Goal: Task Accomplishment & Management: Manage account settings

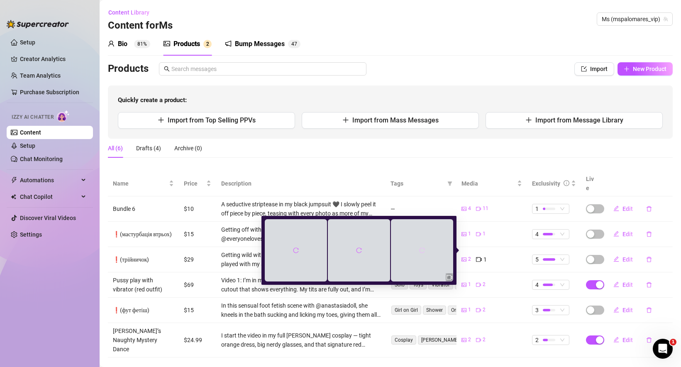
click at [421, 252] on icon "reload" at bounding box center [422, 251] width 6 height 6
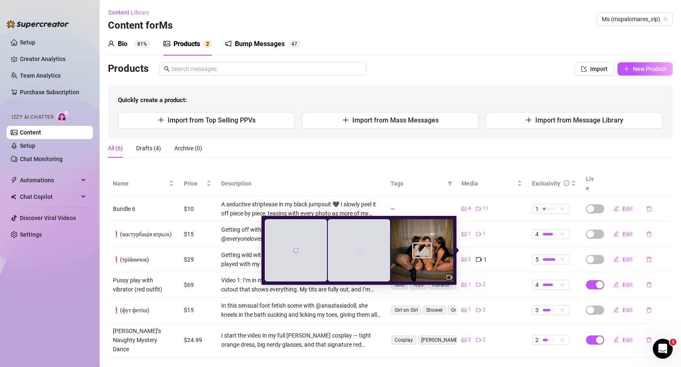
click at [355, 252] on button "button" at bounding box center [359, 250] width 13 height 13
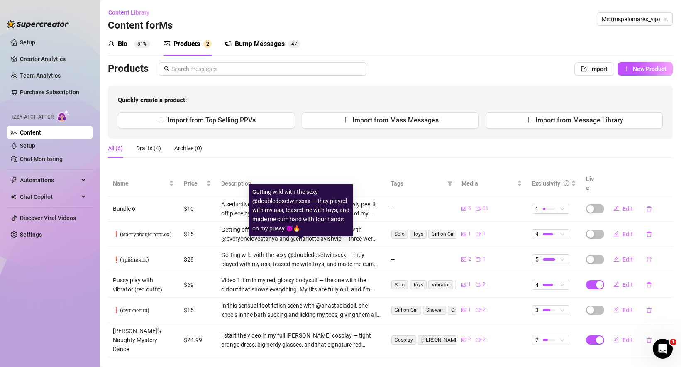
click at [276, 250] on div "Getting wild with the sexy @doubledosetwinsxxx — they played with my ass, tease…" at bounding box center [300, 259] width 159 height 18
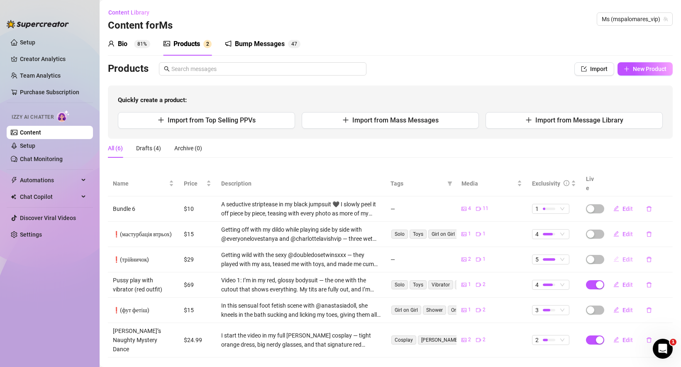
click at [625, 256] on span "Edit" at bounding box center [628, 259] width 10 height 7
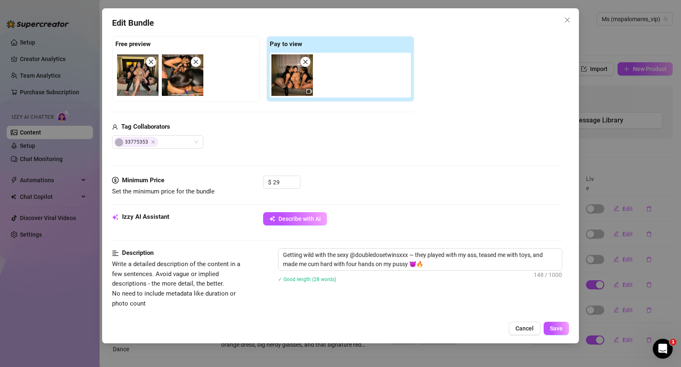
scroll to position [131, 0]
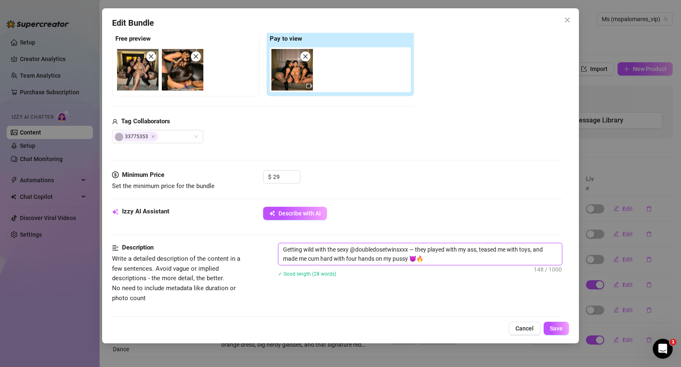
click at [378, 245] on textarea "Getting wild with the sexy @doubledosetwinsxxx — they played with my ass, tease…" at bounding box center [421, 254] width 284 height 22
click at [169, 276] on span "Write a detailed description of the content in a few sentences. Avoid vague or …" at bounding box center [176, 278] width 128 height 47
click at [150, 56] on icon "close" at bounding box center [151, 57] width 6 height 6
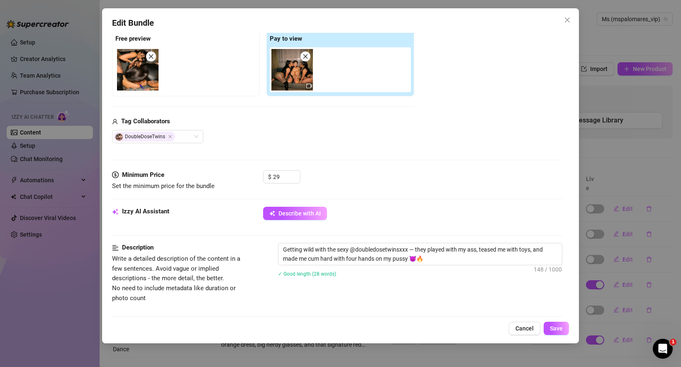
click at [150, 56] on icon "close" at bounding box center [151, 57] width 6 height 6
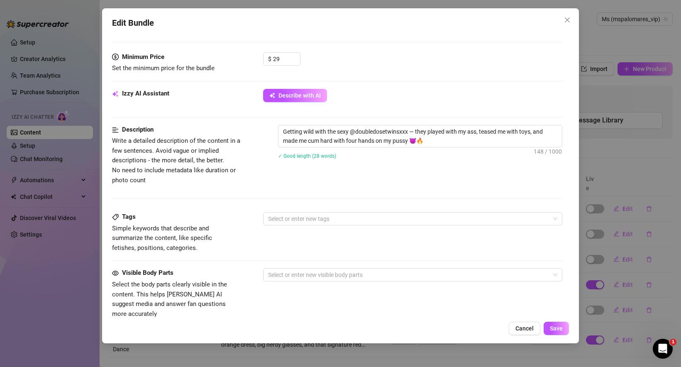
scroll to position [265, 0]
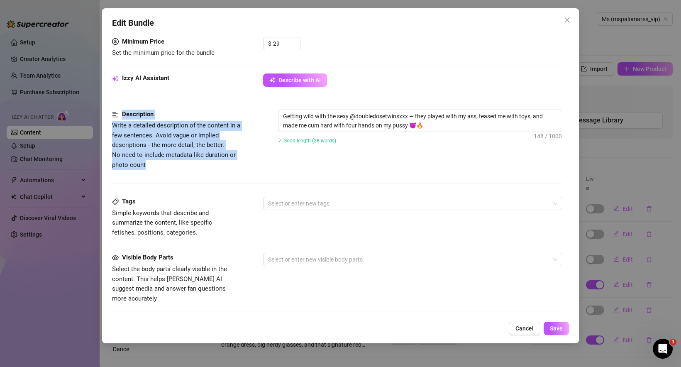
drag, startPoint x: 150, startPoint y: 165, endPoint x: 105, endPoint y: 109, distance: 72.3
click at [105, 109] on div "Edit Bundle Account Ms (@mspalomares_vip) Name Name is for your internal organi…" at bounding box center [340, 175] width 477 height 335
copy form "Description Write a detailed description of the content in a few sentences. Avo…"
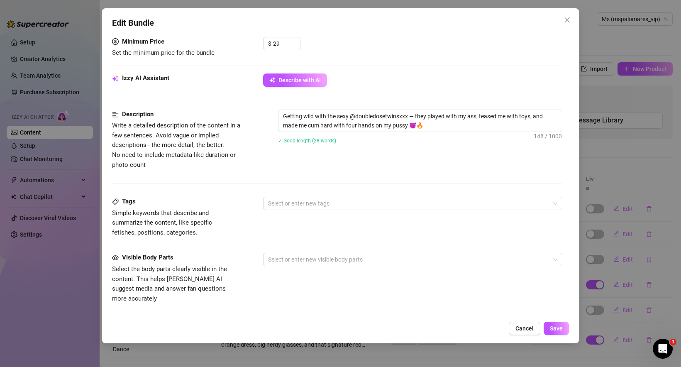
click at [175, 230] on span "Simple keywords that describe and summarize the content, like specific fetishes…" at bounding box center [174, 222] width 125 height 29
drag, startPoint x: 177, startPoint y: 234, endPoint x: 96, endPoint y: 212, distance: 84.0
click at [96, 213] on div "Edit Bundle Account Ms (@mspalomares_vip) Name Name is for your internal organi…" at bounding box center [340, 183] width 681 height 367
copy span "Simple keywords that describe and summarize the content, like specific fetishes…"
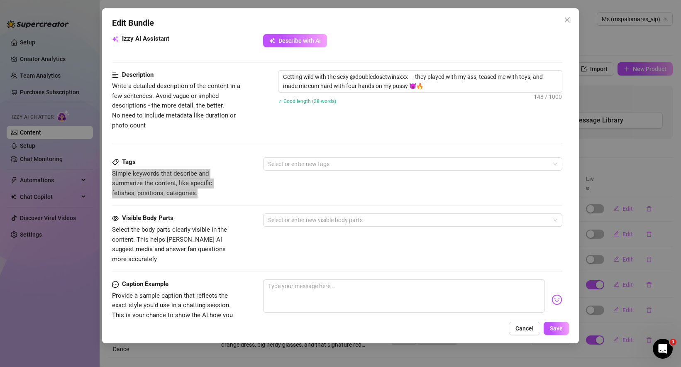
scroll to position [308, 0]
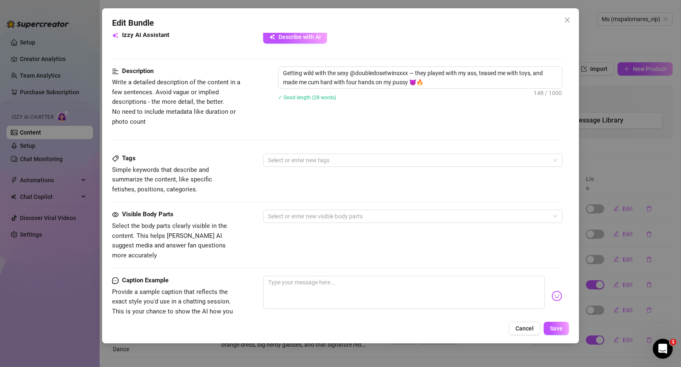
click at [180, 225] on span "Select the body parts clearly visible in the content. This helps [PERSON_NAME] …" at bounding box center [169, 240] width 115 height 37
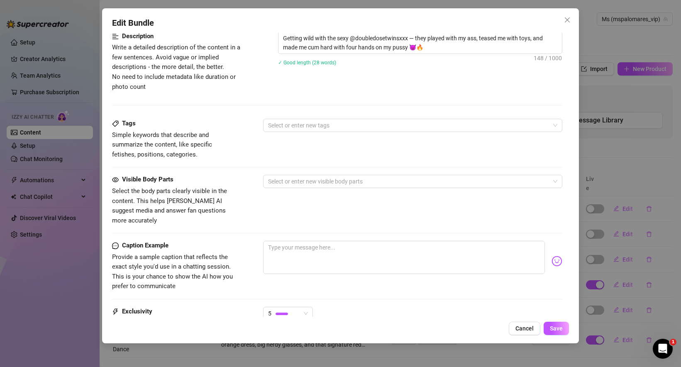
scroll to position [357, 0]
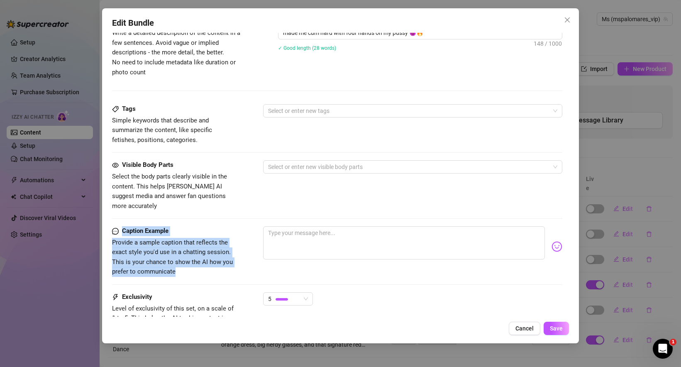
drag, startPoint x: 183, startPoint y: 264, endPoint x: 120, endPoint y: 223, distance: 74.6
click at [120, 226] on div "Caption Example Provide a sample caption that reflects the exact style you'd us…" at bounding box center [174, 251] width 125 height 51
copy div "Caption Example Provide a sample caption that reflects the exact style you'd us…"
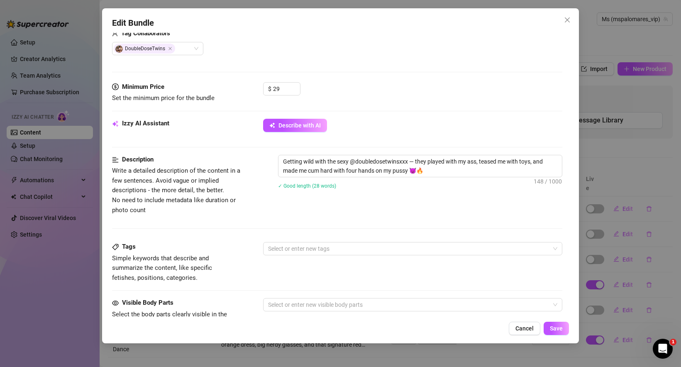
scroll to position [220, 0]
click at [324, 165] on textarea "Getting wild with the sexy @doubledosetwinsxxx — they played with my ass, tease…" at bounding box center [421, 166] width 284 height 22
paste textarea "I’m with the stunning twins @doubledosetwinsxxx, and I start off confessing I’v…"
type textarea "I’m with the stunning twins @doubledosetwinsxxx, and I start off confessing I’v…"
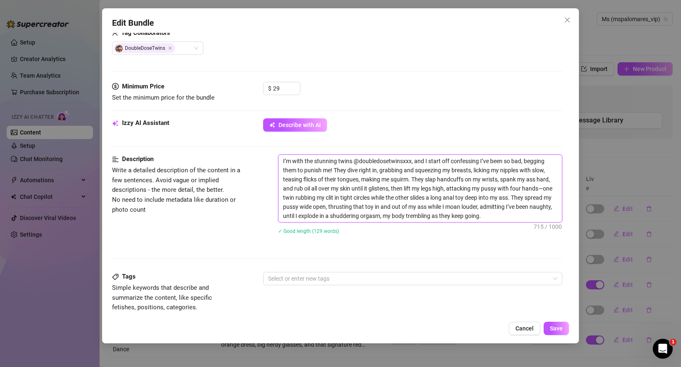
scroll to position [0, 0]
type textarea "Getting wild with the sexy @doubledosetwinsxxx — they played with my ass, tease…"
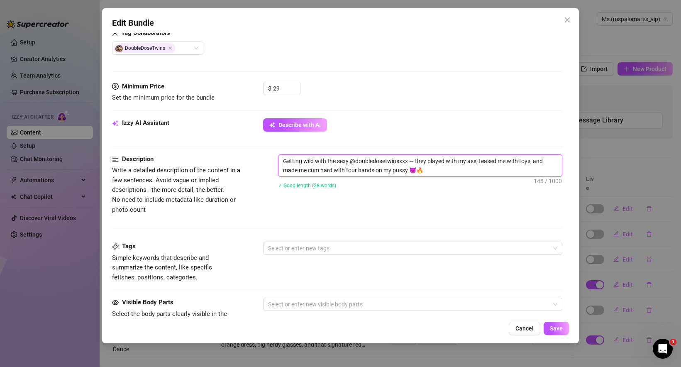
click at [427, 171] on textarea "Getting wild with the sexy @doubledosetwinsxxx — they played with my ass, tease…" at bounding box center [421, 166] width 284 height 22
type textarea "Getting wild with the sexy @doubledosetwinsxxx — they played with my ass, tease…"
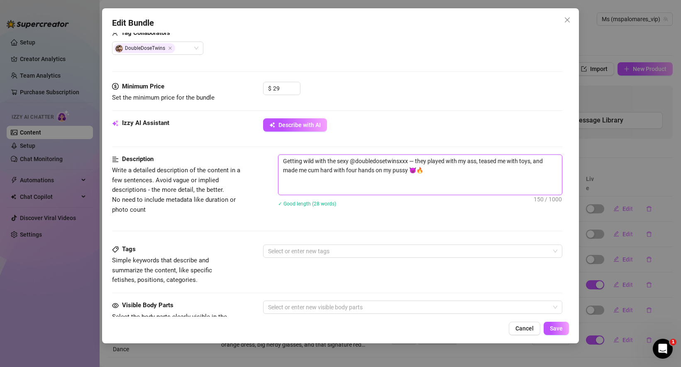
paste textarea "I’m with the stunning twins @doubledosetwinsxxx, and I start off confessing I’v…"
type textarea "Getting wild with the sexy @doubledosetwinsxxx — they played with my ass, tease…"
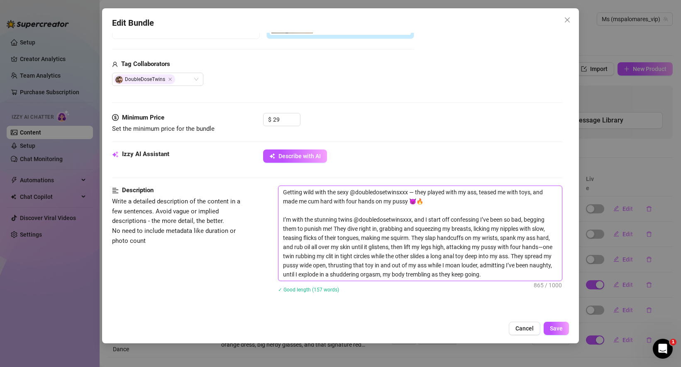
scroll to position [188, 0]
click at [373, 192] on textarea "Getting wild with the sexy @doubledosetwinsxxx — they played with my ass, tease…" at bounding box center [421, 233] width 284 height 95
click at [370, 220] on textarea "Getting wild with the sexy @doubledosetwinsxxx — they played with my ass, tease…" at bounding box center [421, 233] width 284 height 95
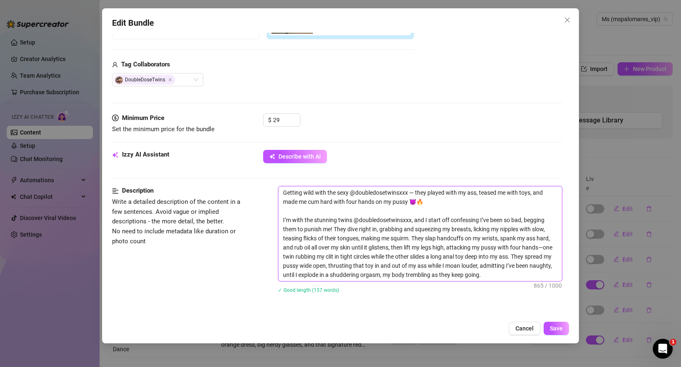
paste textarea
drag, startPoint x: 282, startPoint y: 220, endPoint x: 255, endPoint y: 178, distance: 50.2
click at [255, 178] on form "Account Ms (@mspalomares_vip) Name Name is for your internal organization only …" at bounding box center [337, 238] width 451 height 767
type textarea "I’m with the stunning twins @doubledosetwinsxxx, and I start off confessing I’v…"
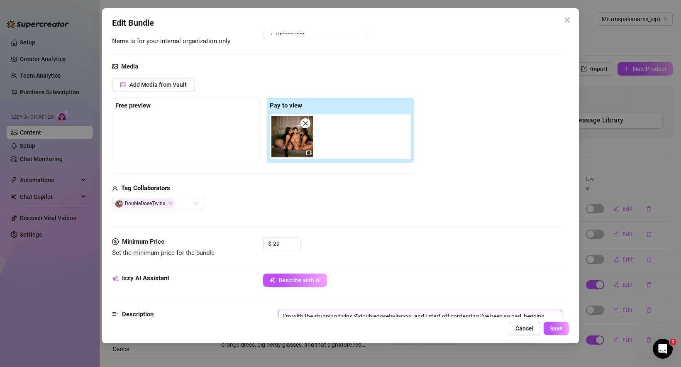
scroll to position [46, 0]
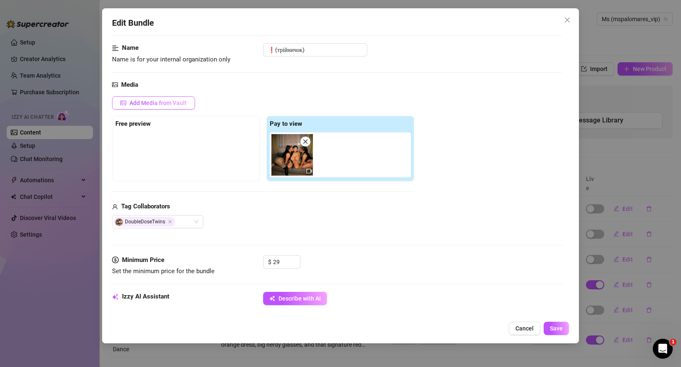
type textarea "I’m with the stunning twins @doubledosetwinsxxx, and I start off confessing I’v…"
click at [162, 103] on span "Add Media from Vault" at bounding box center [158, 103] width 57 height 7
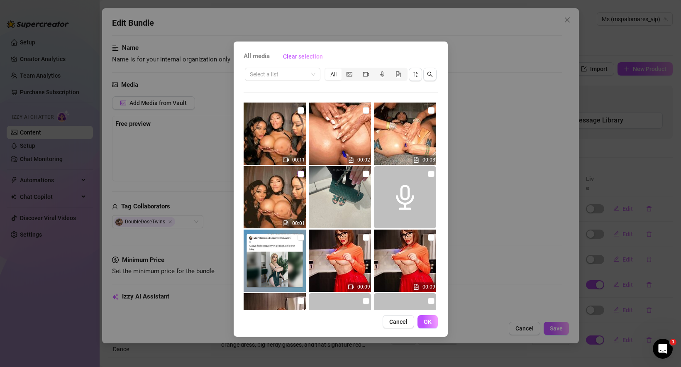
click at [301, 174] on input "checkbox" at bounding box center [301, 174] width 7 height 7
checkbox input "true"
click at [429, 322] on span "OK" at bounding box center [428, 322] width 8 height 7
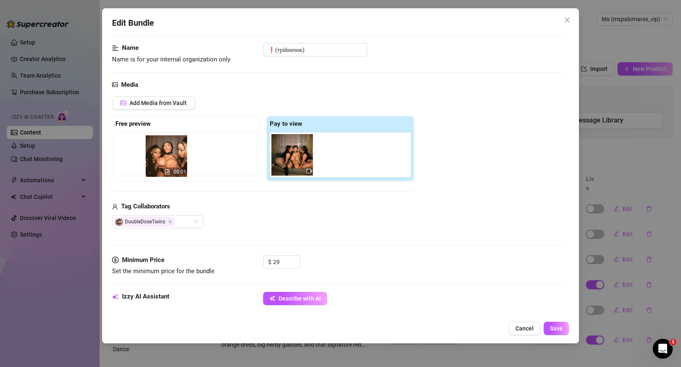
drag, startPoint x: 341, startPoint y: 153, endPoint x: 171, endPoint y: 157, distance: 170.7
click at [171, 157] on div "Free preview Pay to view 00:01" at bounding box center [263, 149] width 302 height 66
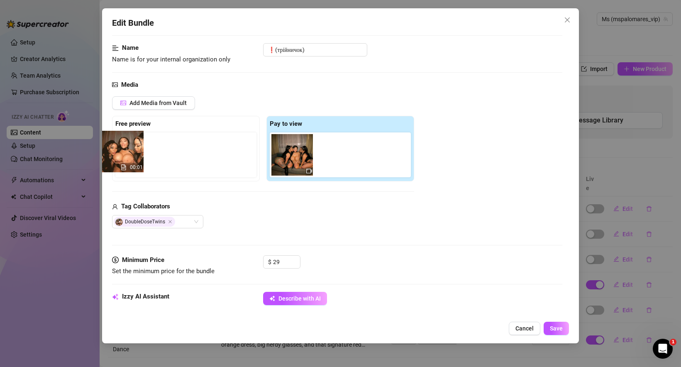
drag, startPoint x: 343, startPoint y: 159, endPoint x: 137, endPoint y: 167, distance: 206.5
click at [136, 167] on div "Free preview Pay to view 00:01" at bounding box center [263, 149] width 302 height 66
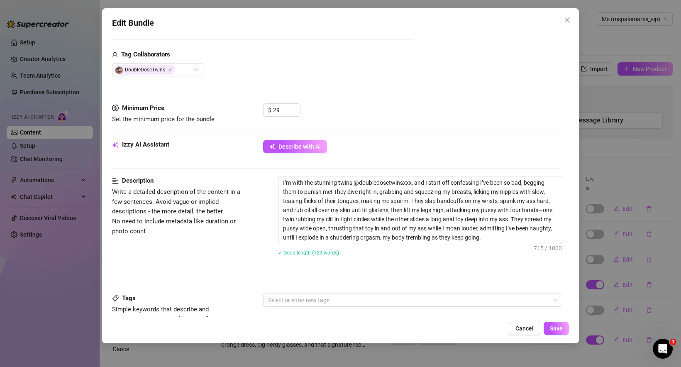
scroll to position [197, 0]
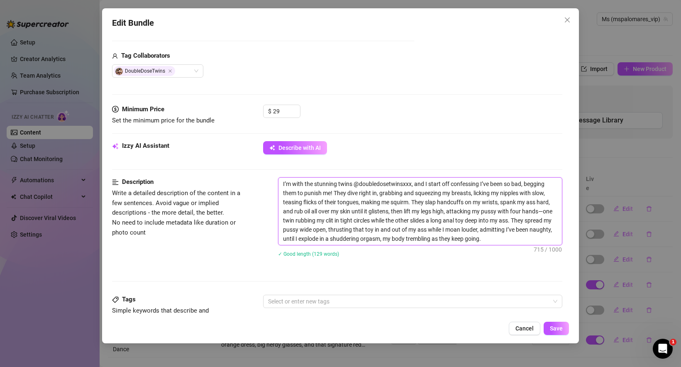
click at [370, 180] on textarea "I’m with the stunning twins @doubledosetwinsxxx, and I start off confessing I’v…" at bounding box center [421, 211] width 284 height 67
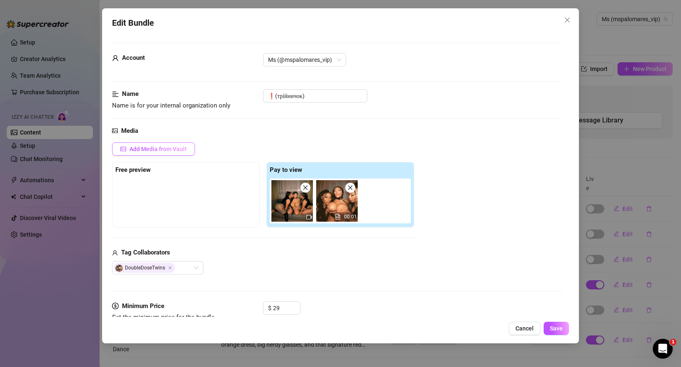
click at [156, 148] on span "Add Media from Vault" at bounding box center [158, 149] width 57 height 7
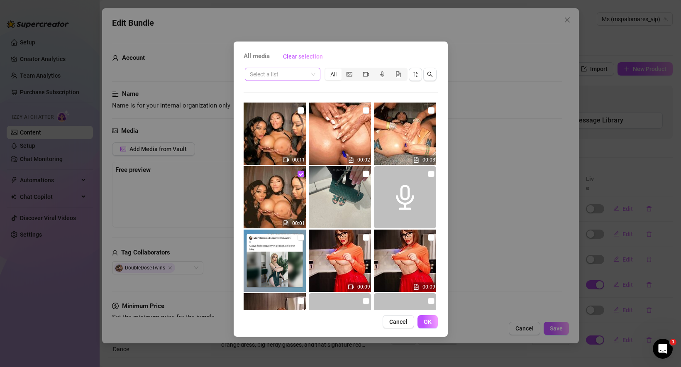
click at [294, 74] on input "search" at bounding box center [279, 74] width 58 height 12
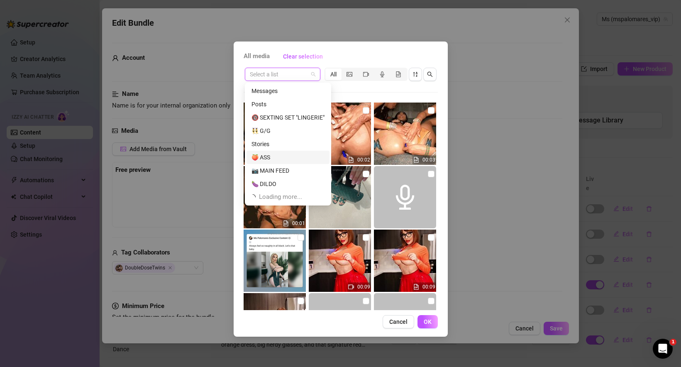
scroll to position [27, 0]
click at [191, 192] on div "All media Clear selection Select a list All 00:11 00:02 00:03 00:01 00:09 00:09…" at bounding box center [340, 183] width 681 height 367
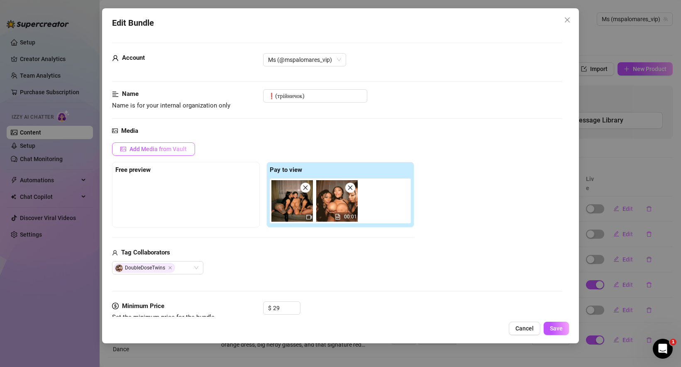
click at [181, 154] on button "Add Media from Vault" at bounding box center [153, 148] width 83 height 13
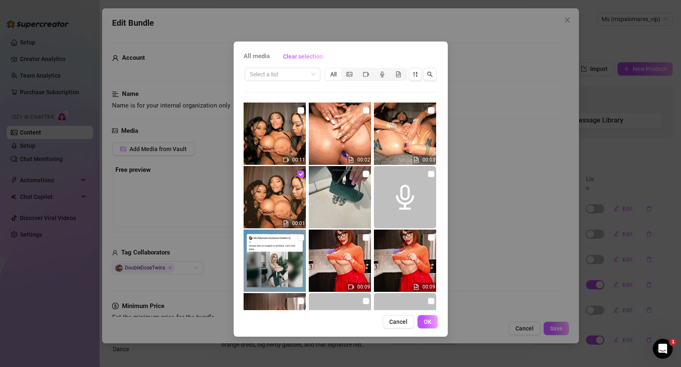
click at [485, 137] on div "All media Clear selection Select a list All 00:11 00:02 00:03 00:01 00:09 00:09…" at bounding box center [340, 183] width 681 height 367
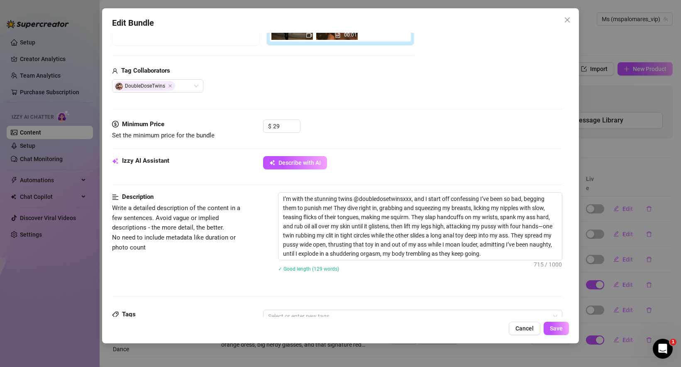
scroll to position [206, 0]
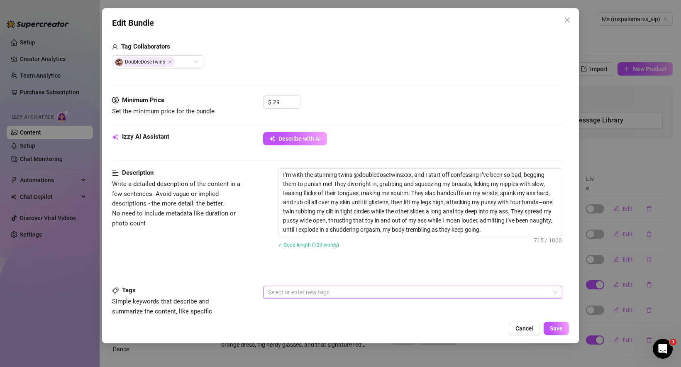
click at [291, 290] on div at bounding box center [408, 293] width 287 height 12
paste input "Hey naughty lovers, I was so bad with @doubledosetwinsxxx—they punished me hard…"
type input "Hey naughty lovers, I was so bad with @doubledosetwinsxxx—they punished me hard…"
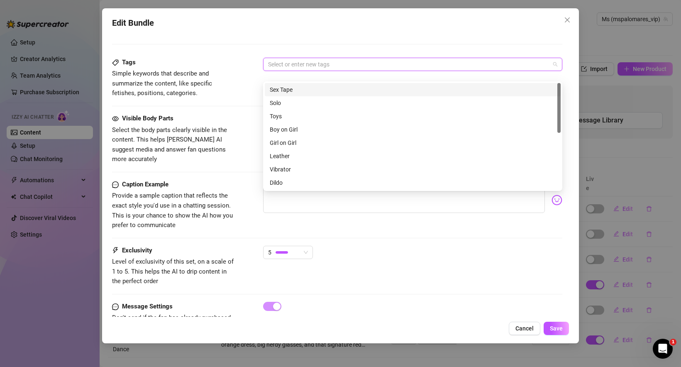
scroll to position [424, 0]
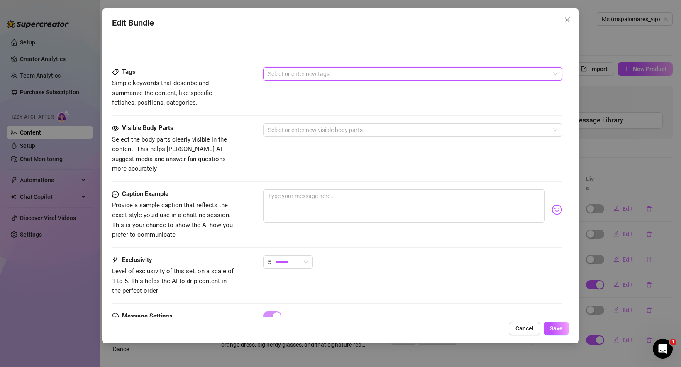
click at [328, 261] on div "5" at bounding box center [412, 265] width 299 height 21
click at [287, 199] on textarea at bounding box center [404, 205] width 282 height 33
paste textarea "Hey naughty lovers, I was so bad with @doubledosetwinsxxx—they punished me hard…"
type textarea "Hey naughty lovers, I was so bad with @doubledosetwinsxxx—they punished me hard…"
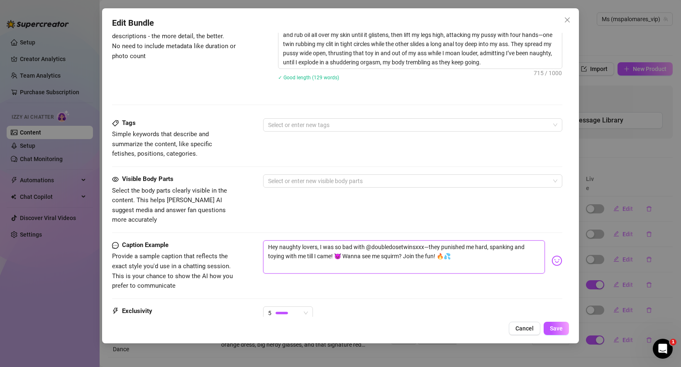
scroll to position [368, 0]
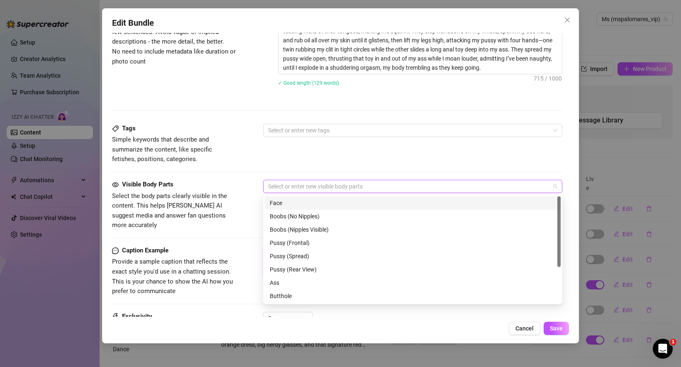
click at [355, 189] on div at bounding box center [408, 187] width 287 height 12
type textarea "Hey naughty lovers, I was so bad with @doubledosetwinsxxx—they punished me hard…"
click at [324, 204] on div "Face" at bounding box center [413, 203] width 286 height 9
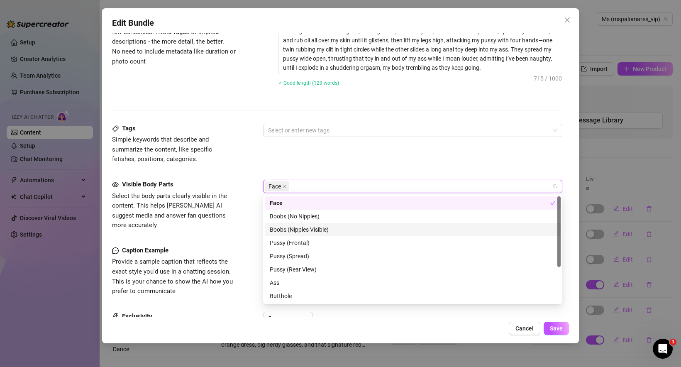
click at [338, 230] on div "Boobs (Nipples Visible)" at bounding box center [413, 229] width 286 height 9
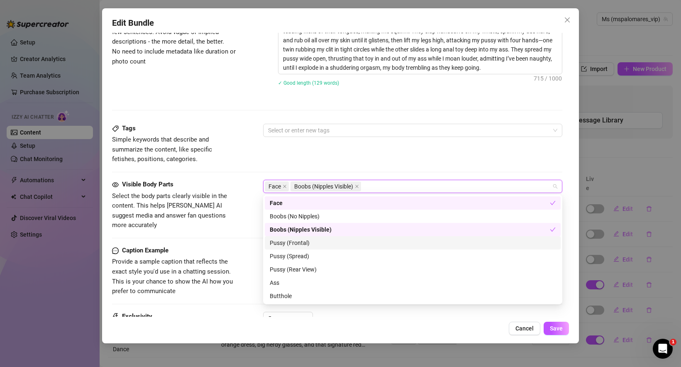
click at [334, 243] on div "Pussy (Frontal)" at bounding box center [413, 242] width 286 height 9
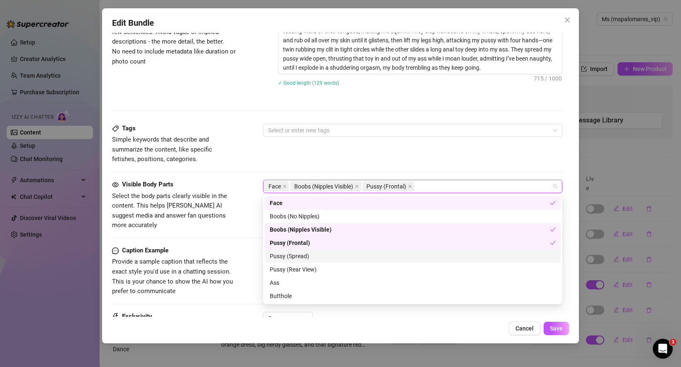
click at [328, 257] on div "Pussy (Spread)" at bounding box center [413, 256] width 286 height 9
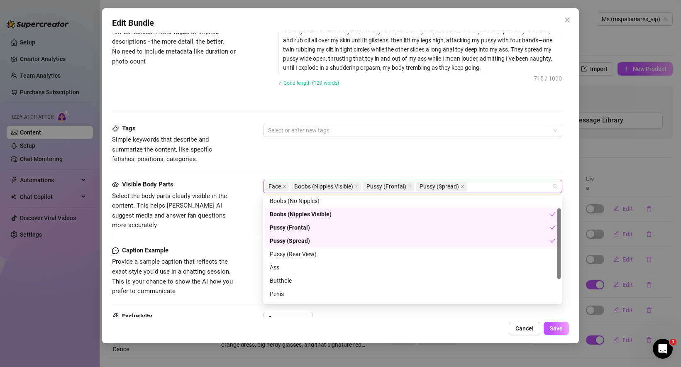
scroll to position [28, 0]
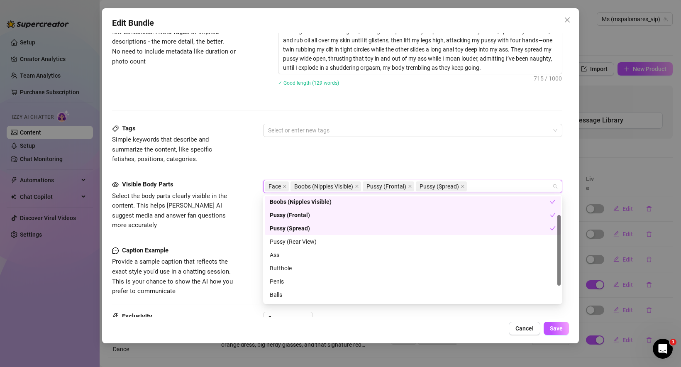
click at [328, 257] on div "Ass" at bounding box center [413, 254] width 286 height 9
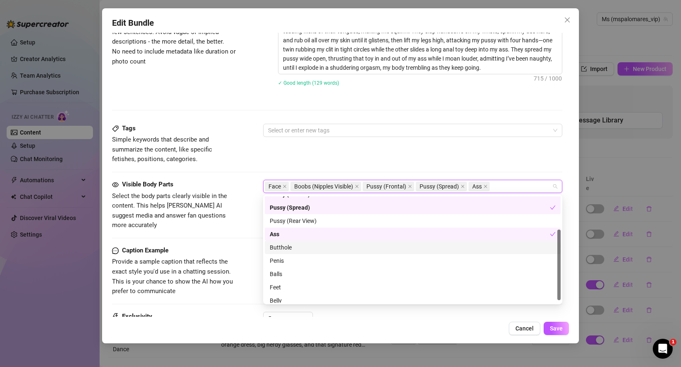
scroll to position [52, 0]
click at [315, 247] on div "Butthole" at bounding box center [413, 244] width 286 height 9
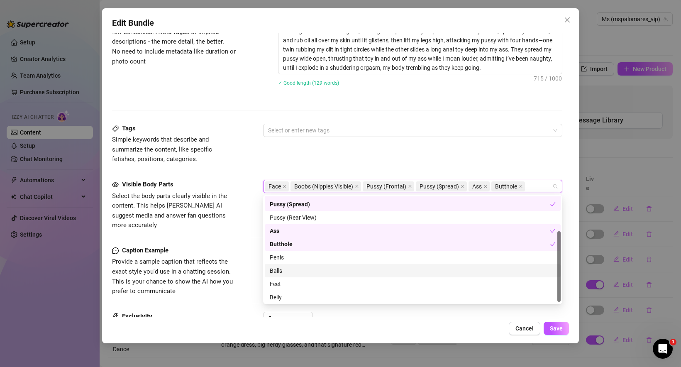
scroll to position [53, 0]
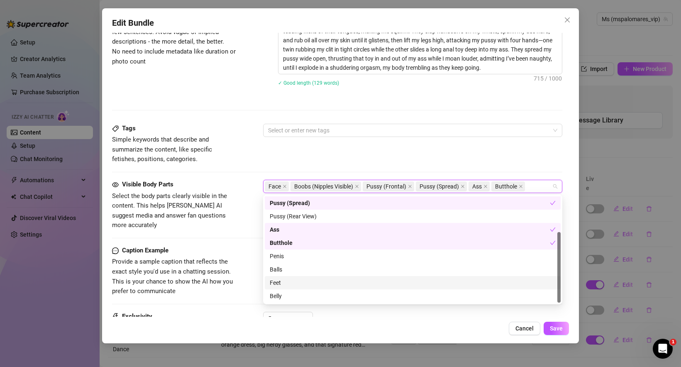
click at [300, 282] on div "Feet" at bounding box center [413, 282] width 286 height 9
click at [299, 296] on div "Belly" at bounding box center [413, 296] width 286 height 9
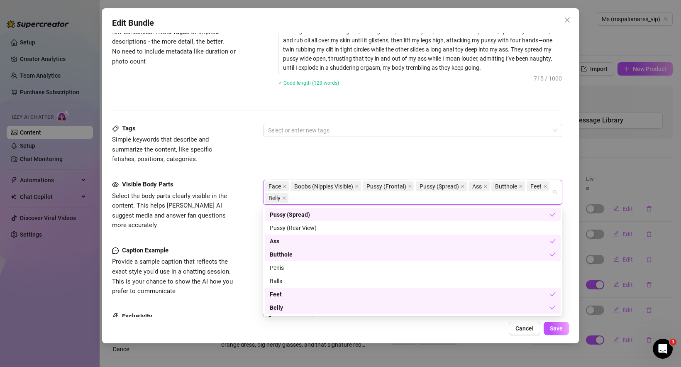
click at [417, 334] on div "Cancel Save" at bounding box center [340, 328] width 457 height 13
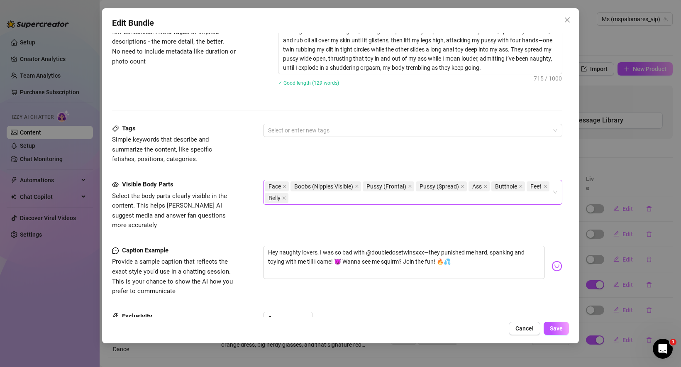
click at [307, 200] on div "Face Boobs (Nipples Visible) Pussy (Frontal) Pussy (Spread) Ass Butthole Feet B…" at bounding box center [408, 192] width 287 height 23
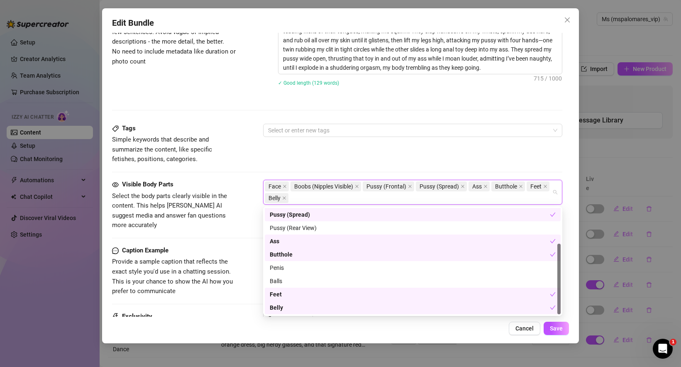
paste input "Twins"
type input "Twins"
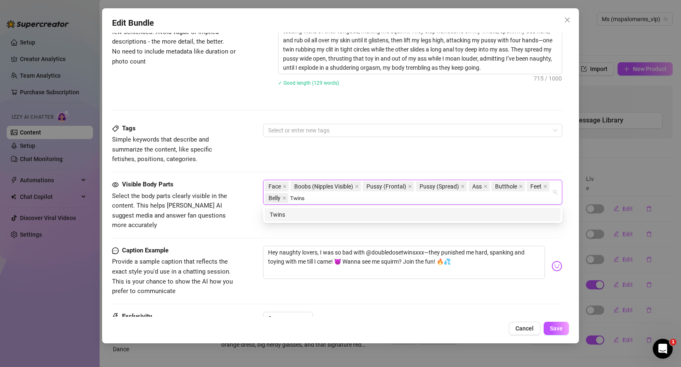
click at [295, 214] on div "Twins" at bounding box center [413, 214] width 286 height 9
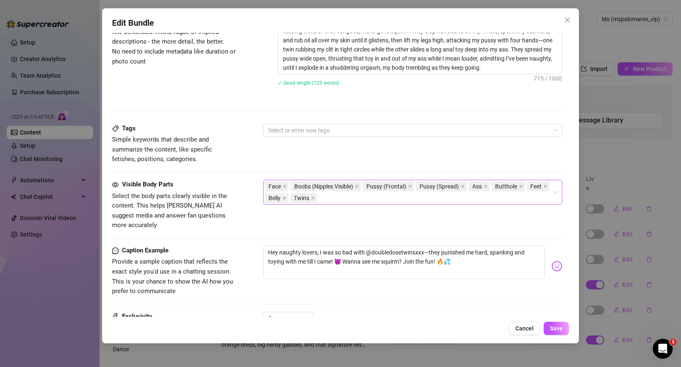
click at [332, 199] on div "Face Boobs (Nipples Visible) Pussy (Frontal) Pussy (Spread) Ass Butthole Feet B…" at bounding box center [408, 192] width 287 height 23
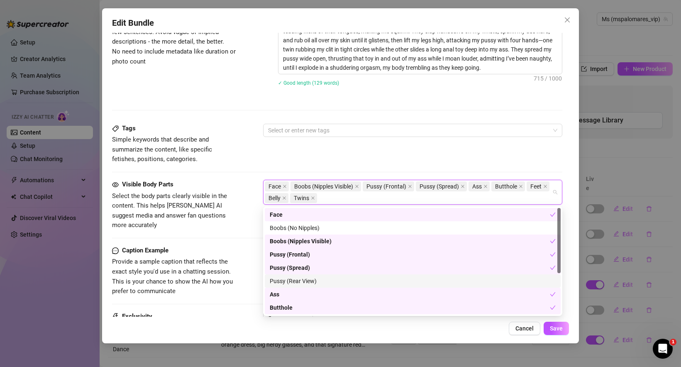
paste input "Punishment"
type input "Punishment"
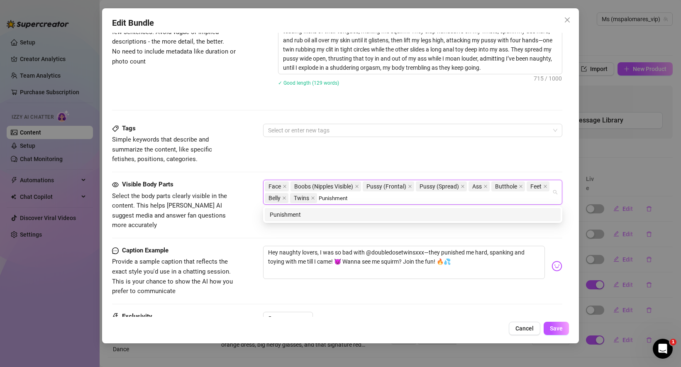
click at [308, 214] on div "Punishment" at bounding box center [413, 214] width 286 height 9
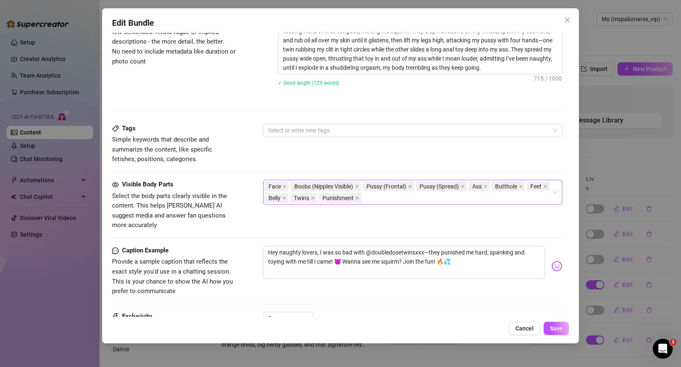
click at [383, 197] on div "Face Boobs (Nipples Visible) Pussy (Frontal) Pussy (Spread) Ass Butthole Feet B…" at bounding box center [408, 192] width 287 height 23
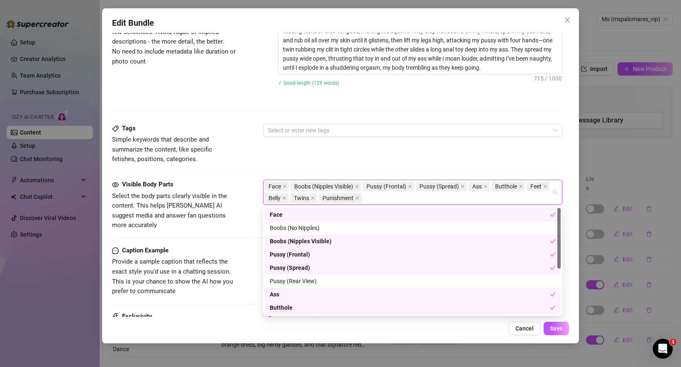
paste input "Nipple licking"
type input "Nipple licking"
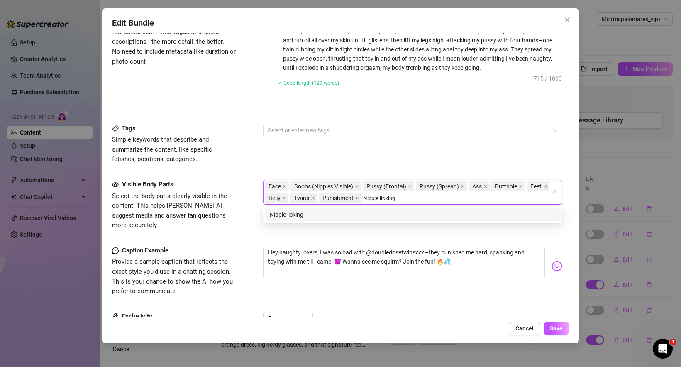
click at [354, 208] on div "Nipple licking" at bounding box center [413, 214] width 296 height 13
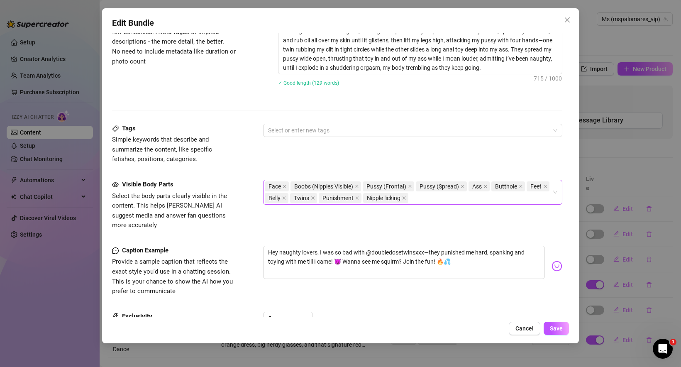
click at [408, 199] on span "Nipple licking" at bounding box center [385, 198] width 45 height 10
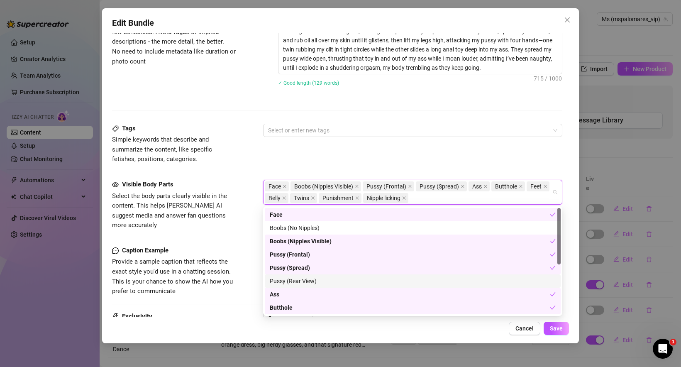
paste input "Breast play"
type input "Breast play"
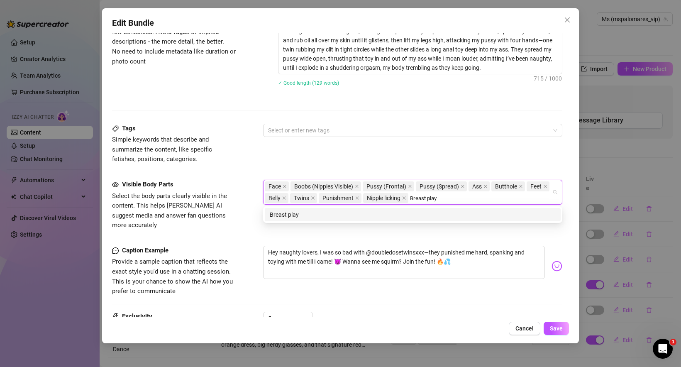
click at [313, 214] on div "Breast play" at bounding box center [413, 214] width 286 height 9
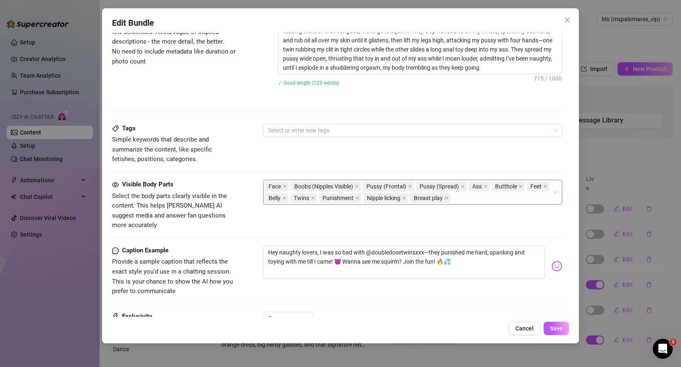
click at [463, 196] on div "Face Boobs (Nipples Visible) Pussy (Frontal) Pussy (Spread) Ass Butthole Feet B…" at bounding box center [408, 192] width 287 height 23
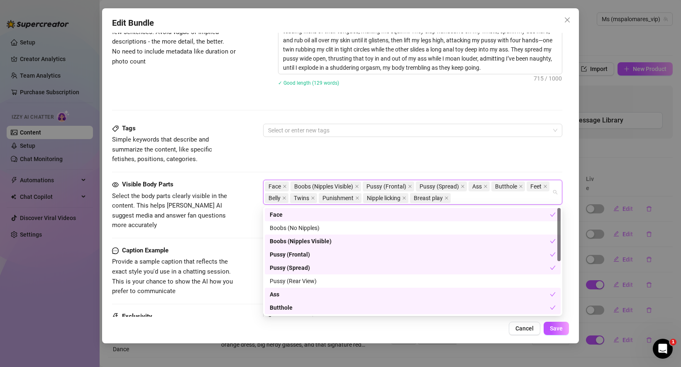
paste input "Handcuffs"
type input "Handcuffs"
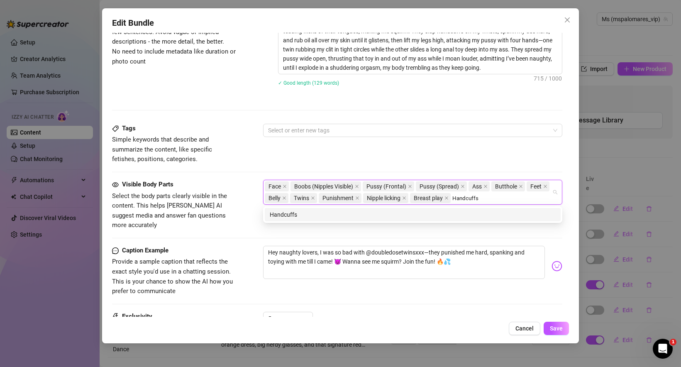
click at [334, 214] on div "Handcuffs" at bounding box center [413, 214] width 286 height 9
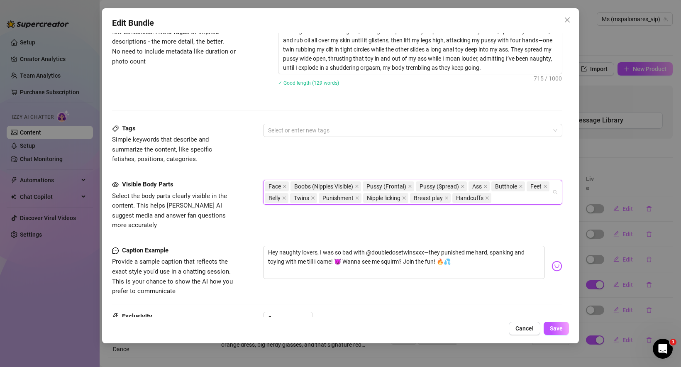
click at [505, 202] on div "Face Boobs (Nipples Visible) Pussy (Frontal) Pussy (Spread) Ass Butthole Feet B…" at bounding box center [408, 192] width 287 height 23
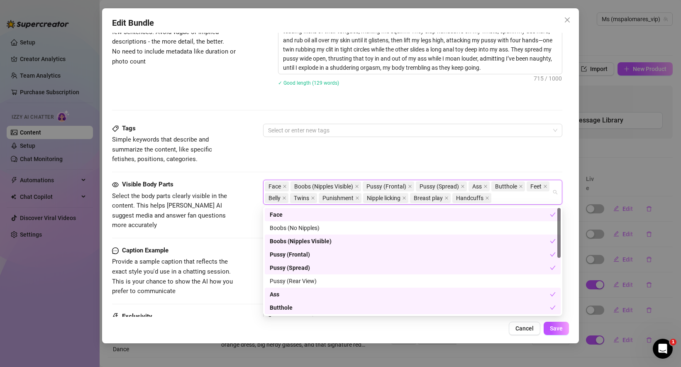
paste input "Spanking"
type input "Spanking"
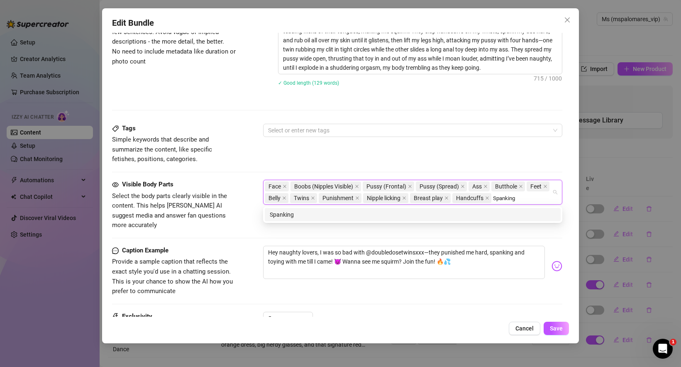
click at [327, 216] on div "Spanking" at bounding box center [413, 214] width 286 height 9
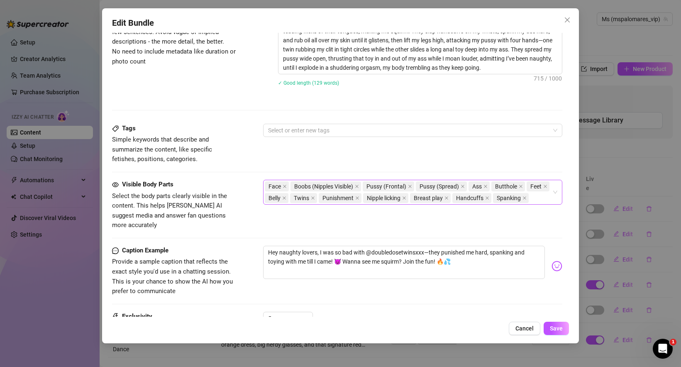
click at [542, 197] on div "Face Boobs (Nipples Visible) Pussy (Frontal) Pussy (Spread) Ass Butthole Feet B…" at bounding box center [408, 192] width 287 height 23
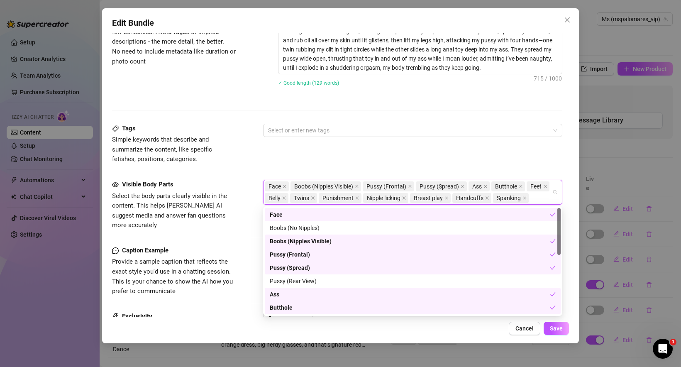
paste input "Pussy rubbing"
type input "Pussy rubbing"
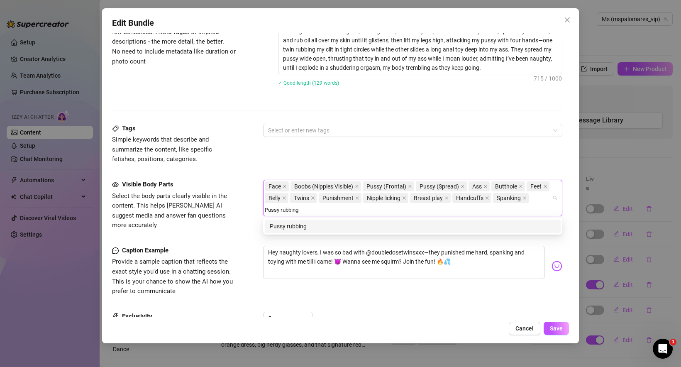
click at [313, 228] on div "Pussy rubbing" at bounding box center [413, 226] width 286 height 9
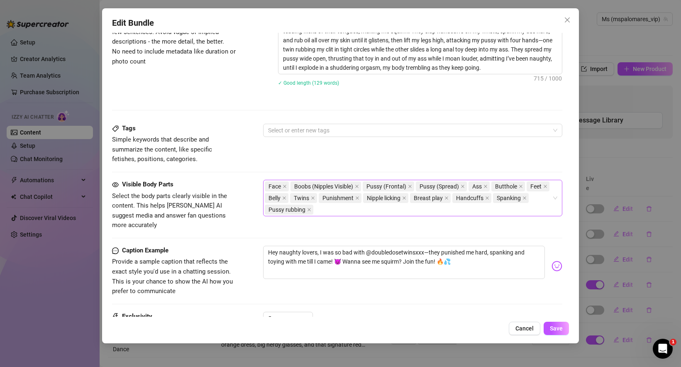
click at [336, 215] on div "Face Boobs (Nipples Visible) Pussy (Frontal) Pussy (Spread) Ass Butthole Feet B…" at bounding box center [408, 198] width 287 height 35
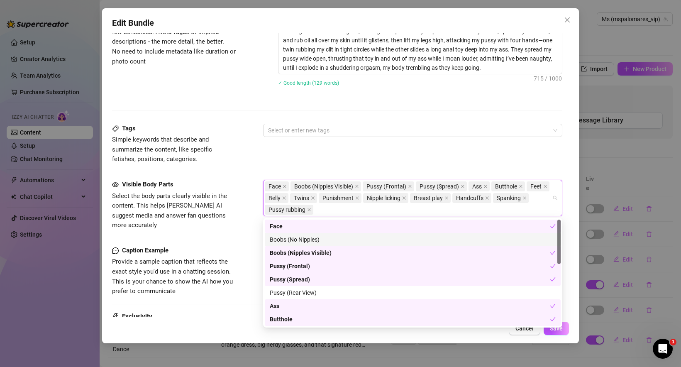
paste input "Clit stimulation"
type input "Clit stimulation"
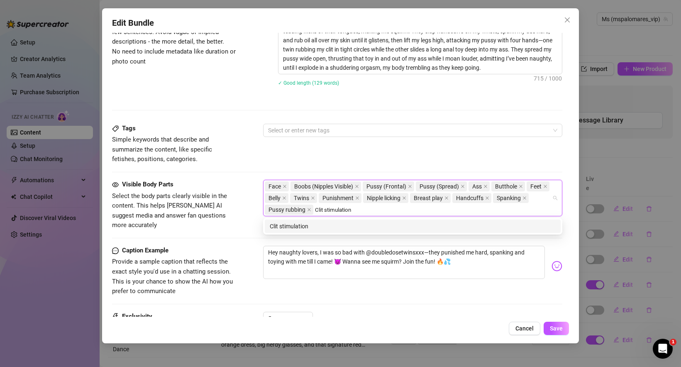
click at [315, 224] on div "Clit stimulation" at bounding box center [413, 226] width 286 height 9
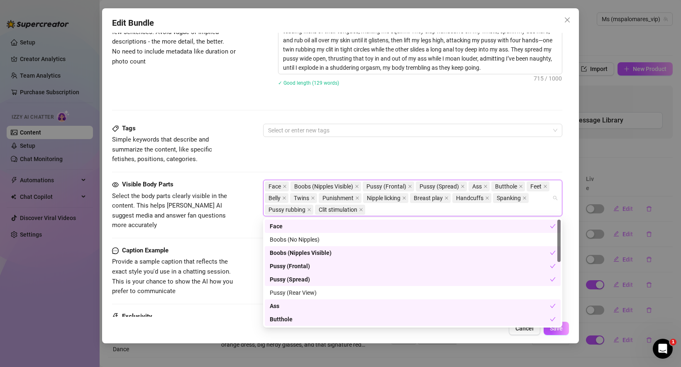
click at [382, 212] on div "Face Boobs (Nipples Visible) Pussy (Frontal) Pussy (Spread) Ass Butthole Feet B…" at bounding box center [408, 198] width 287 height 35
paste input "Anal toy"
type input "Anal toy"
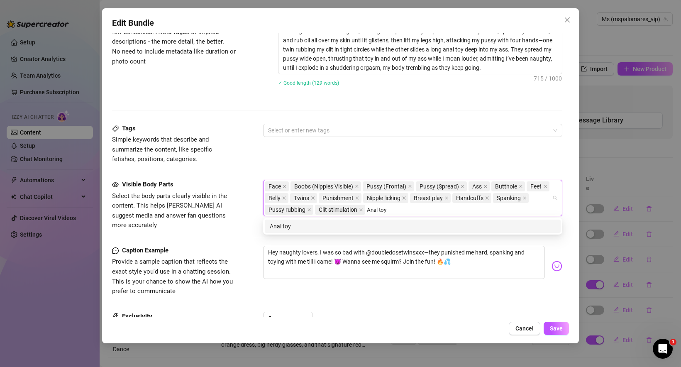
click at [324, 223] on div "Anal toy" at bounding box center [413, 226] width 286 height 9
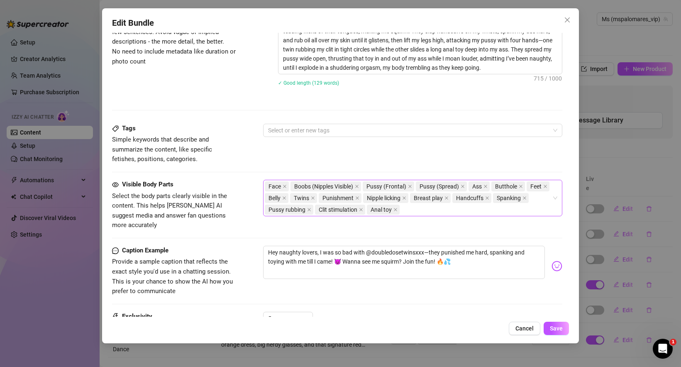
click at [419, 209] on div "Face Boobs (Nipples Visible) Pussy (Frontal) Pussy (Spread) Ass Butthole Feet B…" at bounding box center [408, 198] width 287 height 35
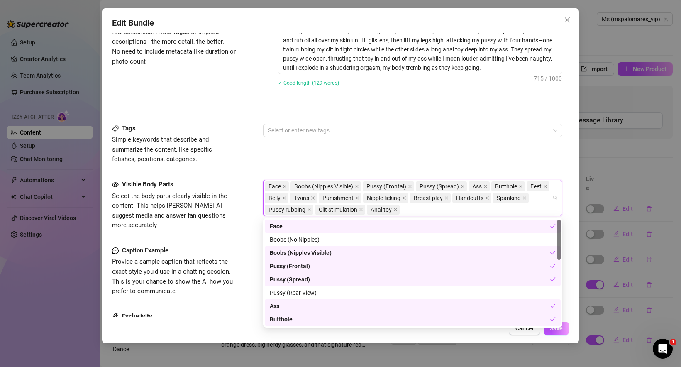
paste input "Ass penetration"
type input "Ass penetration"
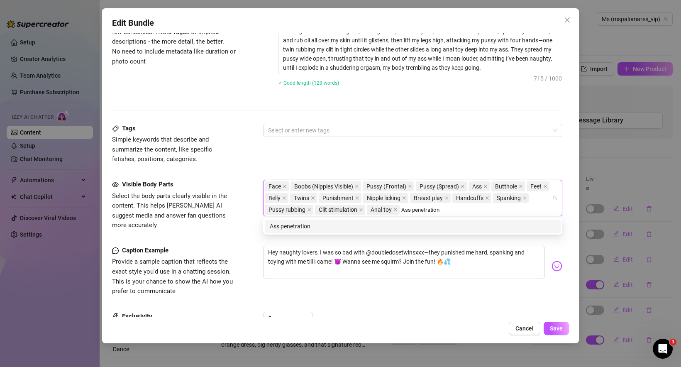
click at [360, 223] on div "Ass penetration" at bounding box center [413, 226] width 286 height 9
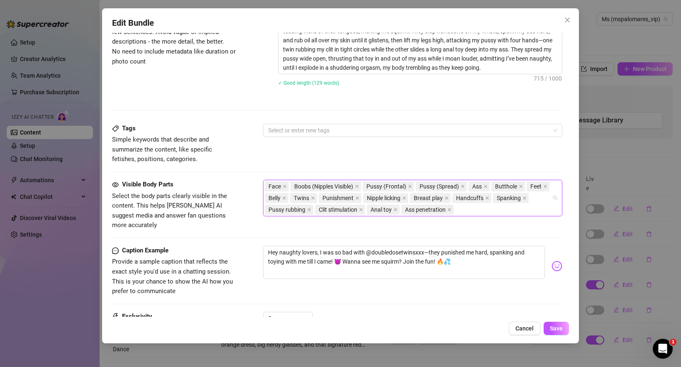
click at [463, 210] on div "Face Boobs (Nipples Visible) Pussy (Frontal) Pussy (Spread) Ass Butthole Feet B…" at bounding box center [408, 198] width 287 height 35
paste input "Pussy spreading"
type input "Pussy spreading"
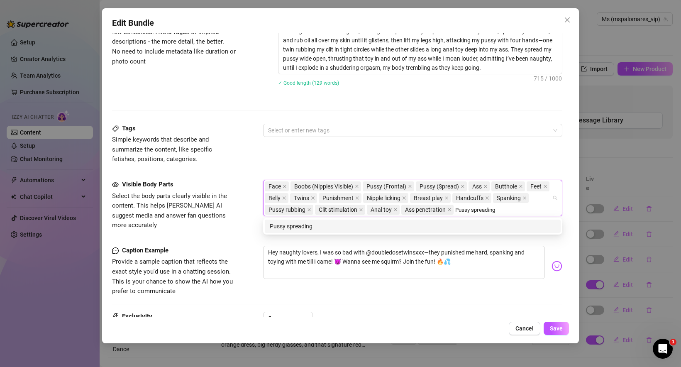
click at [329, 226] on div "Pussy spreading" at bounding box center [413, 226] width 286 height 9
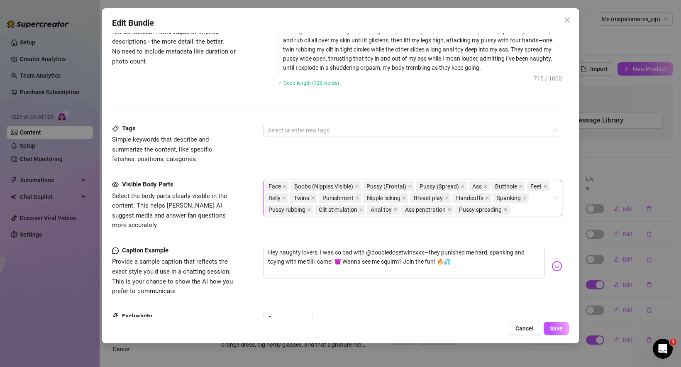
drag, startPoint x: 520, startPoint y: 207, endPoint x: 346, endPoint y: 200, distance: 174.1
click at [346, 200] on div "Face Boobs (Nipples Visible) Pussy (Frontal) Pussy (Spread) Ass Butthole Feet B…" at bounding box center [408, 198] width 287 height 35
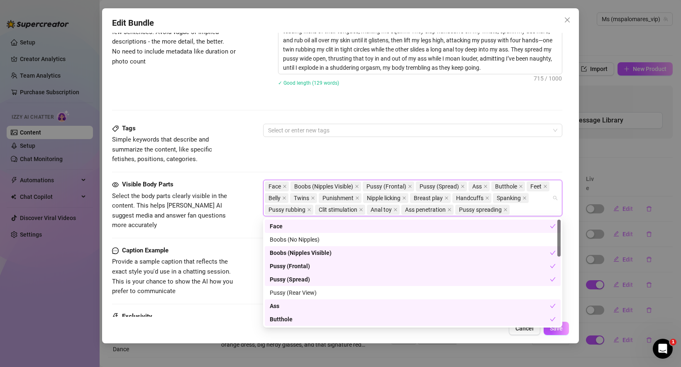
drag, startPoint x: 511, startPoint y: 210, endPoint x: 370, endPoint y: 197, distance: 141.7
click at [370, 197] on div "Face Boobs (Nipples Visible) Pussy (Frontal) Pussy (Spread) Ass Butthole Feet B…" at bounding box center [408, 198] width 287 height 35
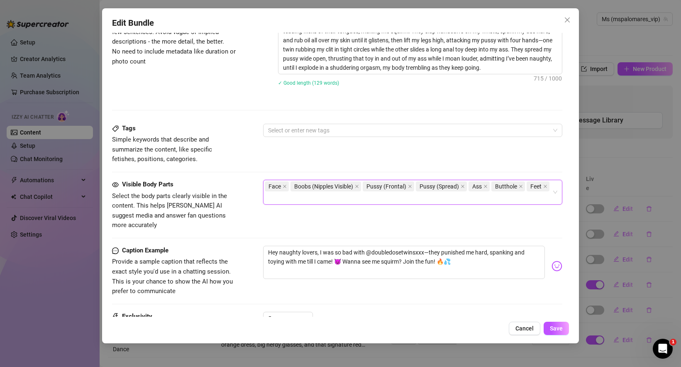
click at [359, 151] on div "Tags Simple keywords that describe and summarize the content, like specific fet…" at bounding box center [337, 144] width 451 height 41
click at [297, 202] on div "Face Boobs (Nipples Visible) Pussy (Frontal) Pussy (Spread) Ass Butthole Feet" at bounding box center [408, 192] width 287 height 23
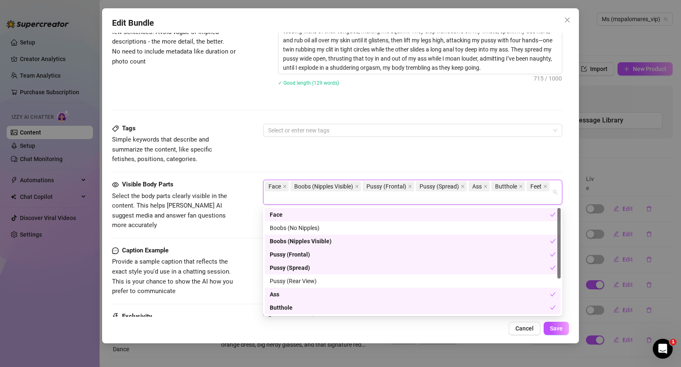
scroll to position [53, 0]
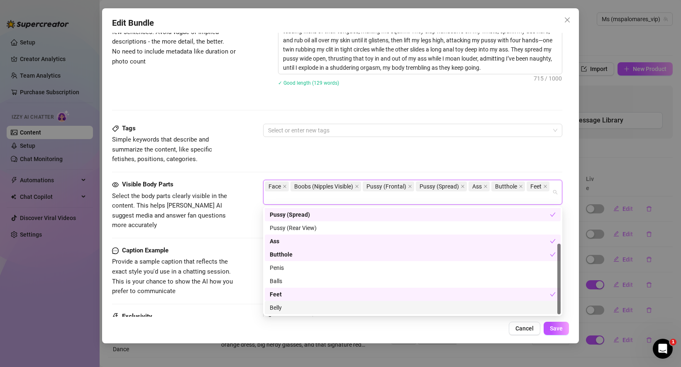
click at [289, 307] on div "Belly" at bounding box center [413, 307] width 286 height 9
click at [267, 157] on div "Tags Simple keywords that describe and summarize the content, like specific fet…" at bounding box center [337, 144] width 451 height 41
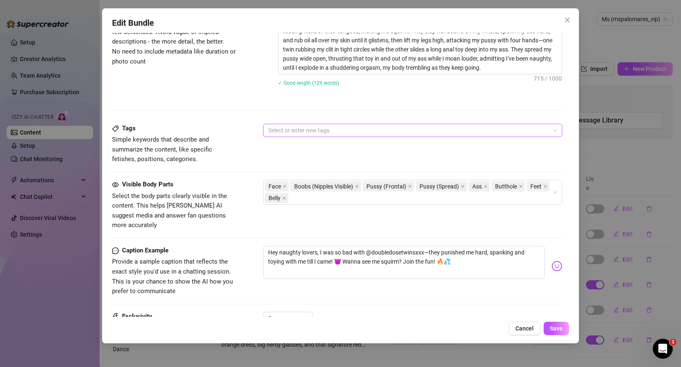
click at [279, 135] on div at bounding box center [408, 131] width 287 height 12
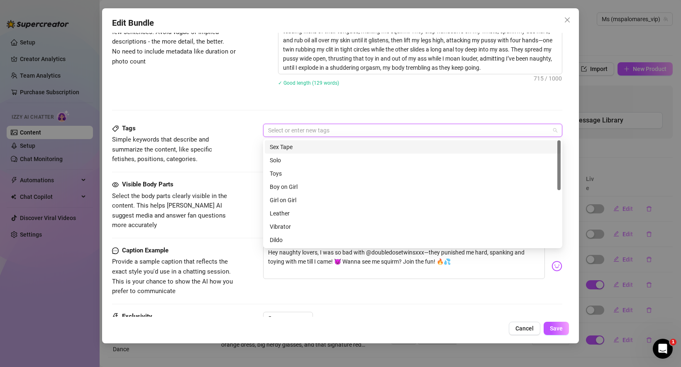
paste input "Pussy spreading"
type input "Pussy spreading"
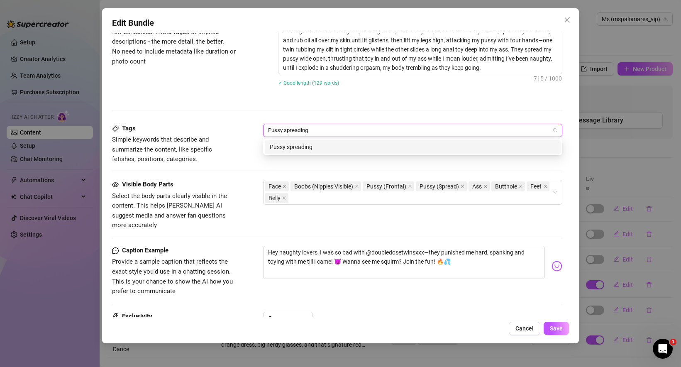
click at [286, 144] on div "Pussy spreading" at bounding box center [413, 146] width 286 height 9
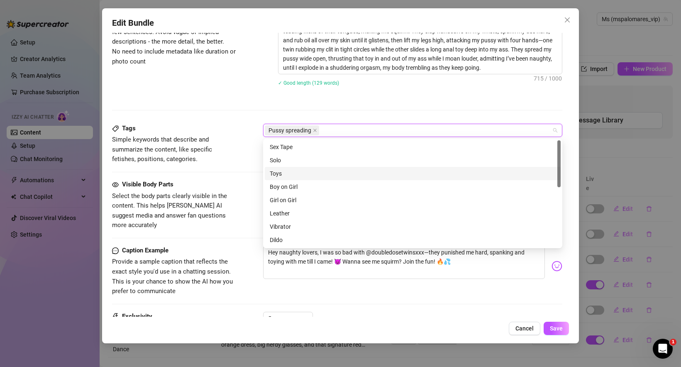
click at [301, 172] on div "Toys" at bounding box center [413, 173] width 286 height 9
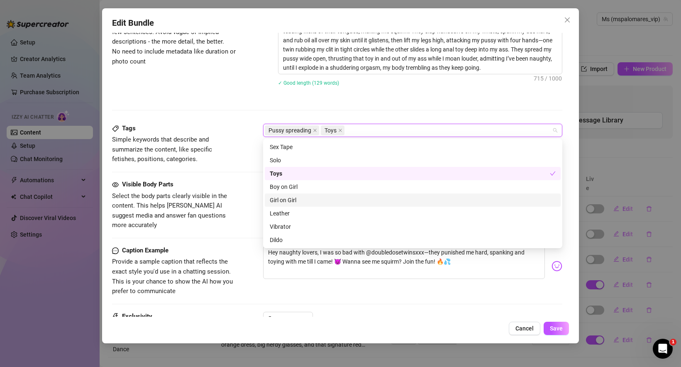
click at [308, 199] on div "Girl on Girl" at bounding box center [413, 200] width 286 height 9
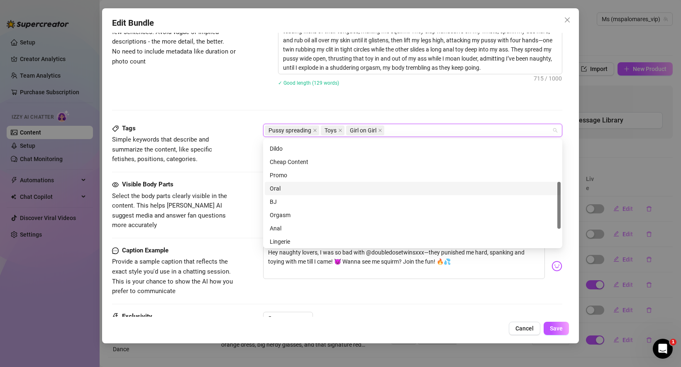
scroll to position [93, 0]
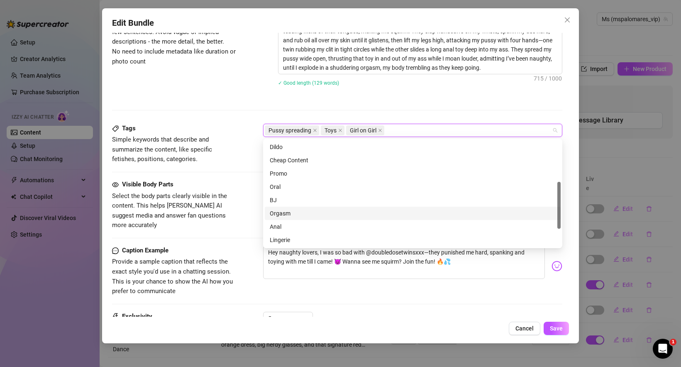
click at [299, 216] on div "Orgasm" at bounding box center [413, 213] width 286 height 9
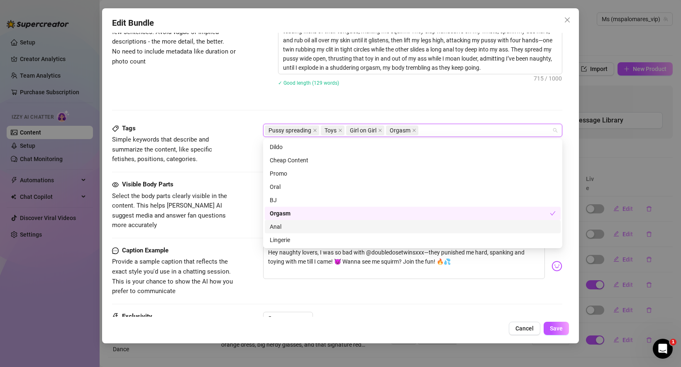
click at [298, 224] on div "Anal" at bounding box center [413, 226] width 286 height 9
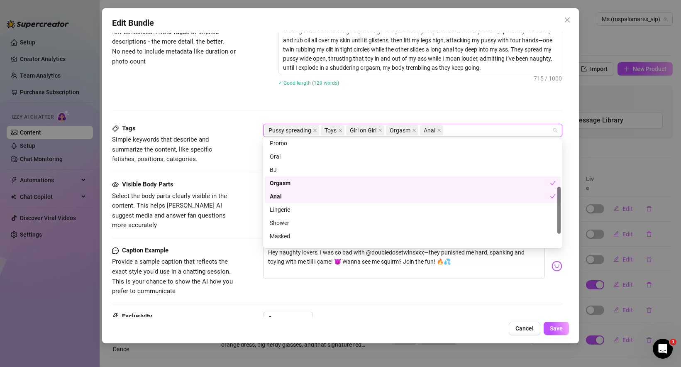
scroll to position [133, 0]
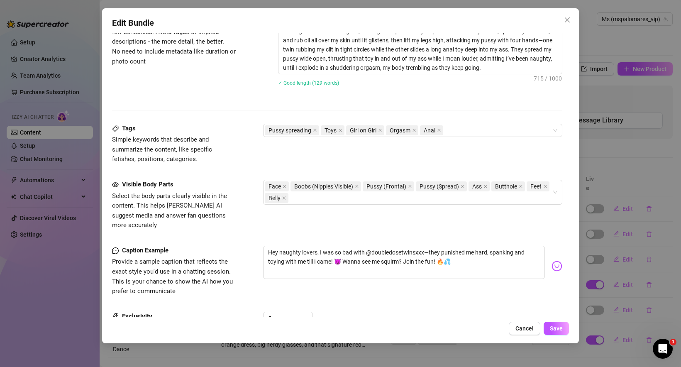
click at [233, 181] on div "Visible Body Parts" at bounding box center [174, 185] width 125 height 10
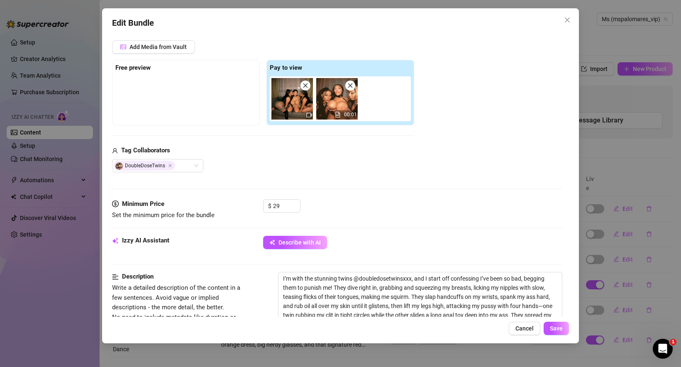
scroll to position [72, 0]
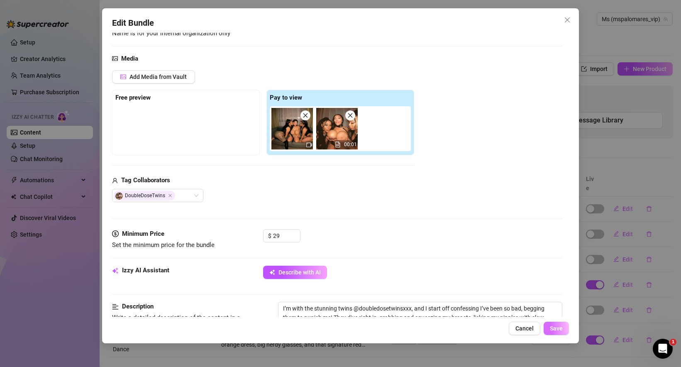
click at [563, 328] on span "Save" at bounding box center [556, 328] width 13 height 7
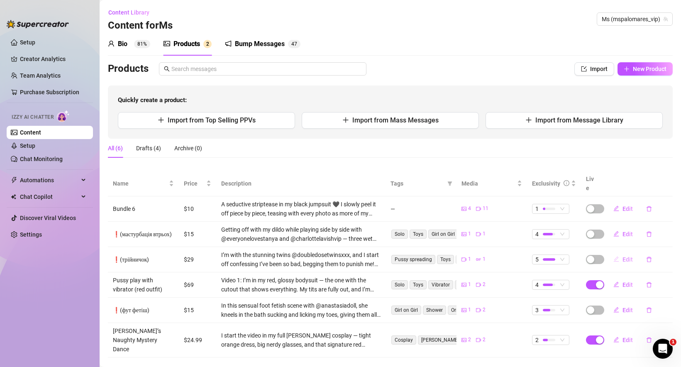
click at [627, 256] on span "Edit" at bounding box center [628, 259] width 10 height 7
type textarea "Hey naughty lovers, I was so bad with @doubledosetwinsxxx—they punished me hard…"
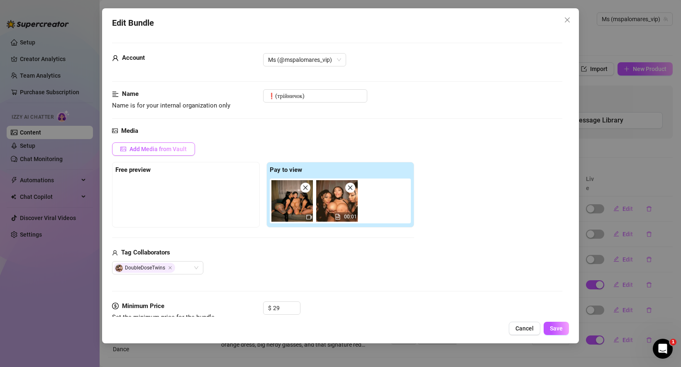
click at [150, 145] on button "Add Media from Vault" at bounding box center [153, 148] width 83 height 13
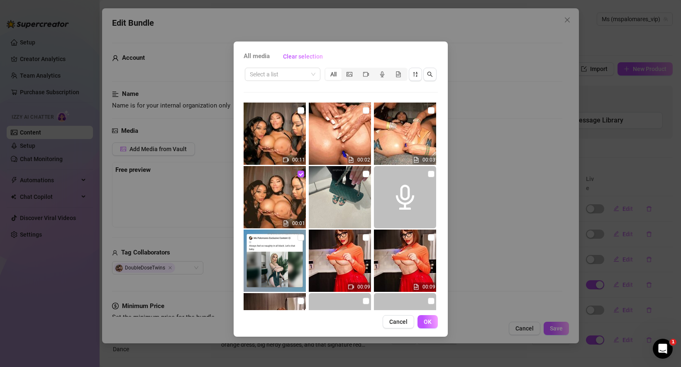
click at [514, 188] on div "All media Clear selection Select a list All 00:11 00:02 00:03 00:01 00:09 00:09…" at bounding box center [340, 183] width 681 height 367
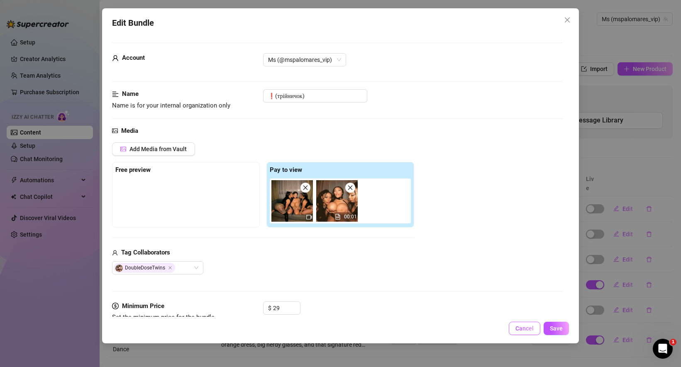
click at [529, 328] on span "Cancel" at bounding box center [525, 328] width 18 height 7
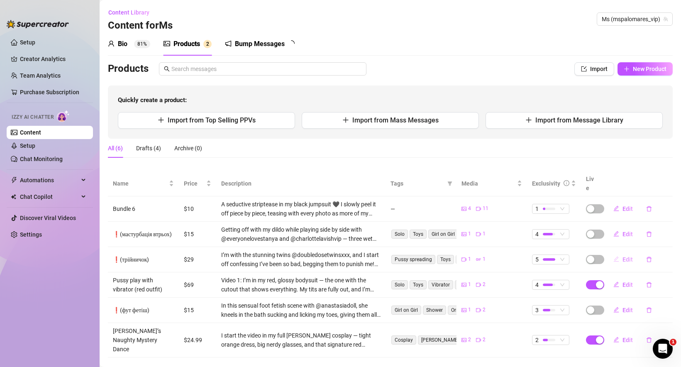
click at [627, 256] on span "Edit" at bounding box center [628, 259] width 10 height 7
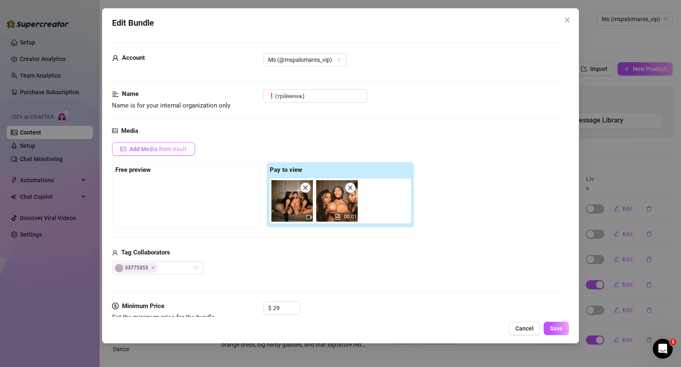
click at [157, 151] on span "Add Media from Vault" at bounding box center [158, 149] width 57 height 7
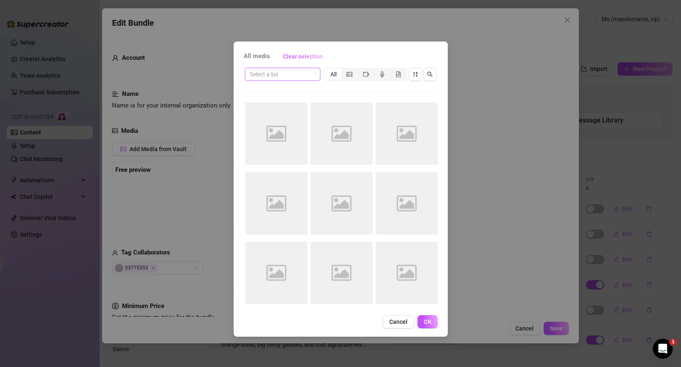
click at [292, 78] on input "search" at bounding box center [279, 74] width 58 height 12
click at [371, 50] on div "All media Clear selection" at bounding box center [341, 56] width 194 height 13
click at [390, 319] on span "Cancel" at bounding box center [399, 322] width 18 height 7
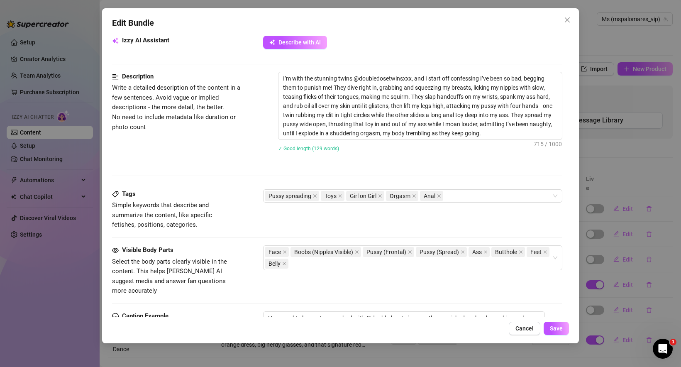
scroll to position [311, 0]
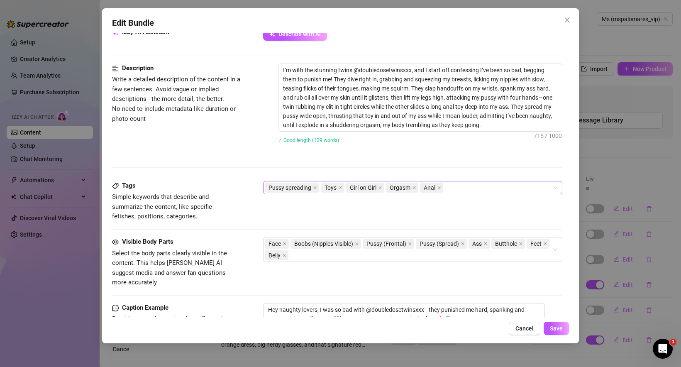
click at [475, 187] on div "Pussy spreading Toys Girl on Girl Orgasm Anal" at bounding box center [408, 188] width 287 height 12
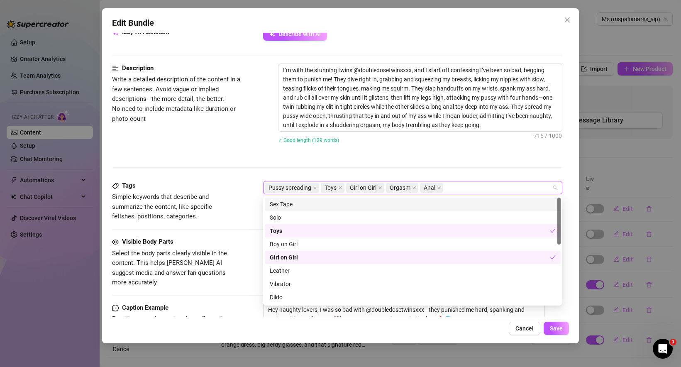
paste input "Twins"
type input "Twins"
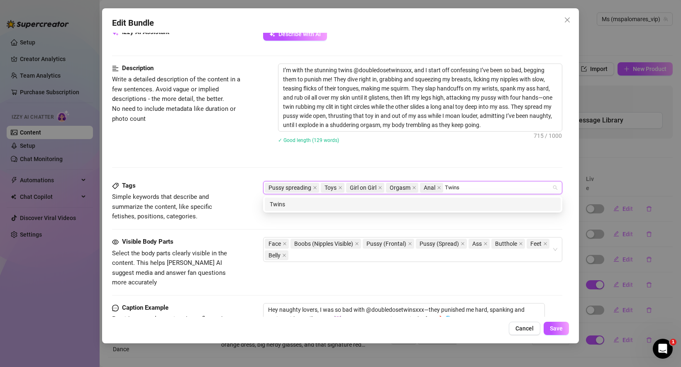
click at [463, 206] on div "Twins" at bounding box center [413, 204] width 286 height 9
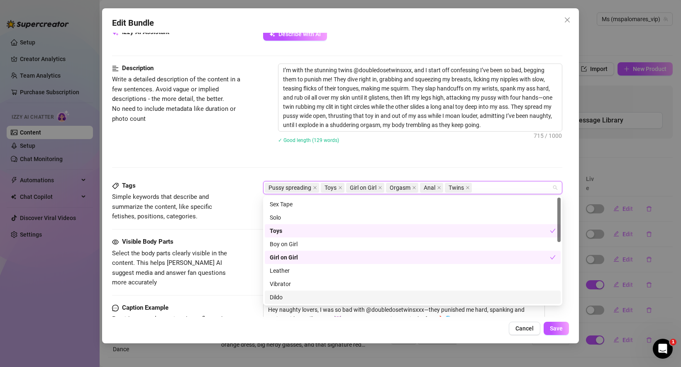
click at [500, 186] on div "Pussy spreading Toys Girl on Girl Orgasm Anal Twins" at bounding box center [408, 188] width 287 height 12
paste input "Twins, Punishment, Breast play, Nipple licking, Handcuffs, Spanking, Oil massag…"
type input "Twins, Punishment, Breast play, Nipple licking, Handcuffs, Spanking, Oil massag…"
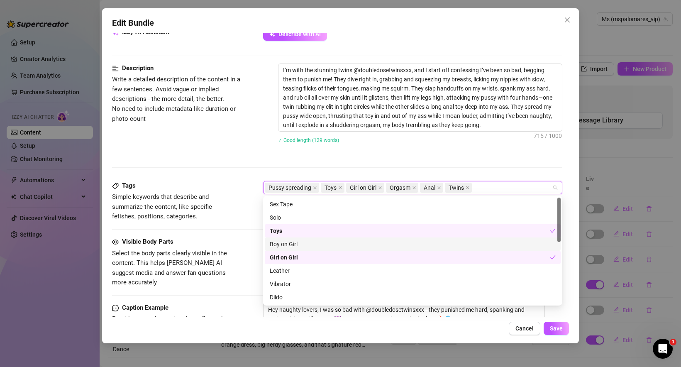
click at [499, 188] on div "Pussy spreading Toys Girl on Girl Orgasm Anal Twins" at bounding box center [408, 188] width 287 height 12
paste input "Breast play"
type input "Breast play"
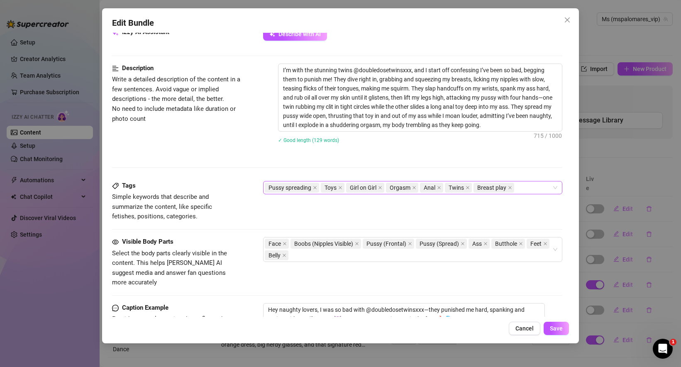
click at [529, 189] on div "Pussy spreading Toys Girl on Girl Orgasm Anal Twins Breast play" at bounding box center [408, 188] width 287 height 12
paste input "Punishment"
type input "Punishment"
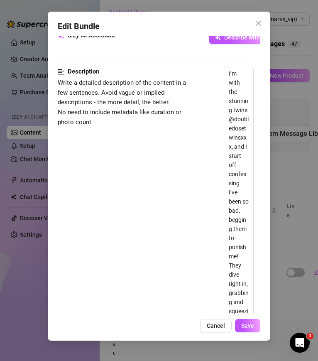
type textarea "Hey naughty lovers, I was so bad with @doubledosetwinsxxx—they punished me hard…"
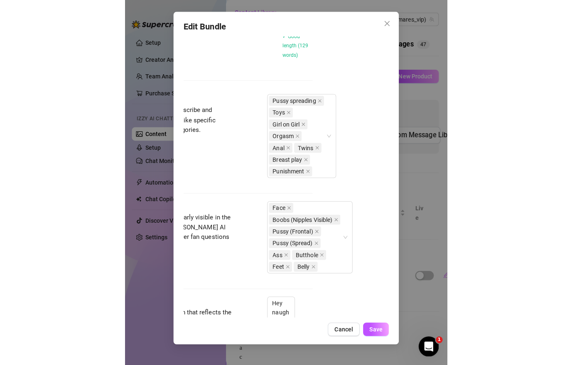
scroll to position [1402, 66]
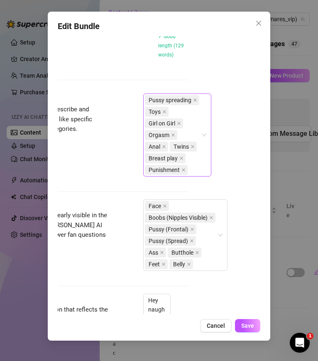
click at [193, 164] on div "Pussy spreading Toys Girl on Girl Orgasm Anal Twins Breast play Punishment" at bounding box center [173, 134] width 56 height 81
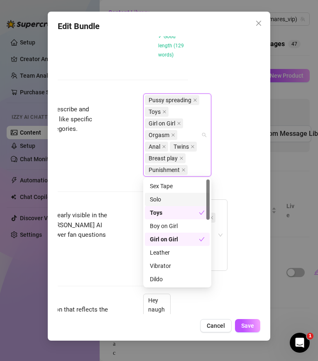
paste input "Nipple licking"
type input "Nipple licking"
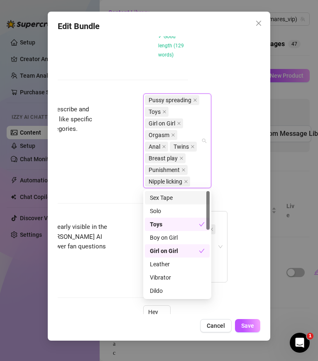
click at [199, 179] on div "Pussy spreading Toys Girl on Girl Orgasm Anal Twins Breast play Punishment Nipp…" at bounding box center [173, 140] width 56 height 93
paste input "Handcuffs"
type input "Handcuffs"
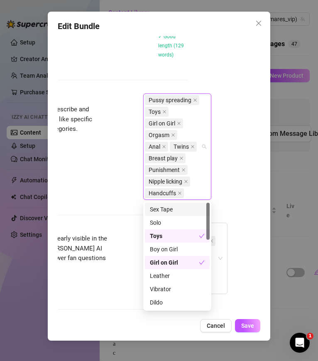
click at [195, 193] on div "Pussy spreading Toys Girl on Girl Orgasm Anal Twins Breast play Punishment Nipp…" at bounding box center [173, 146] width 56 height 105
paste input "Spanking"
type input "Spanking"
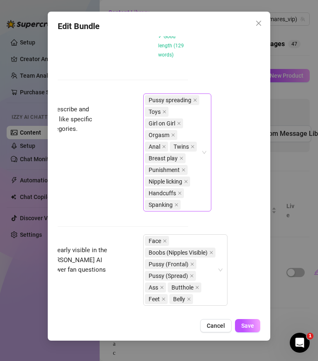
click at [192, 201] on div "Pussy spreading Toys Girl on Girl Orgasm Anal Twins Breast play Punishment Nipp…" at bounding box center [173, 152] width 56 height 116
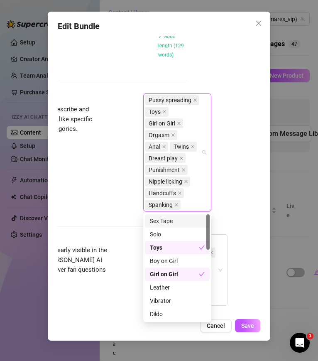
paste input "Pussy rubbing"
type input "Pussy rubbing"
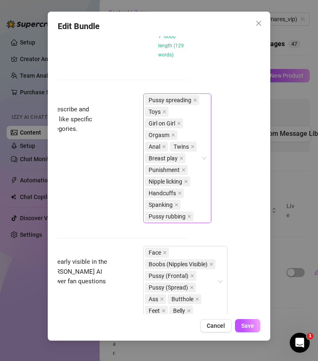
click at [200, 216] on div "Pussy spreading Toys Girl on Girl Orgasm Anal Twins Breast play Punishment Nipp…" at bounding box center [173, 158] width 56 height 128
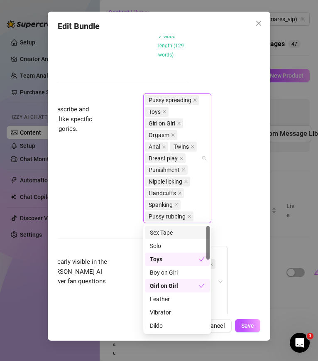
paste input "Clit stimulation"
type input "Clit stimulation"
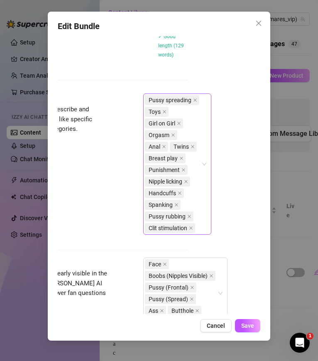
click at [203, 228] on div "Pussy spreading Toys Girl on Girl Orgasm Anal Twins Breast play Punishment Nipp…" at bounding box center [177, 163] width 68 height 141
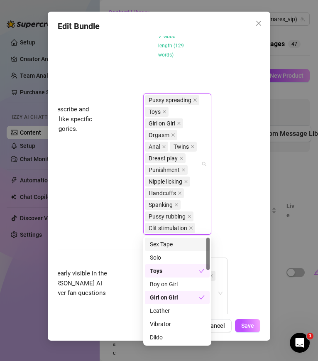
paste input "Anal toy"
type input "Anal toy"
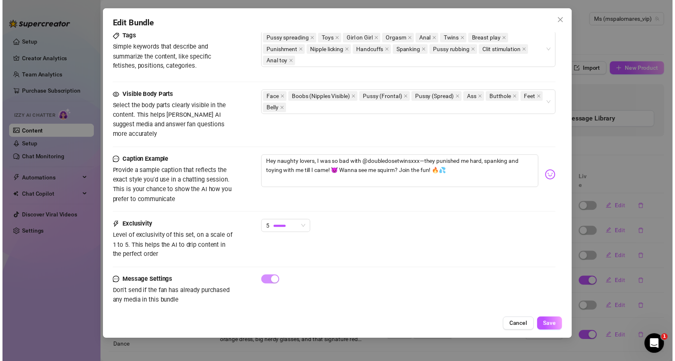
scroll to position [458, 0]
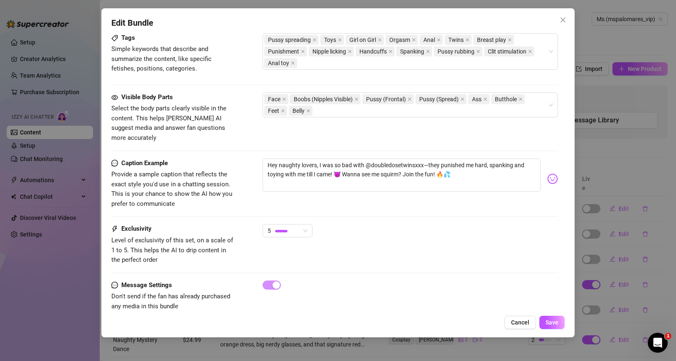
type textarea "Hey naughty lovers, I was so bad with @doubledosetwinsxxx—they punished me hard…"
click at [324, 111] on div "Face Boobs (Nipples Visible) Pussy (Frontal) Pussy (Spread) Ass Butthole Feet B…" at bounding box center [405, 104] width 283 height 23
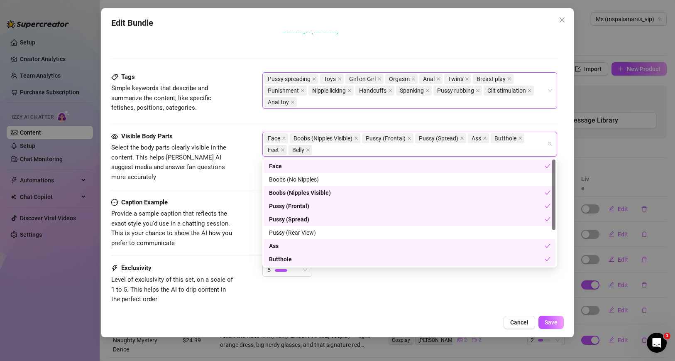
scroll to position [419, 0]
click at [307, 105] on div "Pussy spreading Toys Girl on Girl Orgasm Anal Twins Breast play Punishment Nipp…" at bounding box center [405, 91] width 283 height 35
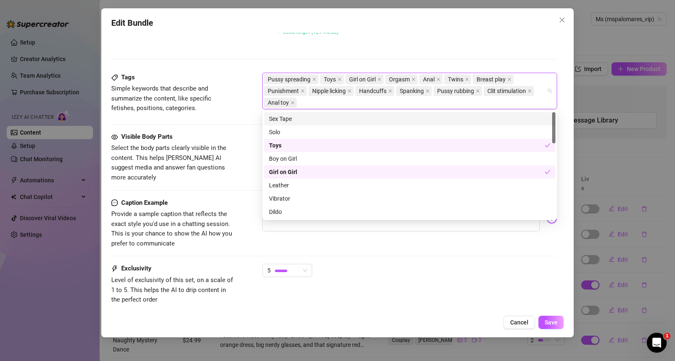
paste input "Ass penetration"
type input "Ass penetration"
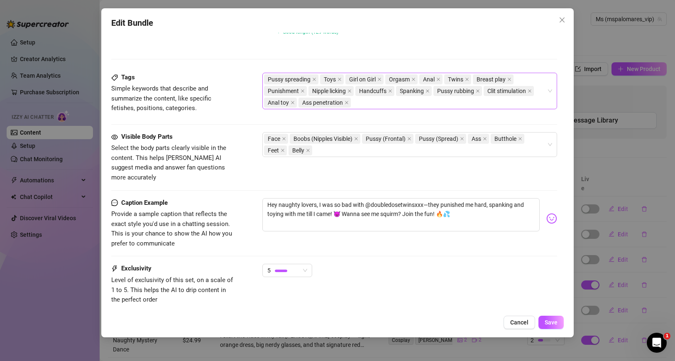
click at [373, 100] on div "Pussy spreading Toys Girl on Girl Orgasm Anal Twins Breast play Punishment Nipp…" at bounding box center [405, 91] width 283 height 35
paste input "Orgasm"
type input "Orgasm"
click at [324, 107] on div "Pussy spreading Toys Girl on Girl Anal Twins Breast play Punishment Nipple lick…" at bounding box center [405, 91] width 283 height 35
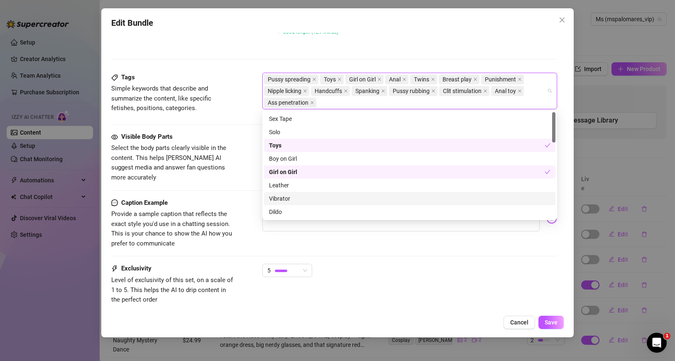
paste input "Moaning"
type input "Moaning"
click at [237, 116] on div "Tags Simple keywords that describe and summarize the content, like specific fet…" at bounding box center [334, 95] width 446 height 44
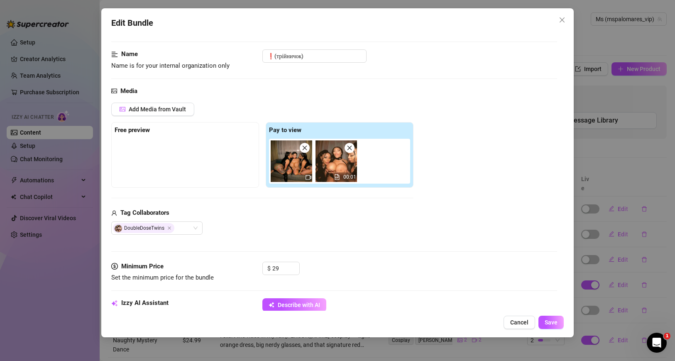
scroll to position [21, 0]
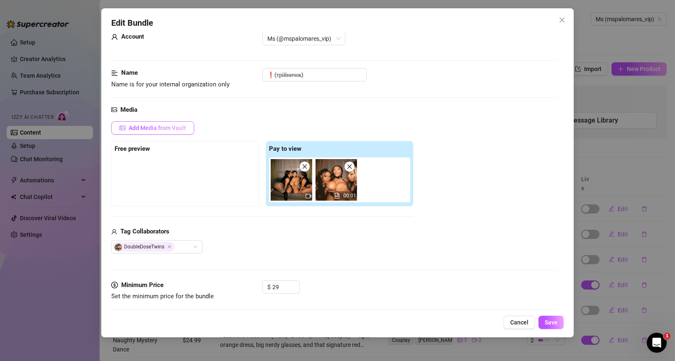
click at [141, 125] on span "Add Media from Vault" at bounding box center [157, 128] width 57 height 7
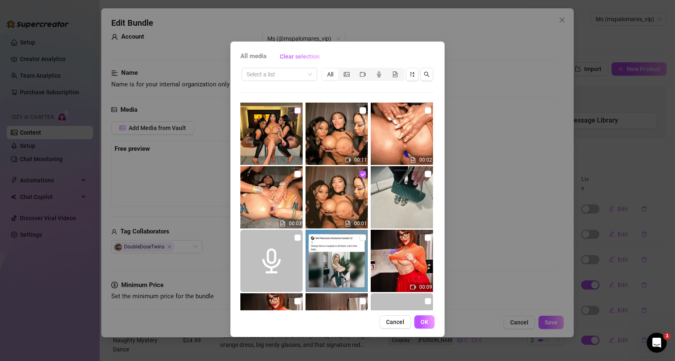
click at [298, 111] on input "checkbox" at bounding box center [297, 110] width 7 height 7
checkbox input "true"
click at [427, 322] on span "OK" at bounding box center [425, 322] width 8 height 7
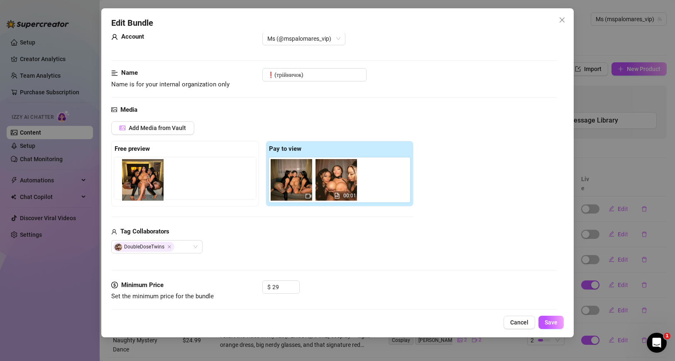
drag, startPoint x: 391, startPoint y: 182, endPoint x: 149, endPoint y: 184, distance: 241.3
click at [149, 184] on div "Free preview Pay to view 00:01" at bounding box center [262, 174] width 302 height 66
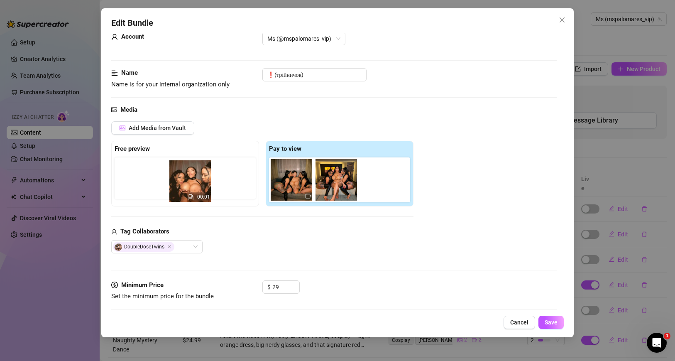
drag, startPoint x: 334, startPoint y: 181, endPoint x: 188, endPoint y: 186, distance: 146.2
click at [188, 186] on div "Free preview Pay to view 00:01" at bounding box center [262, 174] width 302 height 66
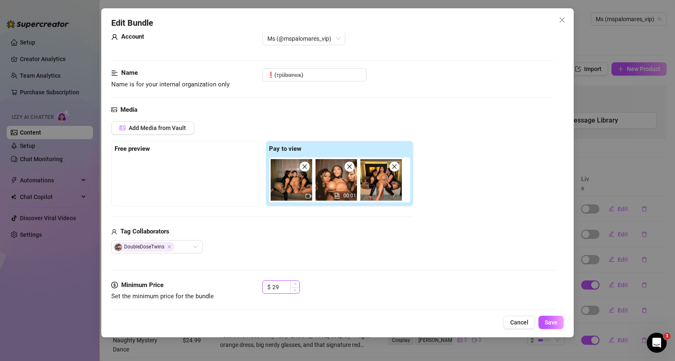
click at [284, 288] on input "29" at bounding box center [285, 287] width 27 height 12
click at [294, 284] on icon "up" at bounding box center [295, 284] width 3 height 3
click at [314, 238] on div "Tag Collaborators DoubleDoseTwins" at bounding box center [262, 240] width 302 height 27
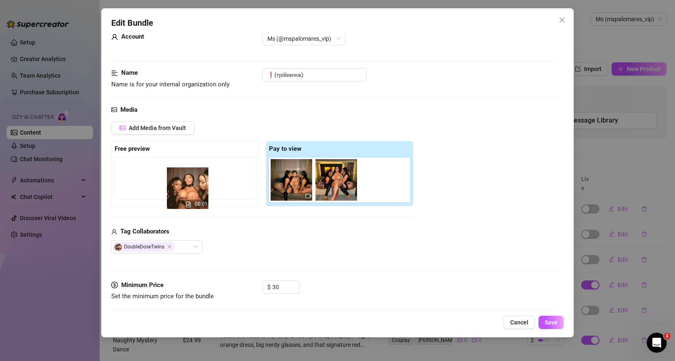
drag, startPoint x: 336, startPoint y: 201, endPoint x: 189, endPoint y: 191, distance: 147.7
click at [189, 191] on div "Free preview Pay to view 00:01" at bounding box center [262, 174] width 302 height 66
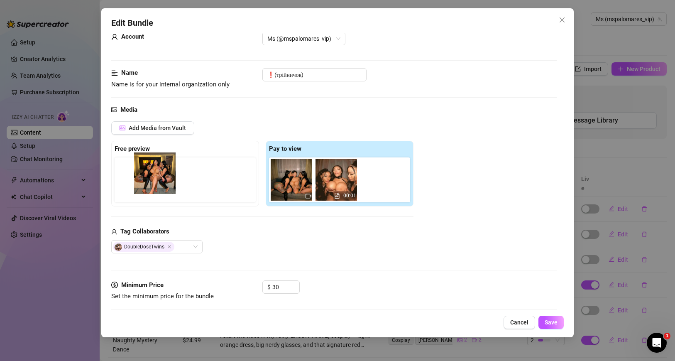
drag, startPoint x: 382, startPoint y: 181, endPoint x: 156, endPoint y: 177, distance: 226.4
click at [156, 177] on div "Free preview Pay to view 00:01" at bounding box center [262, 174] width 302 height 66
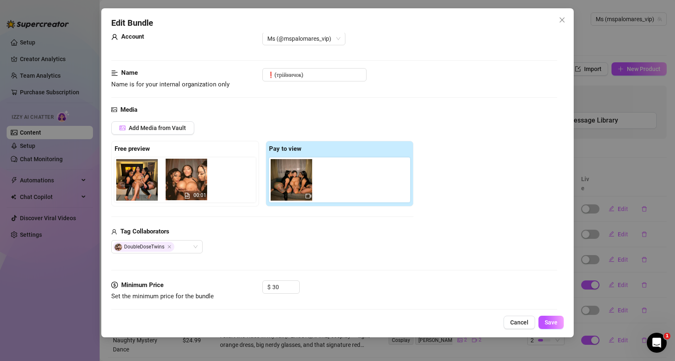
drag, startPoint x: 341, startPoint y: 179, endPoint x: 191, endPoint y: 181, distance: 149.9
click at [191, 181] on div "Free preview Pay to view 00:01" at bounding box center [262, 174] width 302 height 66
click at [284, 226] on div "Add Media from Vault Free preview 00:01 Pay to view Tag Collaborators DoubleDos…" at bounding box center [262, 187] width 302 height 132
click at [287, 288] on input "30" at bounding box center [285, 287] width 27 height 12
type input "29"
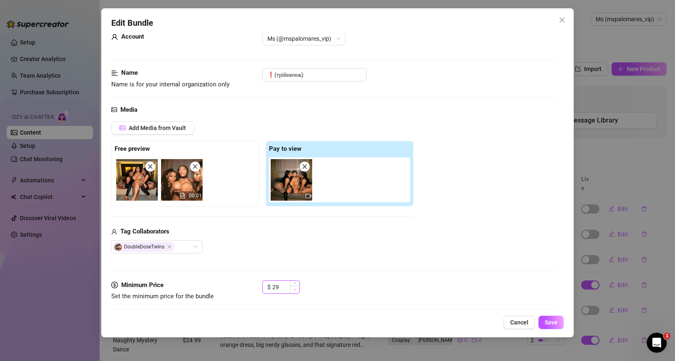
click at [297, 290] on span "Decrease Value" at bounding box center [294, 289] width 9 height 7
click at [324, 259] on div "Media Add Media from Vault Free preview 00:01 Pay to view Tag Collaborators Dou…" at bounding box center [334, 192] width 446 height 175
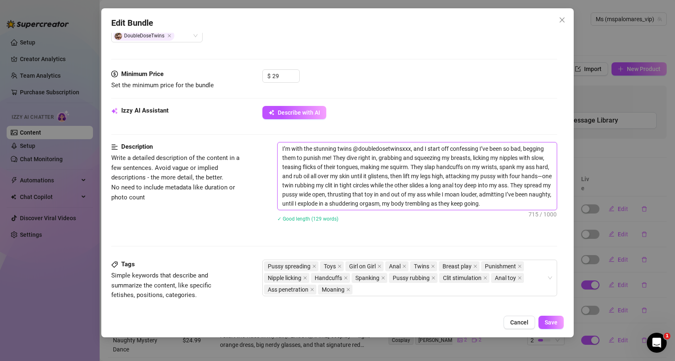
click at [356, 198] on textarea "I’m with the stunning twins @doubledosetwinsxxx, and I start off confessing I’v…" at bounding box center [417, 175] width 279 height 67
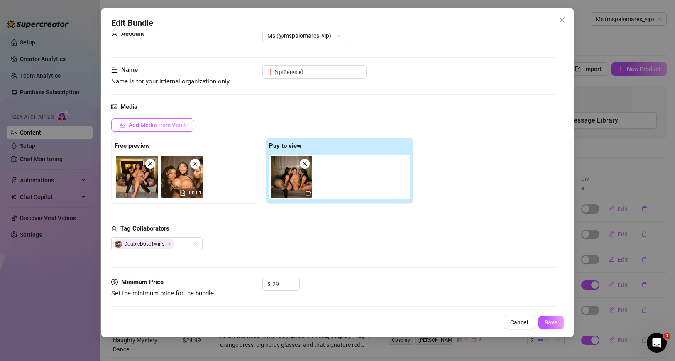
scroll to position [0, 0]
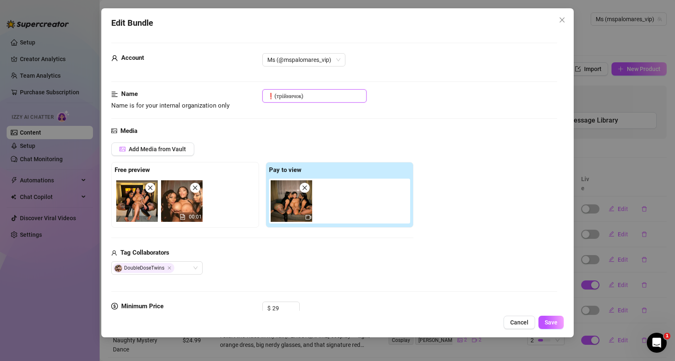
click at [299, 96] on input "❗️(трійничок)" at bounding box center [314, 95] width 104 height 13
paste input "Punished by the Twins 😈👯‍♀️"
type input "“Punished by the Twins 😈👯‍♀️"
click at [554, 326] on span "Save" at bounding box center [551, 322] width 13 height 7
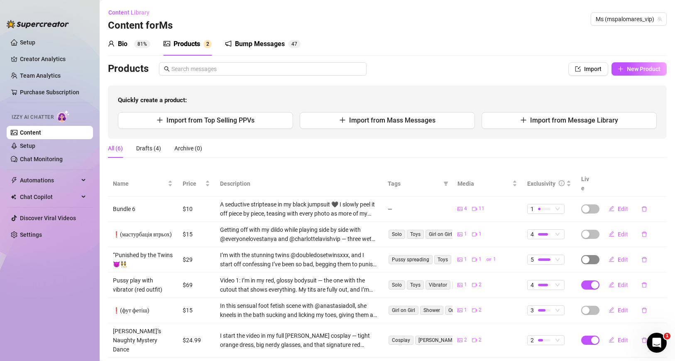
click at [589, 256] on div "button" at bounding box center [585, 259] width 7 height 7
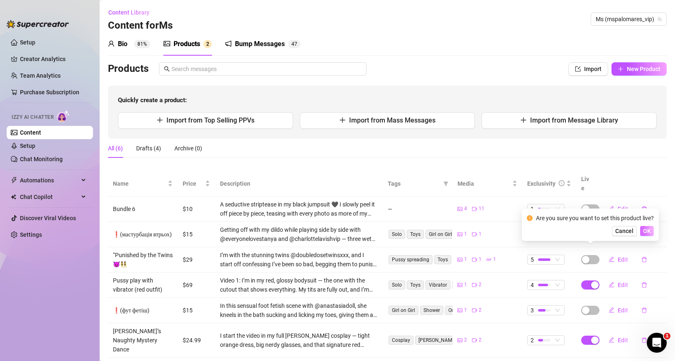
click at [645, 234] on span "OK" at bounding box center [647, 231] width 8 height 7
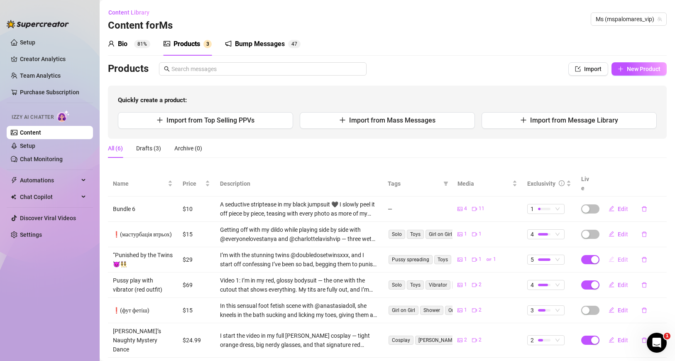
click at [618, 254] on button "Edit" at bounding box center [618, 259] width 33 height 13
type textarea "Hey naughty lovers, I was so bad with @doubledosetwinsxxx—they punished me hard…"
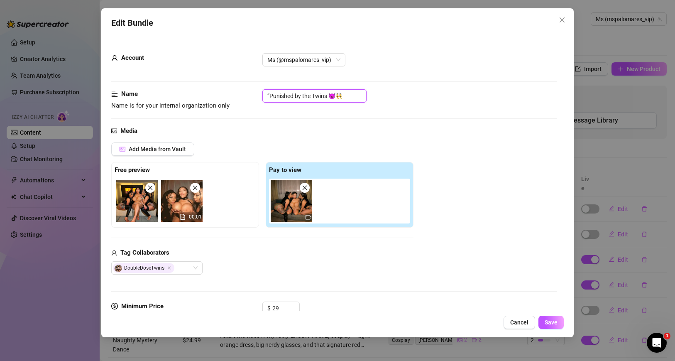
drag, startPoint x: 271, startPoint y: 94, endPoint x: 250, endPoint y: 94, distance: 20.8
click at [250, 94] on div "Name Name is for your internal organization only “Punished by the Twins 😈👯‍♀️" at bounding box center [334, 99] width 446 height 21
type input "Punished by the Twins 😈👯‍♀️"
click at [555, 321] on span "Save" at bounding box center [551, 322] width 13 height 7
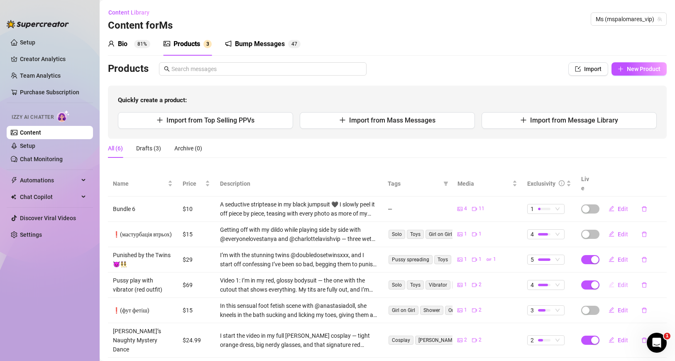
click at [619, 282] on span "Edit" at bounding box center [623, 285] width 10 height 7
type textarea "Hey hot stuff, get ready for my red-hot chaos party! 😎 I’m shaking things up wi…"
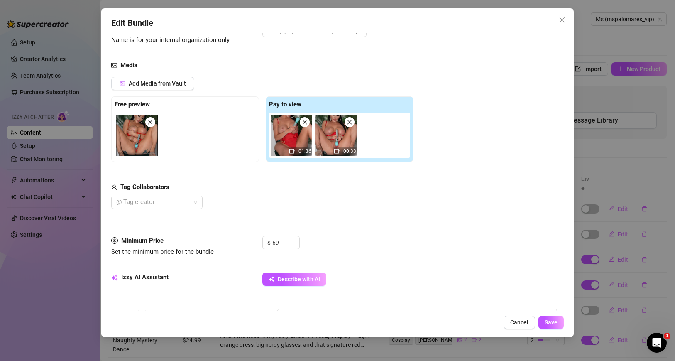
scroll to position [70, 0]
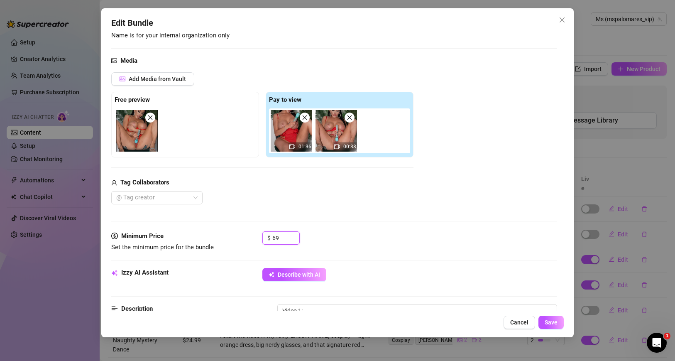
drag, startPoint x: 275, startPoint y: 237, endPoint x: 258, endPoint y: 237, distance: 17.0
click at [258, 237] on div "Minimum Price Set the minimum price for the bundle $ 69" at bounding box center [334, 241] width 446 height 21
type input "29"
click at [332, 245] on div "$ 29" at bounding box center [409, 241] width 295 height 21
click at [553, 323] on span "Save" at bounding box center [551, 322] width 13 height 7
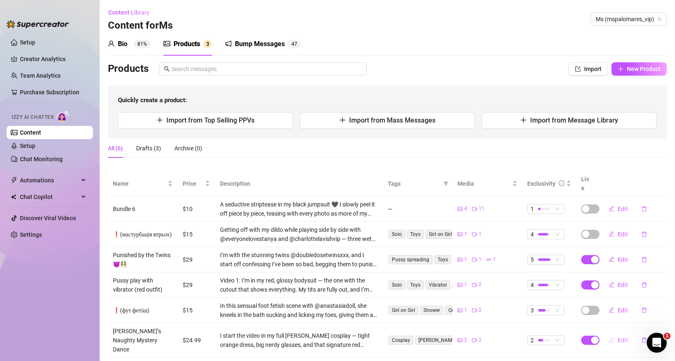
click at [619, 337] on span "Edit" at bounding box center [623, 340] width 10 height 7
type textarea "Hey babe, ready to unravel my naughty [PERSON_NAME] secret? 😏 I’m swaying those…"
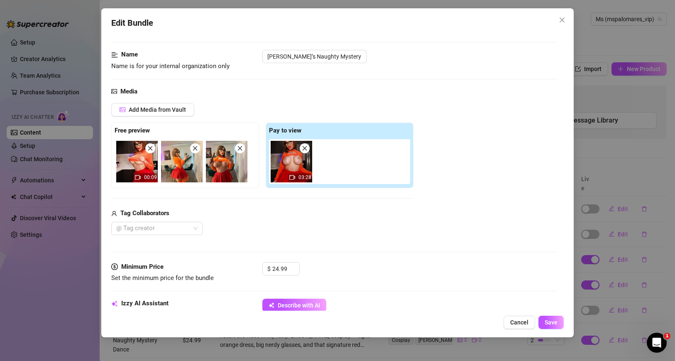
scroll to position [46, 0]
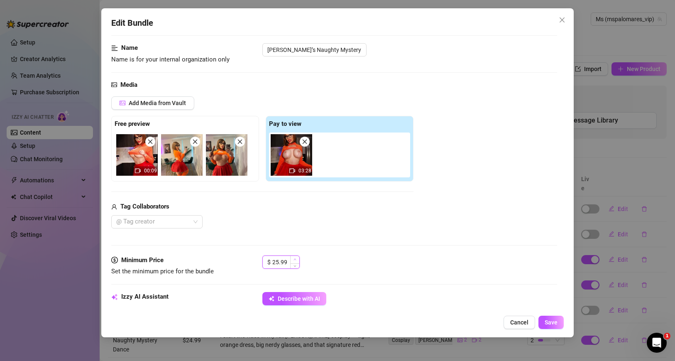
click at [291, 261] on span "Increase Value" at bounding box center [294, 259] width 9 height 7
click at [294, 265] on icon "down" at bounding box center [295, 265] width 2 height 2
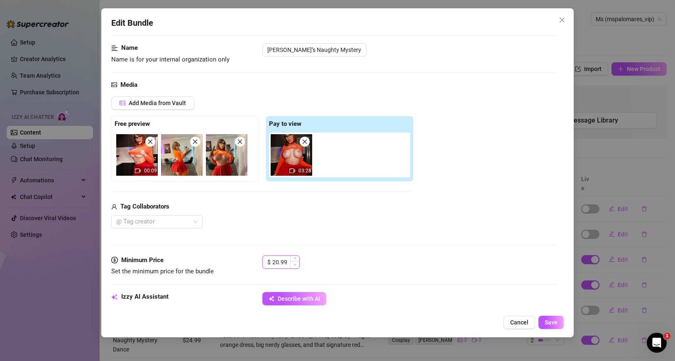
click at [294, 265] on icon "down" at bounding box center [295, 265] width 2 height 2
type input "19.99"
click at [294, 265] on icon "down" at bounding box center [295, 265] width 2 height 2
click at [555, 321] on span "Save" at bounding box center [551, 322] width 13 height 7
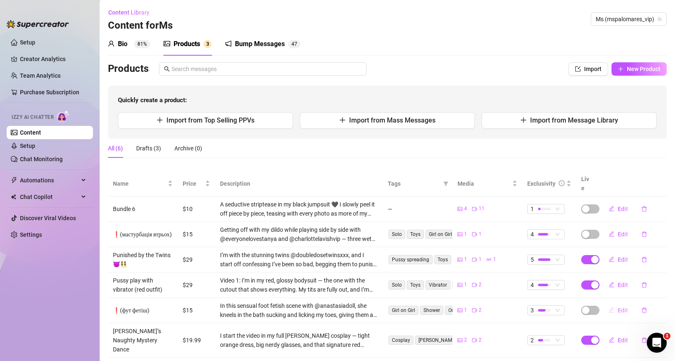
click at [625, 307] on span "Edit" at bounding box center [623, 310] width 10 height 7
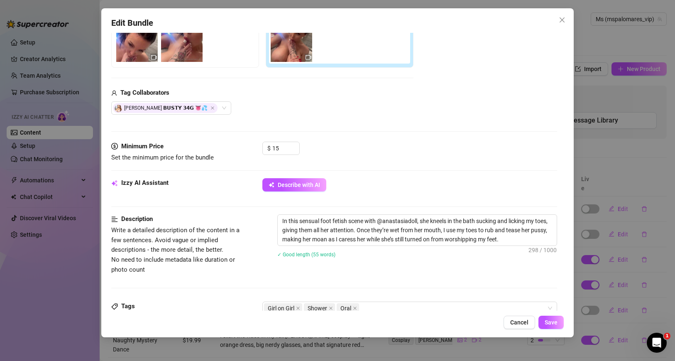
scroll to position [167, 0]
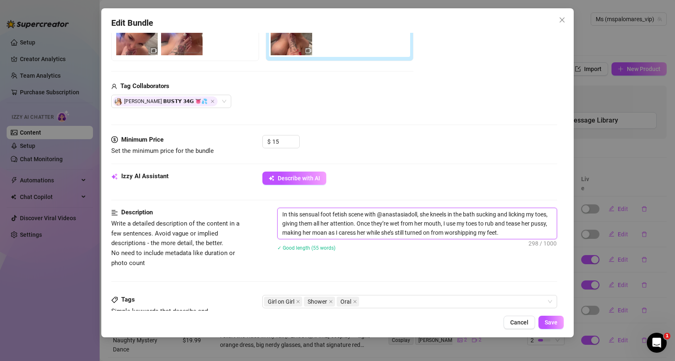
click at [389, 221] on textarea "In this sensual foot fetish scene with @anastasiadoll, she kneels in the bath s…" at bounding box center [417, 223] width 279 height 31
click at [317, 224] on textarea "In this sensual foot fetish scene with @anastasiadoll, she kneels in the bath s…" at bounding box center [417, 223] width 279 height 31
paste textarea "this steamy video with @anastasiadoll in the bath is pure fire—I’m soaking wet …"
type textarea "this steamy video with @anastasiadoll in the bath is pure fire—I’m soaking wet …"
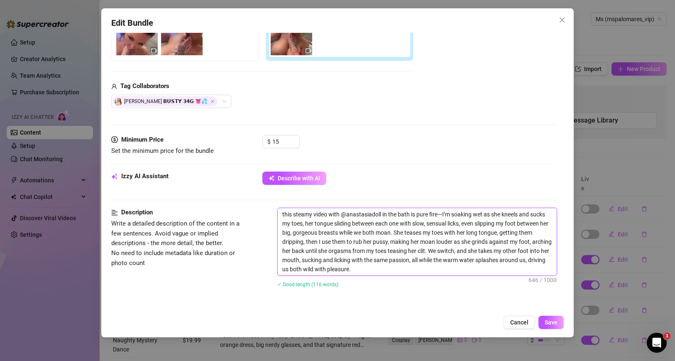
scroll to position [0, 0]
drag, startPoint x: 272, startPoint y: 213, endPoint x: 264, endPoint y: 213, distance: 8.7
click at [265, 213] on div "Description Write a detailed description of the content in a few sentences. Avo…" at bounding box center [334, 253] width 446 height 91
type textarea "This steamy video with @anastasiadoll in the bath is pure fire—I’m soaking wet …"
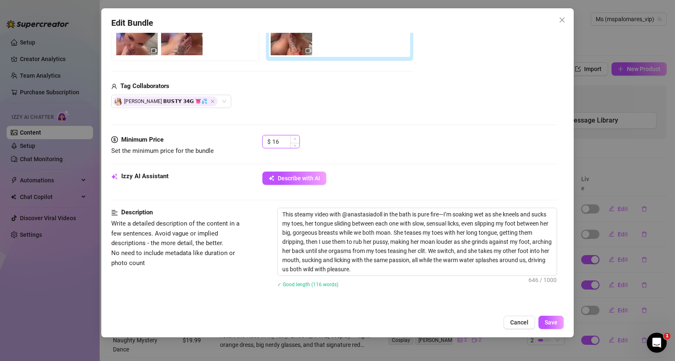
click at [294, 137] on icon "up" at bounding box center [295, 138] width 3 height 3
type input "19"
click at [294, 137] on icon "up" at bounding box center [295, 138] width 3 height 3
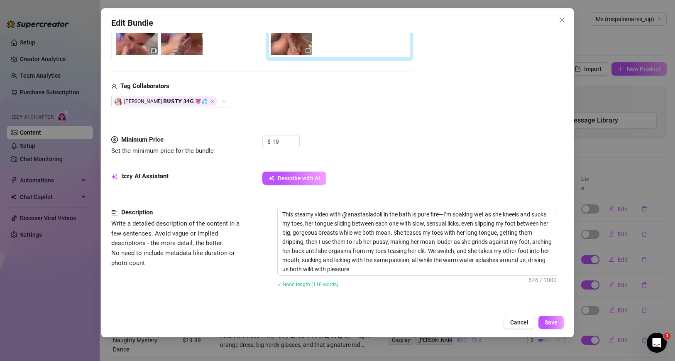
click at [325, 145] on div "$ 19" at bounding box center [409, 145] width 295 height 21
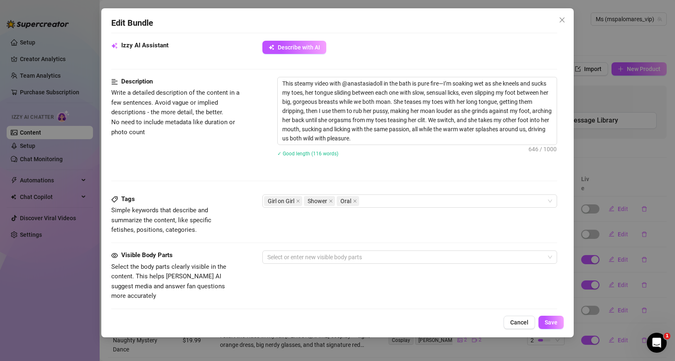
scroll to position [299, 0]
click at [385, 204] on div "Girl on Girl Shower Oral" at bounding box center [405, 200] width 283 height 12
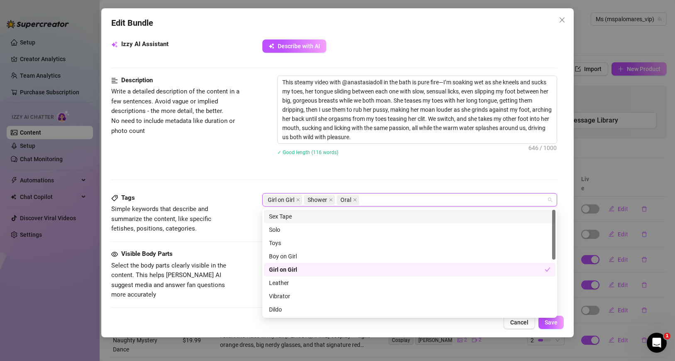
type input "f"
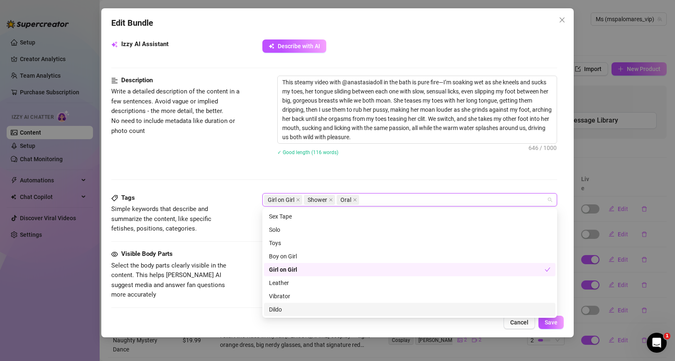
click at [194, 224] on span "Simple keywords that describe and summarize the content, like specific fetishes…" at bounding box center [173, 218] width 125 height 29
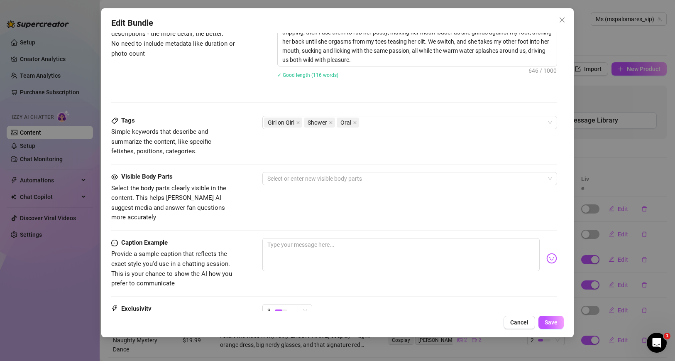
scroll to position [380, 0]
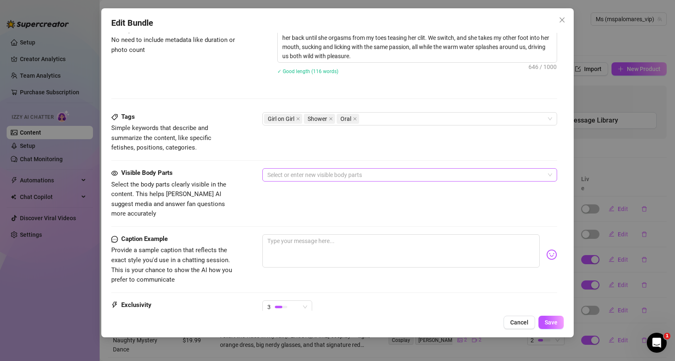
click at [292, 171] on div at bounding box center [405, 175] width 283 height 12
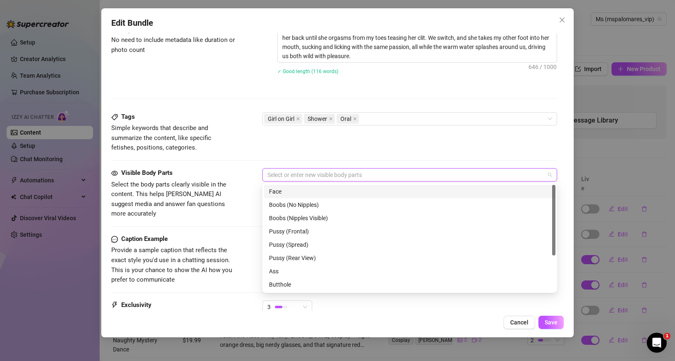
click at [301, 189] on div "Face" at bounding box center [410, 191] width 282 height 9
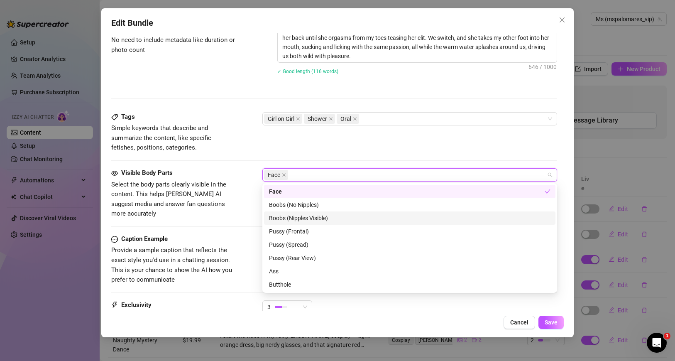
click at [335, 218] on div "Boobs (Nipples Visible)" at bounding box center [410, 217] width 282 height 9
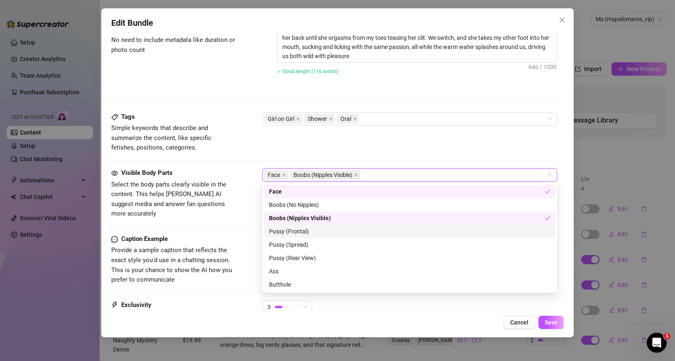
click at [335, 230] on div "Pussy (Frontal)" at bounding box center [410, 231] width 282 height 9
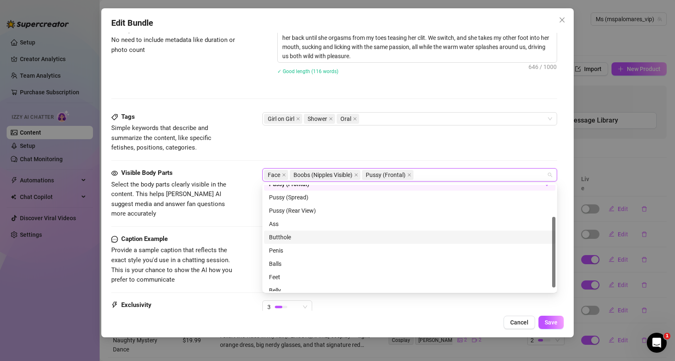
scroll to position [53, 0]
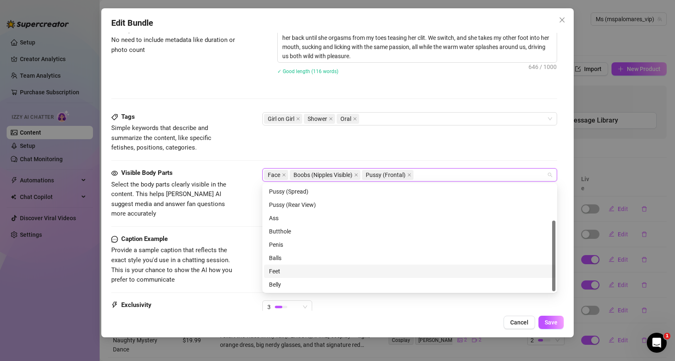
click at [311, 272] on div "Feet" at bounding box center [410, 271] width 282 height 9
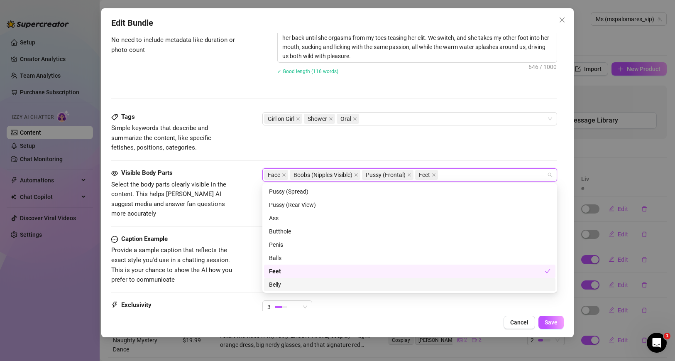
click at [307, 280] on div "Belly" at bounding box center [410, 284] width 282 height 9
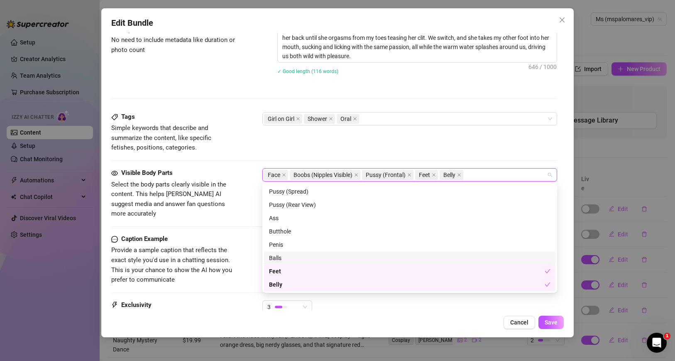
click at [229, 222] on div "Visible Body Parts Select the body parts clearly visible in the content. This h…" at bounding box center [334, 201] width 446 height 66
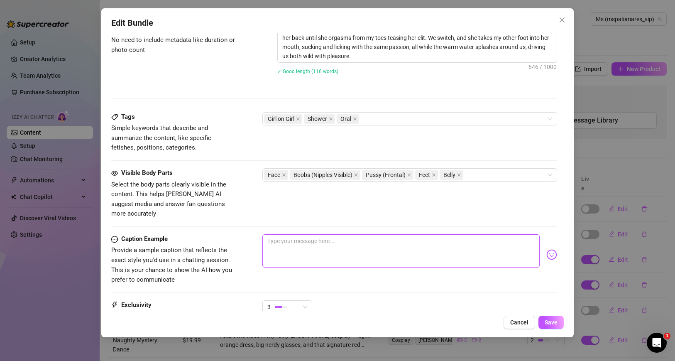
click at [311, 245] on textarea at bounding box center [400, 250] width 277 height 33
paste textarea "Hey darlings, @[PERSON_NAME] and I got wild in the bath—my toes had her moaning…"
type textarea "Hey darlings, @[PERSON_NAME] and I got wild in the bath—my toes had her moaning…"
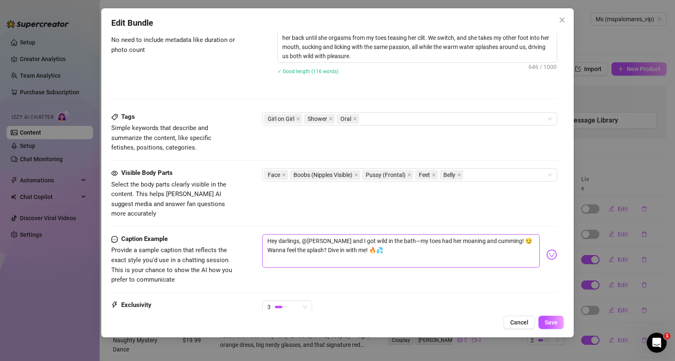
type textarea "Hey darlings, @[PERSON_NAME] and I got wild in the bath—my toes had her moaning…"
click at [350, 279] on div "Caption Example Provide a sample caption that reflects the exact style you'd us…" at bounding box center [334, 267] width 446 height 66
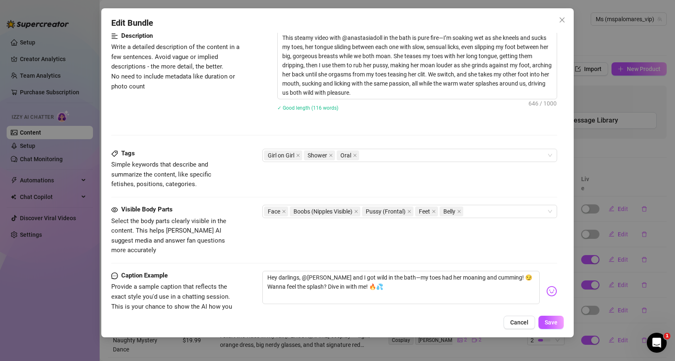
scroll to position [338, 0]
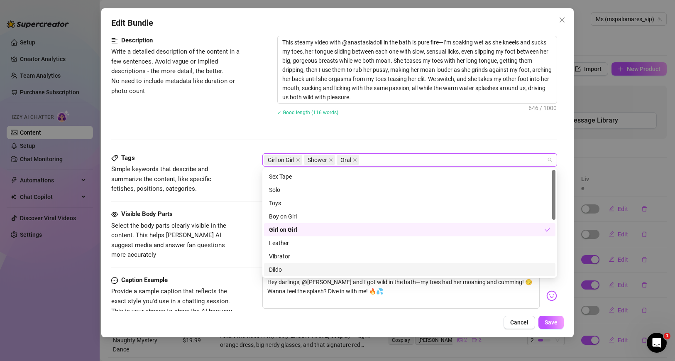
click at [374, 154] on div "Girl on Girl Shower Oral" at bounding box center [405, 160] width 283 height 12
paste input "Foot fetish"
type input "Foot fetish"
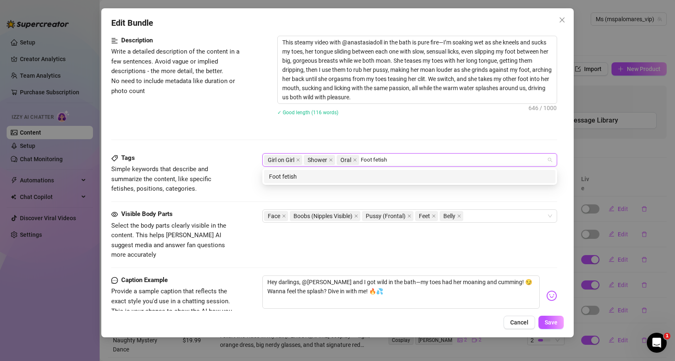
click at [361, 176] on div "Foot fetish" at bounding box center [410, 176] width 282 height 9
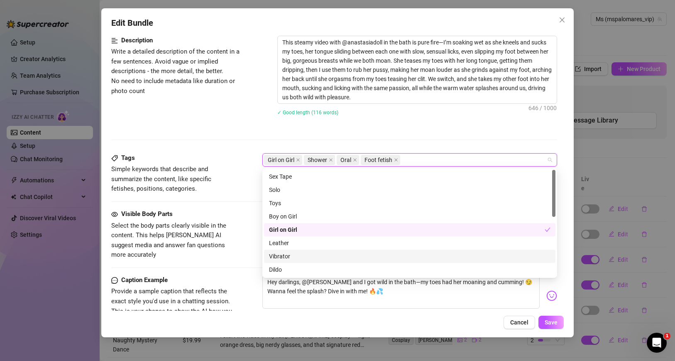
click at [419, 162] on div "Girl on Girl Shower Oral Foot fetish" at bounding box center [405, 160] width 283 height 12
paste input "Toe sucking"
type input "Toe sucking"
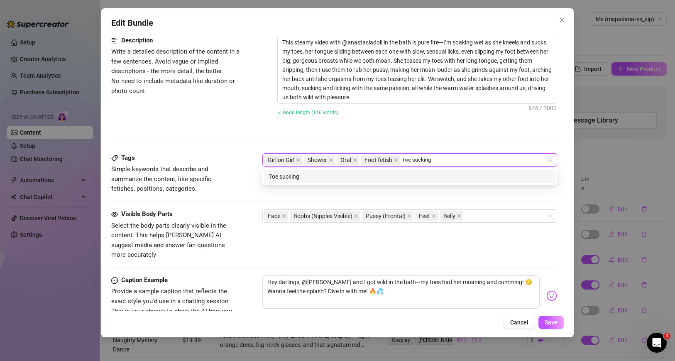
click at [330, 179] on div "Toe sucking" at bounding box center [410, 176] width 282 height 9
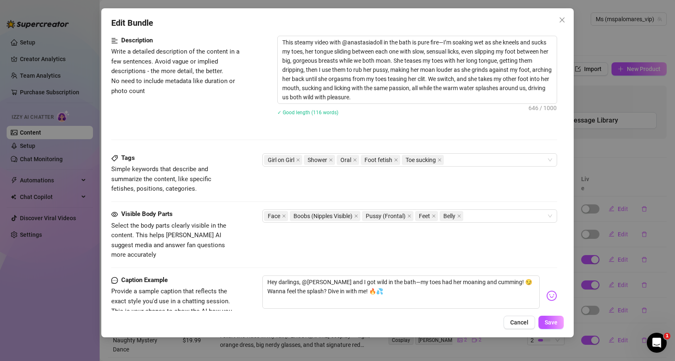
click at [459, 167] on div "Tags Simple keywords that describe and summarize the content, like specific fet…" at bounding box center [334, 173] width 446 height 41
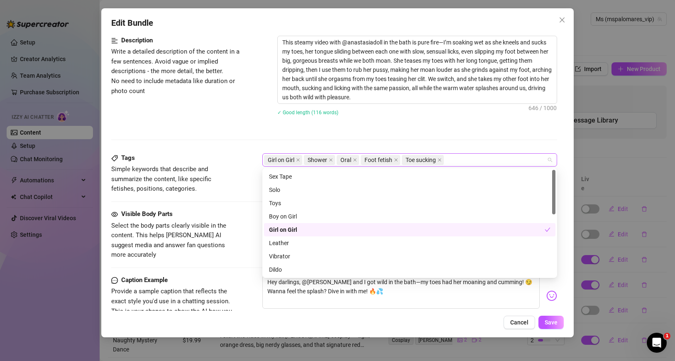
click at [456, 161] on div "Girl on Girl Shower Oral Foot fetish Toe sucking" at bounding box center [405, 160] width 283 height 12
paste input "Licking"
type input "Licking"
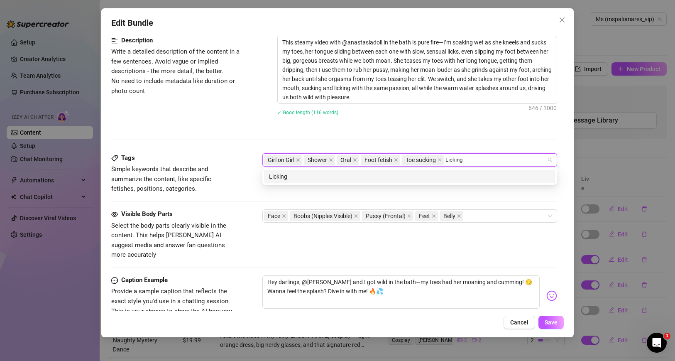
click at [426, 172] on div "Licking" at bounding box center [410, 176] width 282 height 9
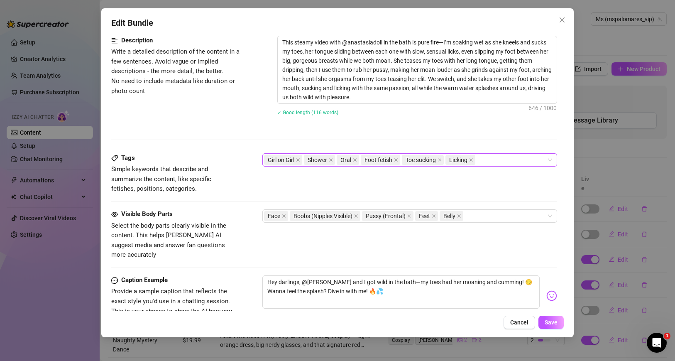
click at [505, 157] on div "Girl on Girl Shower Oral Foot fetish Toe sucking Licking" at bounding box center [405, 160] width 283 height 12
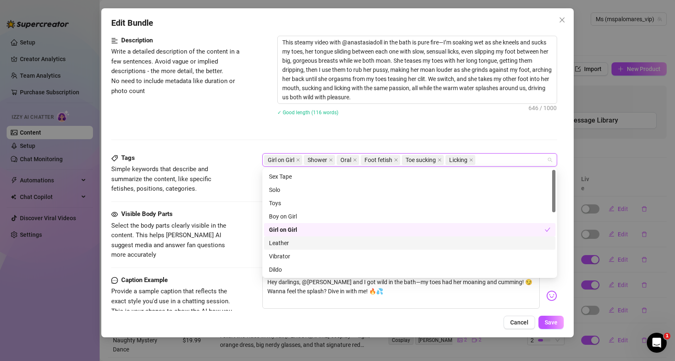
paste input "Pussy rubbing"
type input "Pussy rubbing"
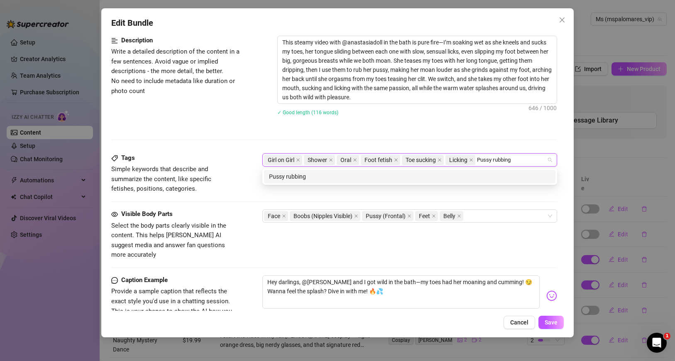
click at [414, 182] on div "Pussy rubbing" at bounding box center [410, 176] width 292 height 13
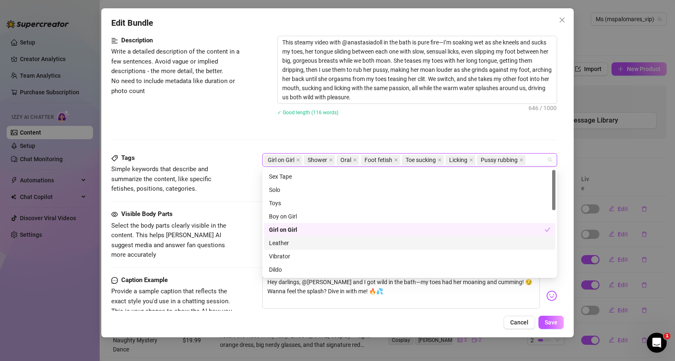
click at [528, 162] on input "search" at bounding box center [528, 160] width 2 height 10
paste input "Clit teasing"
type input "Clit teasing"
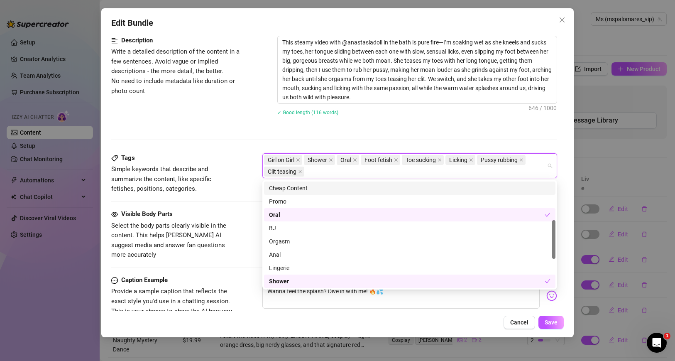
scroll to position [108, 0]
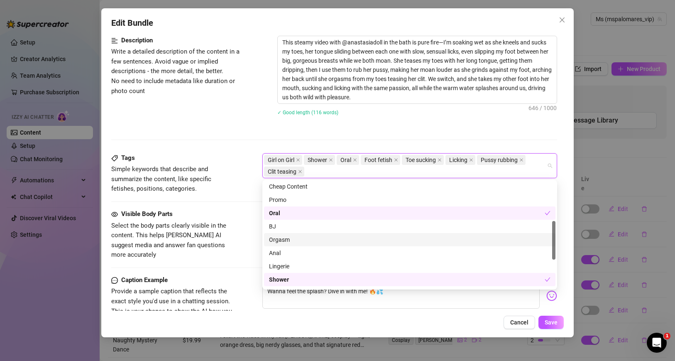
click at [290, 237] on div "Orgasm" at bounding box center [410, 239] width 282 height 9
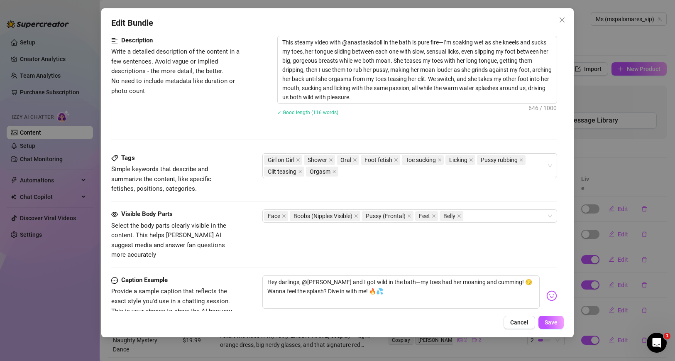
click at [223, 219] on div "Visible Body Parts Select the body parts clearly visible in the content. This h…" at bounding box center [173, 234] width 125 height 51
click at [355, 174] on div "Girl on Girl Shower Oral Foot fetish Toe sucking Licking Pussy rubbing Clit tea…" at bounding box center [405, 165] width 283 height 23
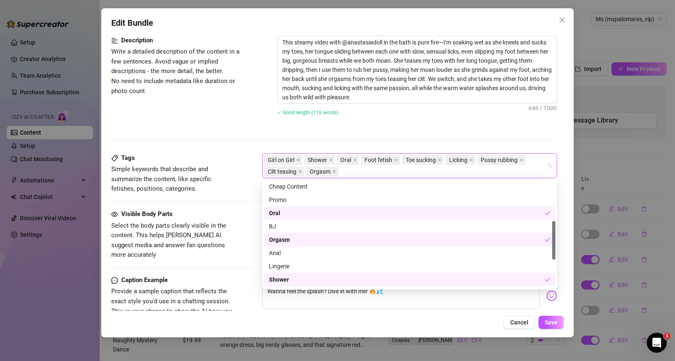
paste input "Moaning"
type input "Moaning"
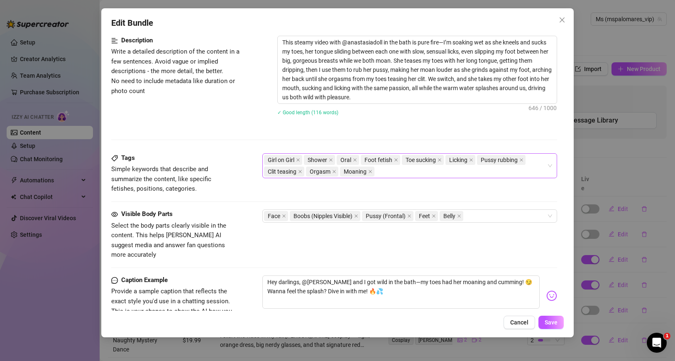
click at [385, 171] on div "Girl on Girl Shower Oral Foot fetish Toe sucking Licking Pussy rubbing Clit tea…" at bounding box center [405, 165] width 283 height 23
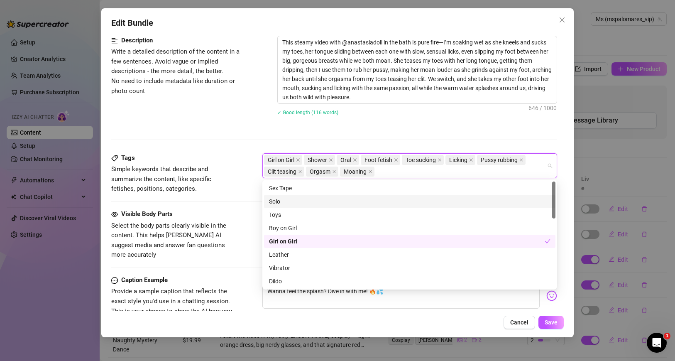
paste input "Bath scene"
type input "Bath scene"
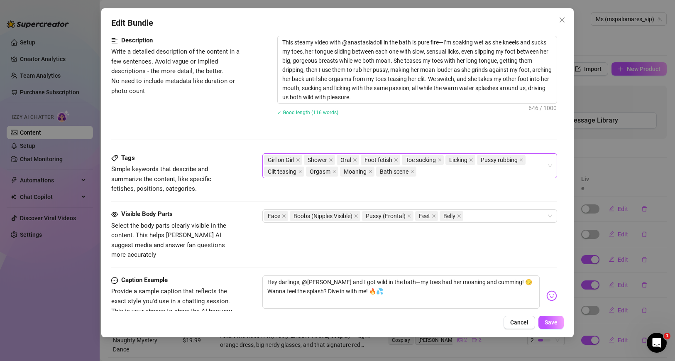
click at [437, 176] on div "Girl on Girl Shower Oral Foot fetish Toe sucking Licking Pussy rubbing Clit tea…" at bounding box center [405, 165] width 283 height 23
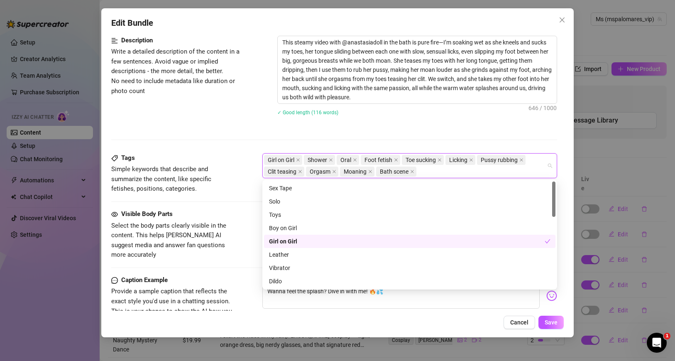
paste input "Wet play"
type input "Wet play"
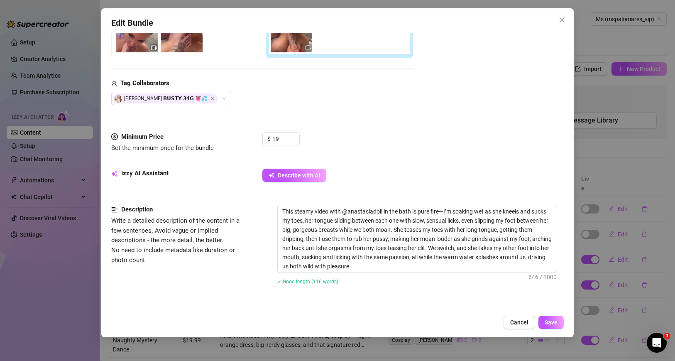
scroll to position [187, 0]
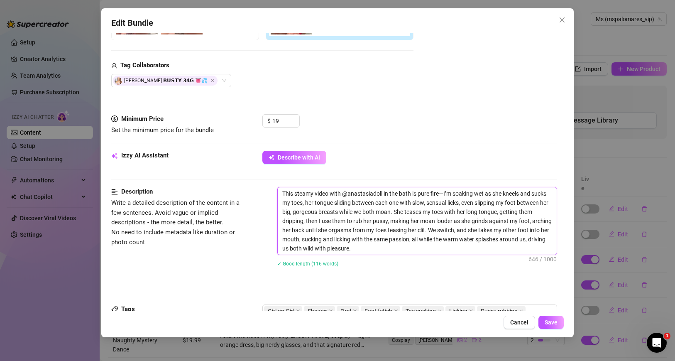
click at [335, 211] on textarea "This steamy video with @anastasiadoll in the bath is pure fire—I’m soaking wet …" at bounding box center [417, 220] width 279 height 67
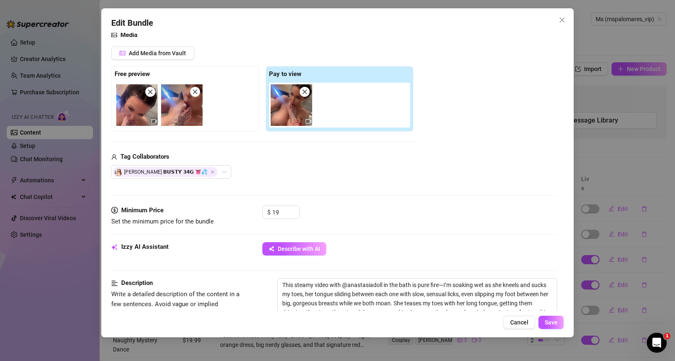
scroll to position [0, 0]
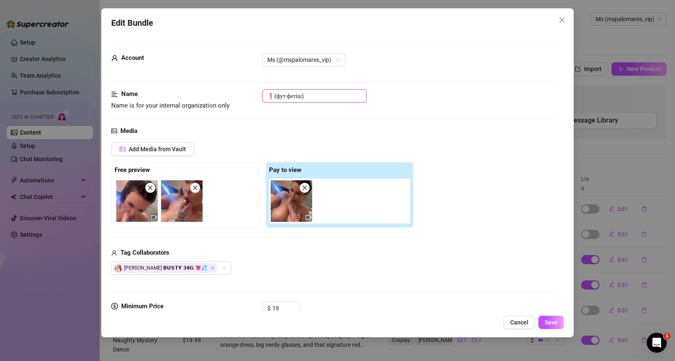
click at [292, 93] on input "❗️(фут фетіш)" at bounding box center [314, 95] width 104 height 13
paste input "Foot Fetish Bath Play with @anastasiadoll 🛁👣"
type input "Foot Fetish Bath Play with @anastasiadoll 🛁👣"
click at [551, 319] on span "Save" at bounding box center [551, 322] width 13 height 7
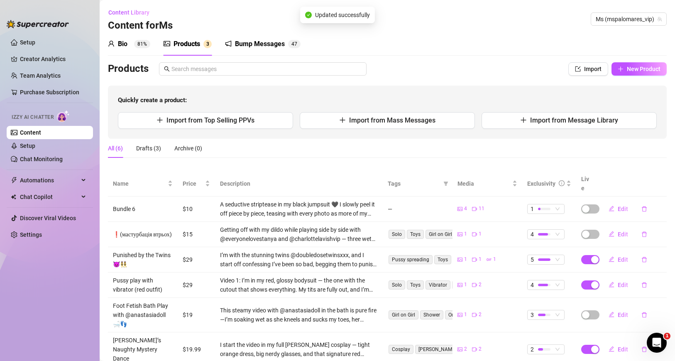
scroll to position [12, 0]
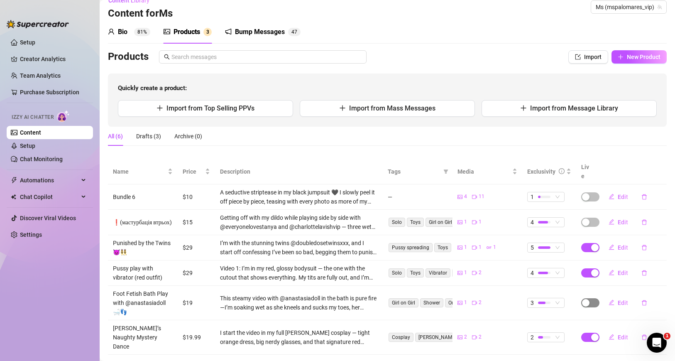
click at [589, 299] on div "button" at bounding box center [585, 302] width 7 height 7
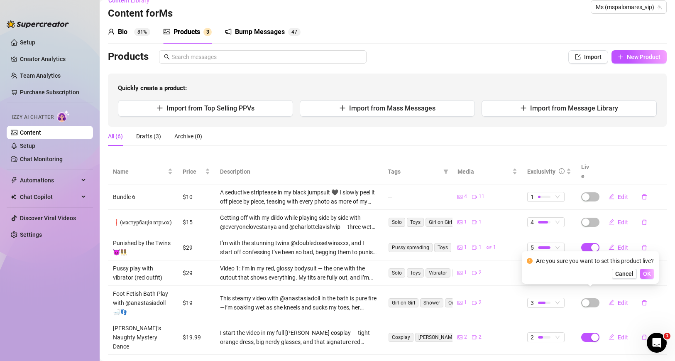
click at [646, 276] on span "OK" at bounding box center [647, 273] width 8 height 7
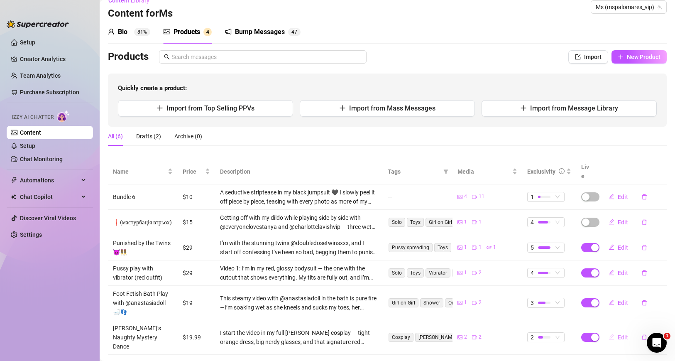
click at [610, 331] on button "Edit" at bounding box center [618, 337] width 33 height 13
type textarea "Hey babe, ready to unravel my naughty [PERSON_NAME] secret? 😏 I’m swaying those…"
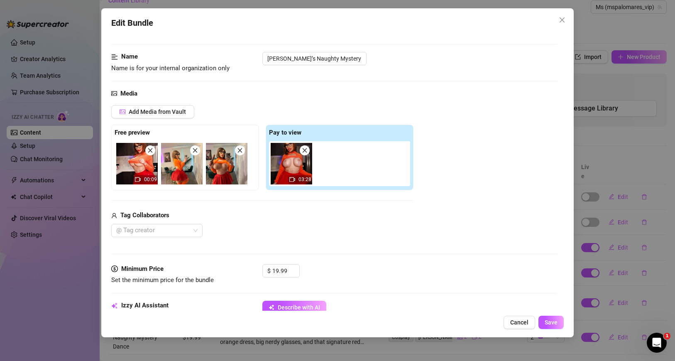
scroll to position [54, 0]
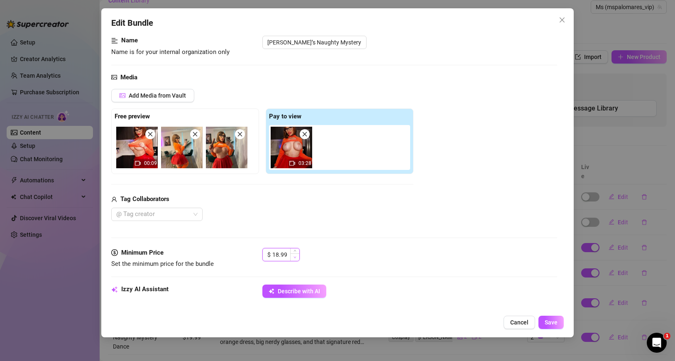
click at [295, 258] on icon "down" at bounding box center [295, 257] width 3 height 3
type input "14.99"
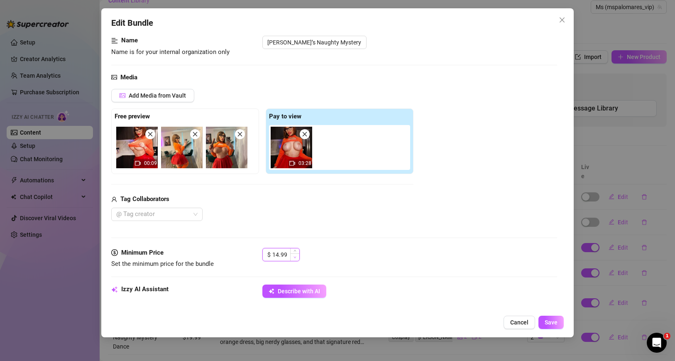
click at [295, 258] on icon "down" at bounding box center [295, 257] width 3 height 3
click at [549, 320] on span "Save" at bounding box center [551, 322] width 13 height 7
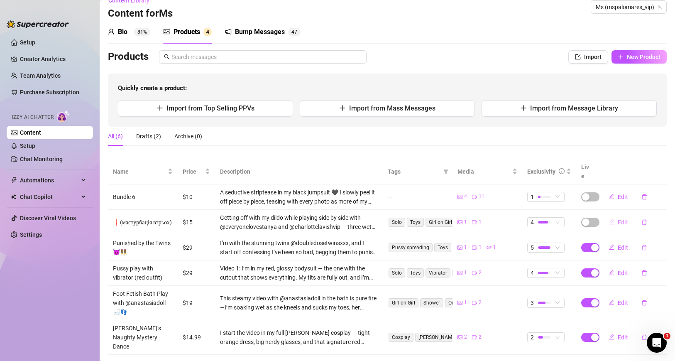
click at [619, 216] on button "Edit" at bounding box center [618, 222] width 33 height 13
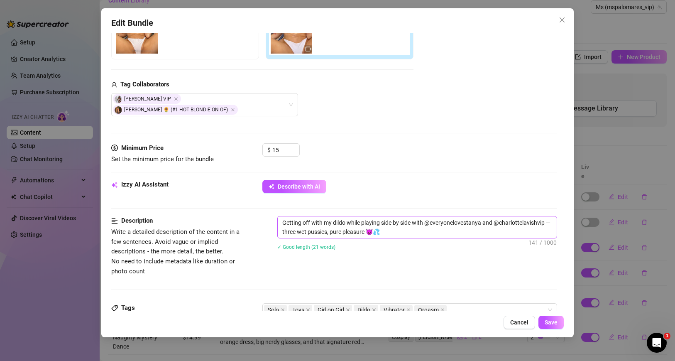
scroll to position [169, 0]
click at [404, 218] on textarea "Getting off with my dildo while playing side by side with @everyonelovestanya a…" at bounding box center [417, 227] width 279 height 22
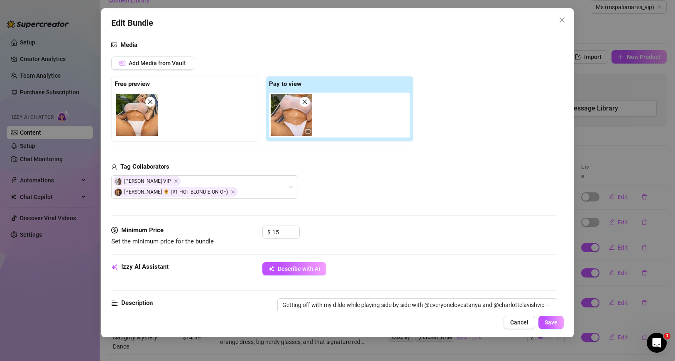
scroll to position [202, 0]
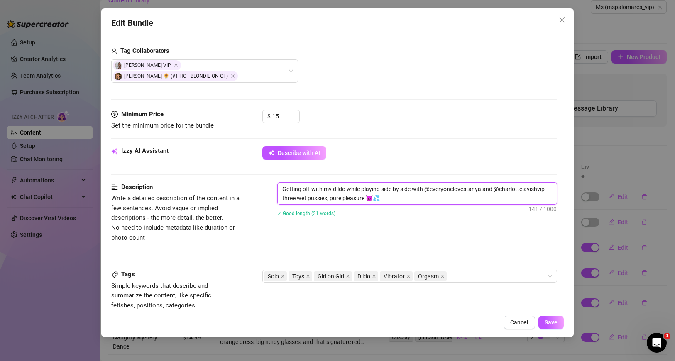
click at [382, 189] on textarea "Getting off with my dildo while playing side by side with @everyonelovestanya a…" at bounding box center [417, 194] width 279 height 22
paste textarea "this video is a tropical dream—I’m lounging in a hammock with @everyonelovestan…"
type textarea "this video is a tropical dream—I’m lounging in a hammock with @everyonelovestan…"
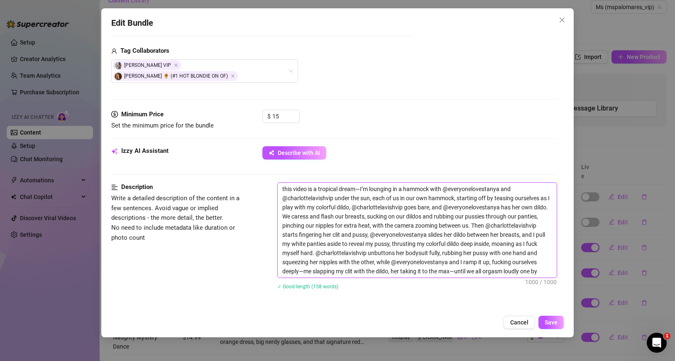
scroll to position [0, 0]
drag, startPoint x: 284, startPoint y: 179, endPoint x: 263, endPoint y: 179, distance: 21.6
click at [263, 182] on div "Description Write a detailed description of the content in a few sentences. Avo…" at bounding box center [334, 241] width 446 height 118
type textarea "This video is a tropical dream—I’m lounging in a hammock with @everyonelovestan…"
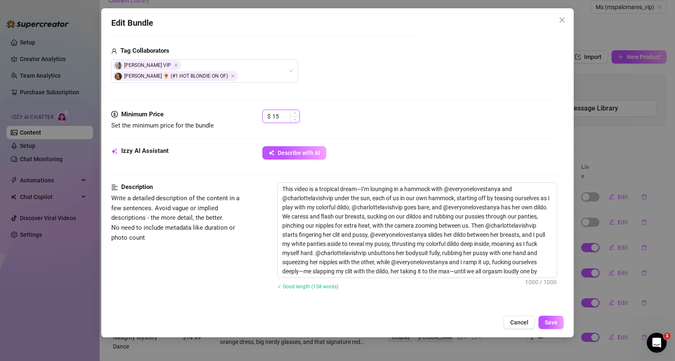
click at [284, 110] on input "15" at bounding box center [285, 116] width 27 height 12
click at [295, 112] on icon "up" at bounding box center [295, 113] width 3 height 3
type input "19"
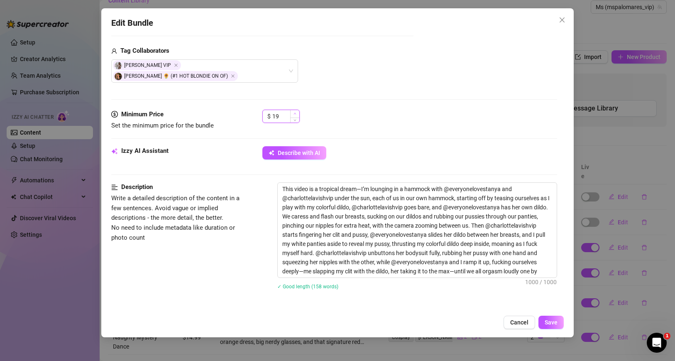
click at [295, 112] on icon "up" at bounding box center [295, 113] width 3 height 3
click at [327, 110] on div "$ 19" at bounding box center [409, 120] width 295 height 21
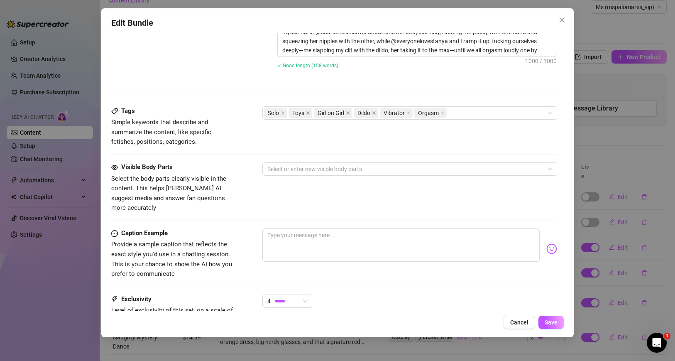
scroll to position [424, 0]
click at [296, 162] on div at bounding box center [405, 168] width 283 height 12
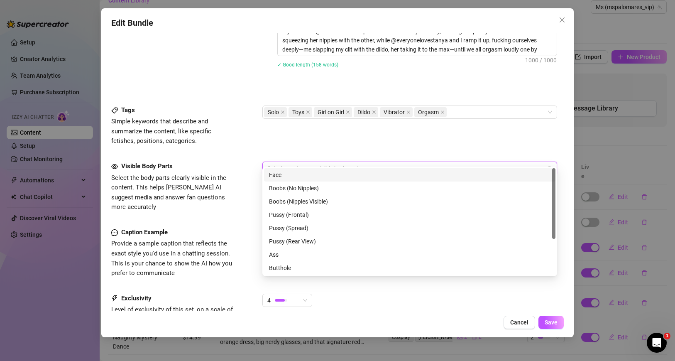
click at [300, 173] on div "Face" at bounding box center [410, 174] width 282 height 9
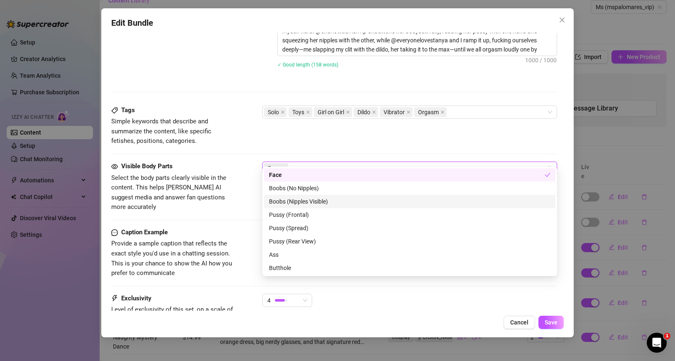
click at [340, 204] on div "Boobs (Nipples Visible)" at bounding box center [410, 201] width 282 height 9
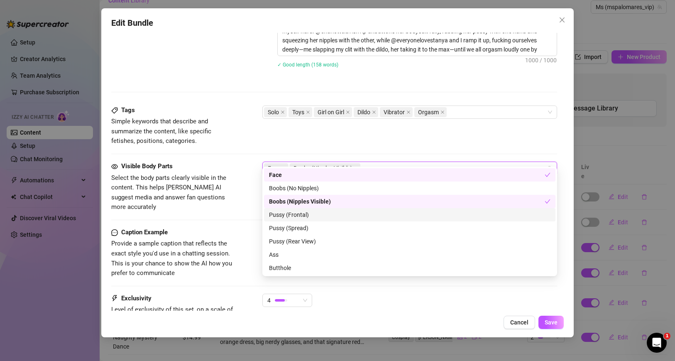
click at [334, 214] on div "Pussy (Frontal)" at bounding box center [410, 214] width 282 height 9
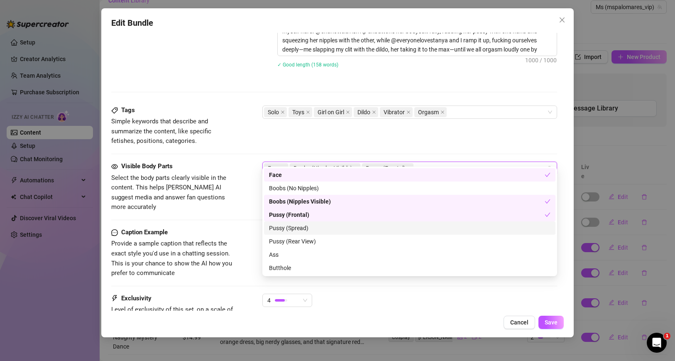
click at [329, 227] on div "Pussy (Spread)" at bounding box center [410, 227] width 282 height 9
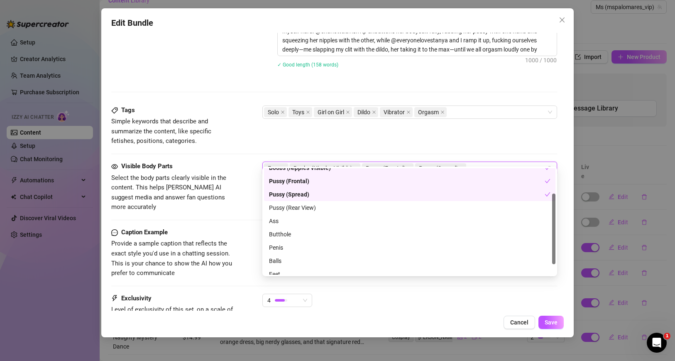
scroll to position [44, 0]
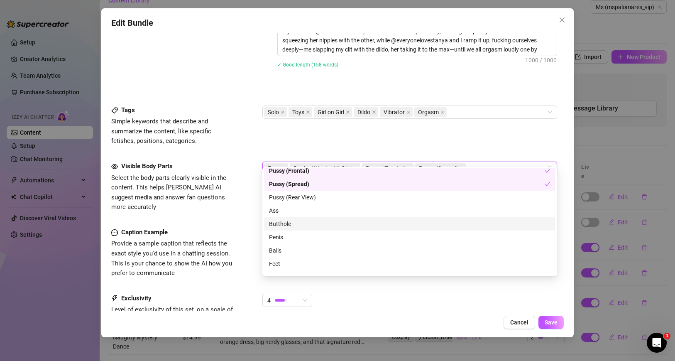
click at [305, 220] on div "Butthole" at bounding box center [410, 223] width 282 height 9
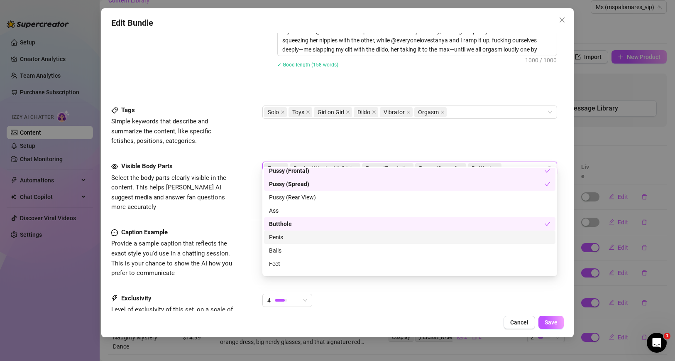
scroll to position [53, 0]
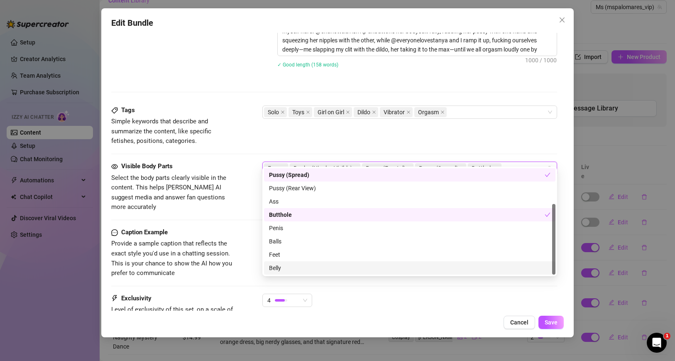
click at [300, 271] on div "Belly" at bounding box center [410, 267] width 282 height 9
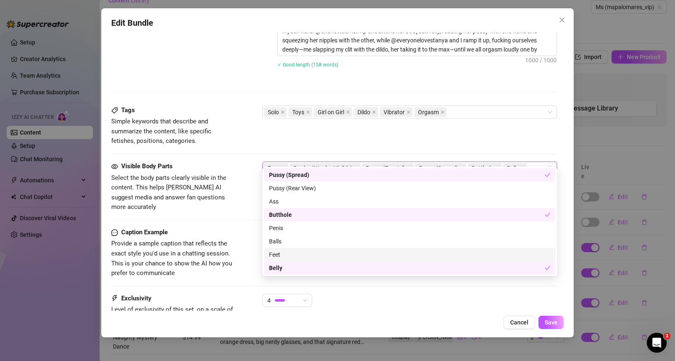
click at [235, 240] on span "Provide a sample caption that reflects the exact style you'd use in a chatting …" at bounding box center [173, 258] width 125 height 39
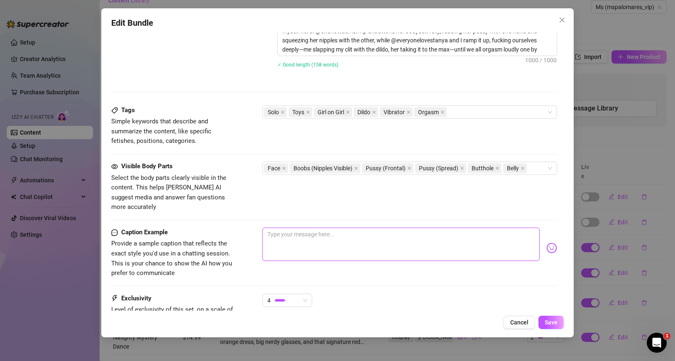
click at [283, 228] on textarea at bounding box center [400, 244] width 277 height 33
paste textarea "Hey hotties, caught me and the girls @everyonelovestanya @charlottelavishvip go…"
type textarea "Hey hotties, caught me and the girls @everyonelovestanya @charlottelavishvip go…"
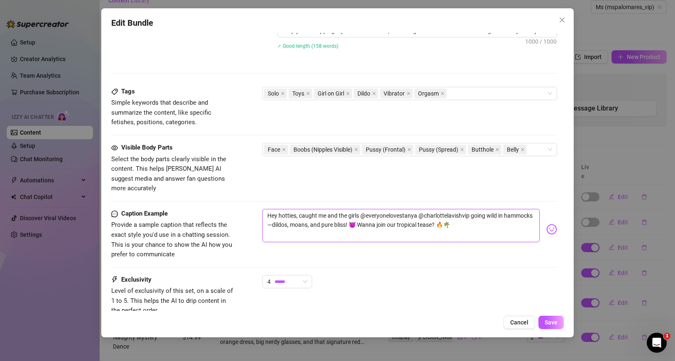
scroll to position [443, 0]
click at [456, 87] on div "Solo Toys Girl on Girl Dildo Vibrator Orgasm" at bounding box center [405, 93] width 283 height 12
type textarea "Hey hotties, caught me and the girls @everyonelovestanya @charlottelavishvip go…"
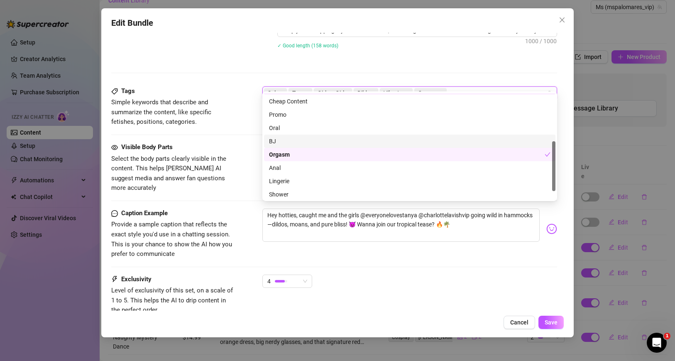
scroll to position [100, 0]
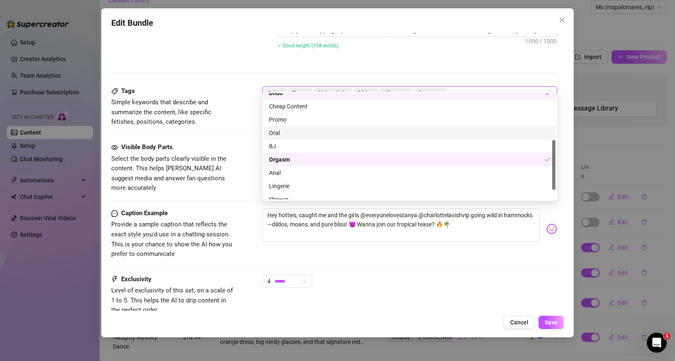
click at [297, 132] on div "Oral" at bounding box center [410, 132] width 282 height 9
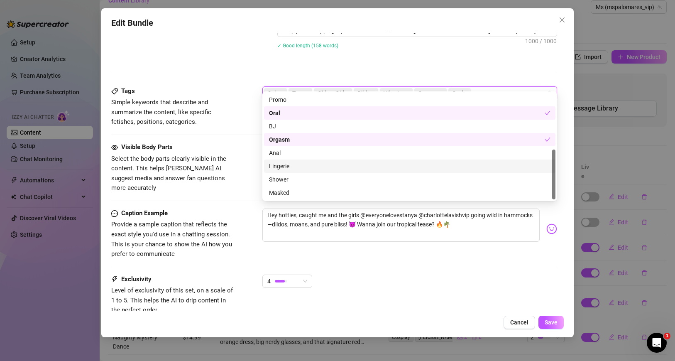
click at [305, 167] on div "Lingerie" at bounding box center [410, 166] width 282 height 9
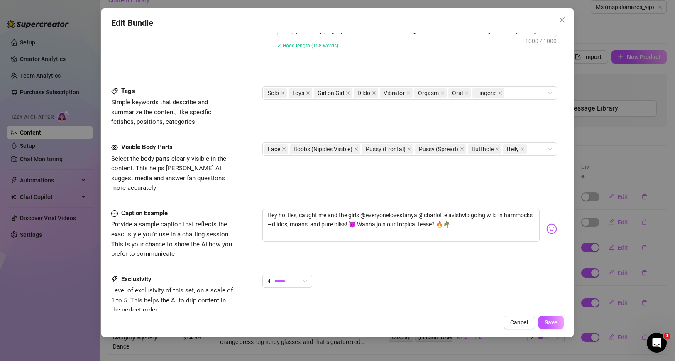
click at [515, 91] on div "Tags Simple keywords that describe and summarize the content, like specific fet…" at bounding box center [334, 106] width 446 height 41
click at [514, 87] on div "Solo Toys Girl on Girl Dildo Vibrator Orgasm Oral Lingerie" at bounding box center [405, 93] width 283 height 12
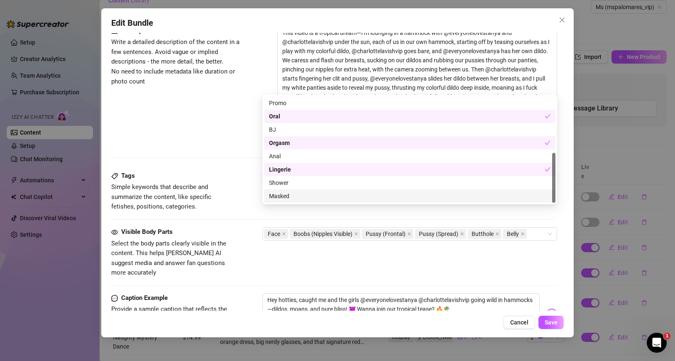
scroll to position [347, 0]
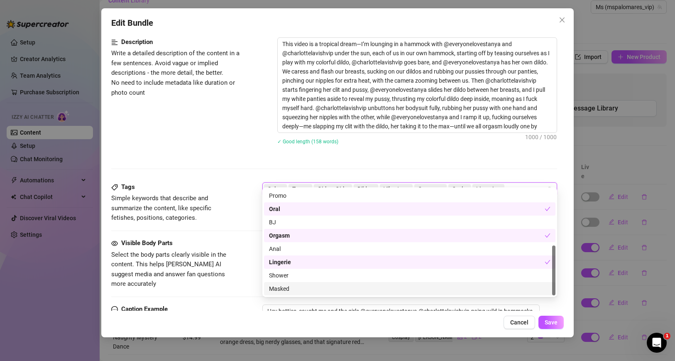
paste input "Tropical"
type input "Tropical"
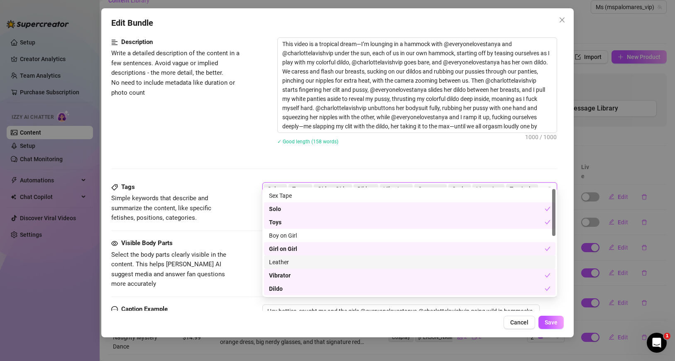
click at [544, 183] on div "Solo Toys Girl on Girl Dildo Vibrator Orgasm Oral Lingerie Tropical" at bounding box center [405, 189] width 283 height 12
paste input "Hammock"
type input "Hammock"
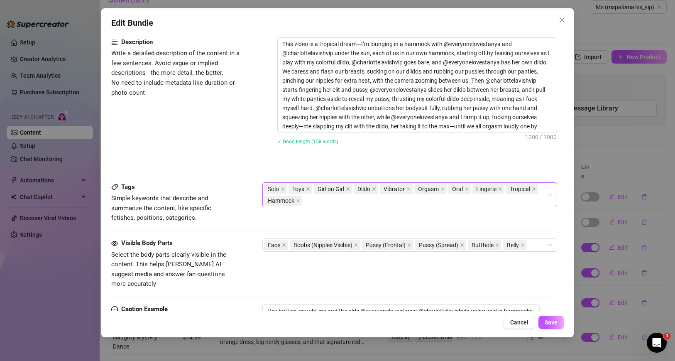
click at [327, 194] on div "Solo Toys Girl on Girl Dildo Vibrator Orgasm Oral Lingerie Tropical Hammock" at bounding box center [405, 194] width 283 height 23
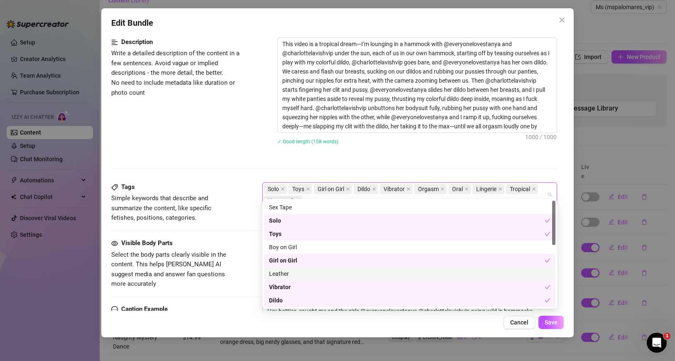
paste input "Threesome"
type input "Threesome"
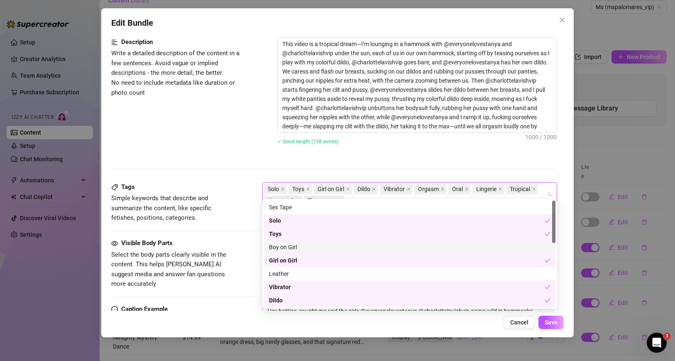
click at [366, 189] on div "Solo Toys Girl on Girl Dildo Vibrator Orgasm Oral Lingerie Tropical Hammock Thr…" at bounding box center [405, 194] width 283 height 23
paste input "Dildo play"
type input "Dildo play"
click at [390, 195] on div "Solo Toys Girl on Girl Dildo Vibrator Orgasm Oral Lingerie Tropical Hammock Thr…" at bounding box center [405, 194] width 283 height 23
paste input "Breast teasing"
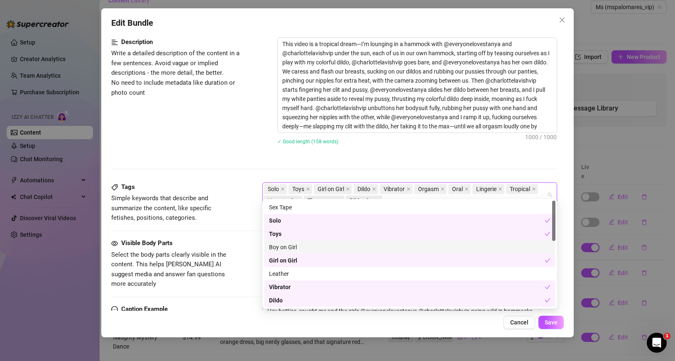
type input "Breast teasing"
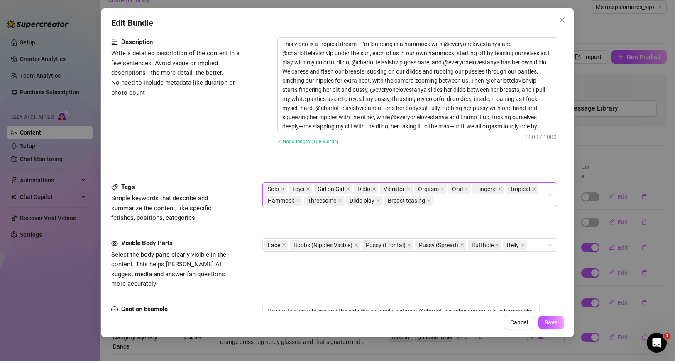
click at [445, 189] on div "Solo Toys Girl on Girl Dildo Vibrator Orgasm Oral Lingerie Tropical Hammock Thr…" at bounding box center [405, 194] width 283 height 23
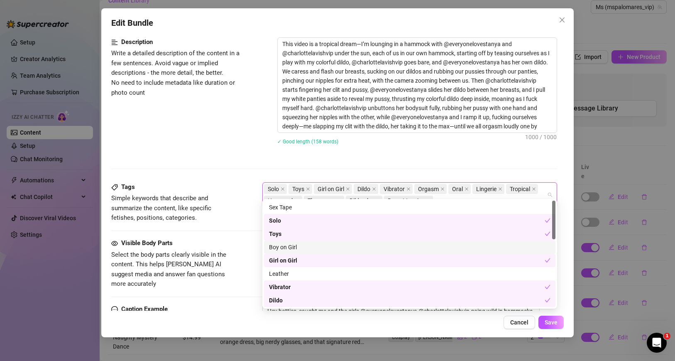
paste input "Pussy rubbing"
type input "Pussy rubbing"
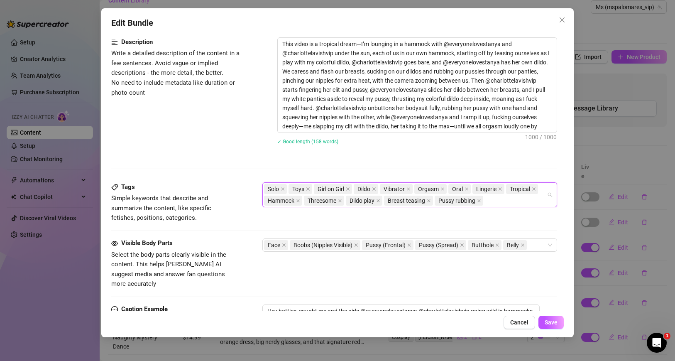
click at [500, 192] on div "Solo Toys Girl on Girl Dildo Vibrator Orgasm Oral Lingerie Tropical Hammock Thr…" at bounding box center [405, 194] width 283 height 23
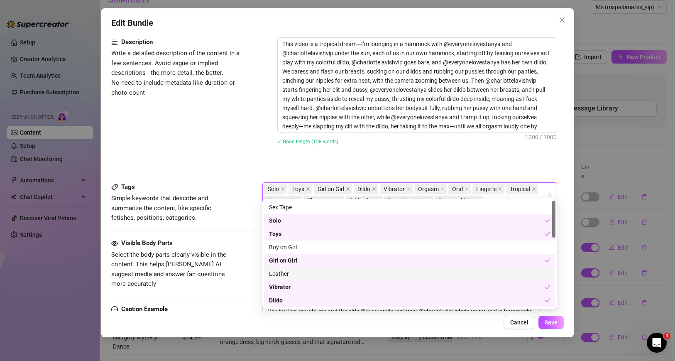
paste input "Nipple pinching"
type input "Nipple pinching"
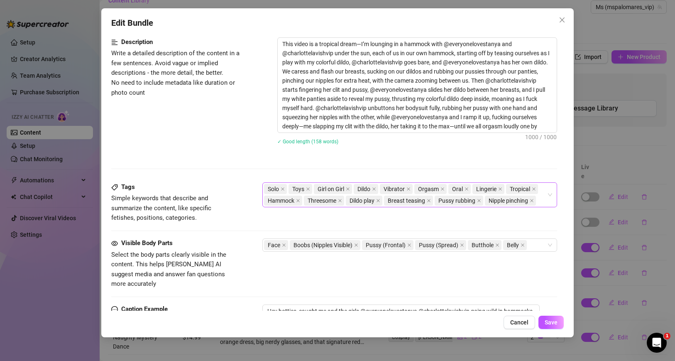
click at [550, 191] on div "Solo Toys Girl on Girl Dildo Vibrator Orgasm Oral Lingerie Tropical Hammock Thr…" at bounding box center [409, 194] width 295 height 25
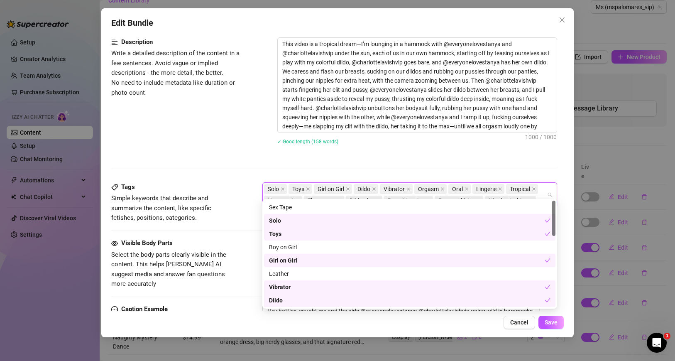
paste input "Panties aside"
type input "Panties aside"
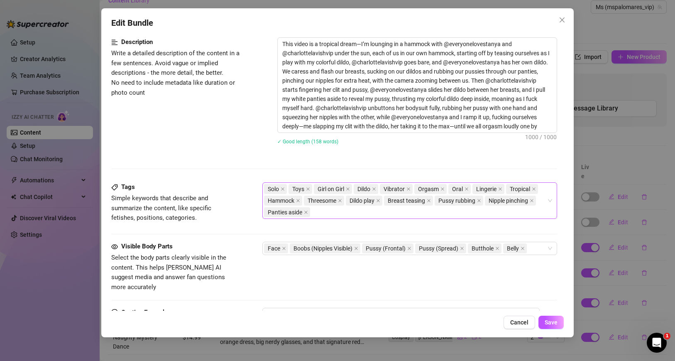
click at [331, 205] on div "Solo Toys Girl on Girl Dildo Vibrator Orgasm Oral Lingerie Tropical Hammock Thr…" at bounding box center [405, 200] width 283 height 35
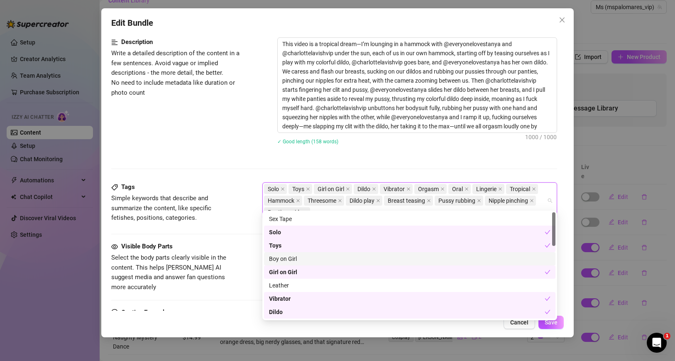
paste input "Clit slapping"
type input "Clit slapping"
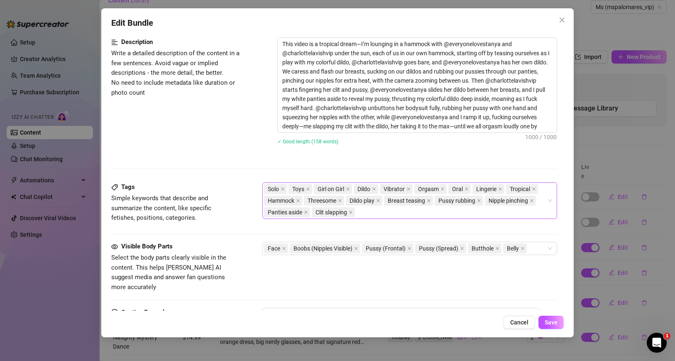
click at [367, 205] on div "Solo Toys Girl on Girl Dildo Vibrator Orgasm Oral Lingerie Tropical Hammock Thr…" at bounding box center [405, 200] width 283 height 35
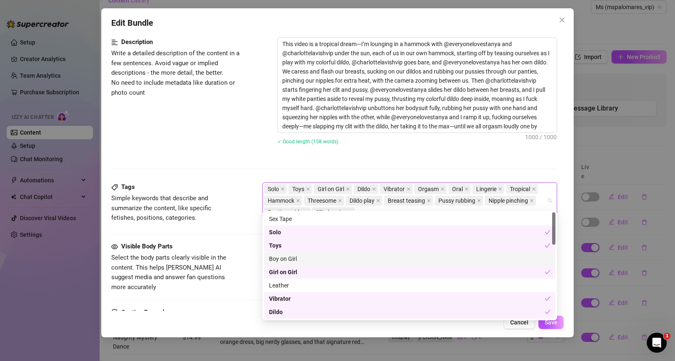
paste input "Fingering"
type input "Fingering"
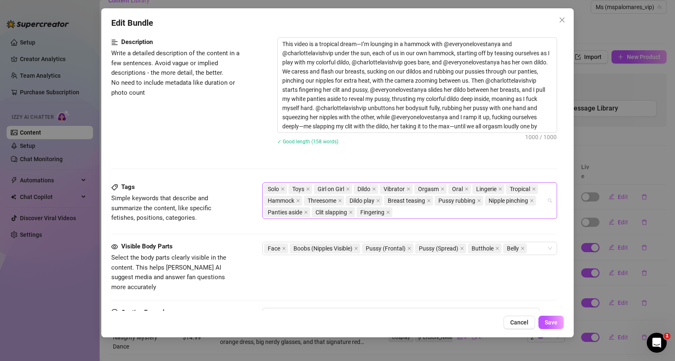
click at [404, 202] on div "Solo Toys Girl on Girl Dildo Vibrator Orgasm Oral Lingerie Tropical Hammock Thr…" at bounding box center [405, 200] width 283 height 35
paste input "Deep penetration"
type input "Deep penetration"
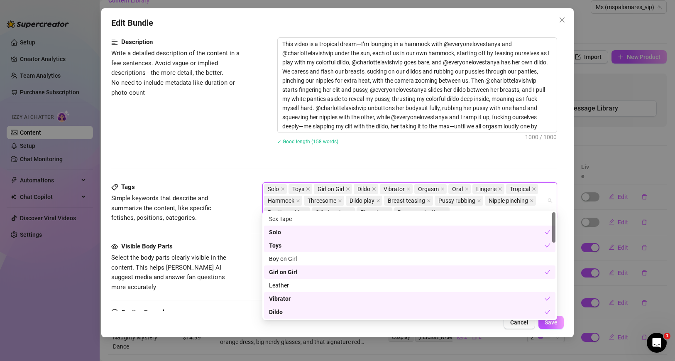
click at [453, 207] on input "search" at bounding box center [452, 212] width 2 height 10
paste input "Moaning"
type input "Moaning"
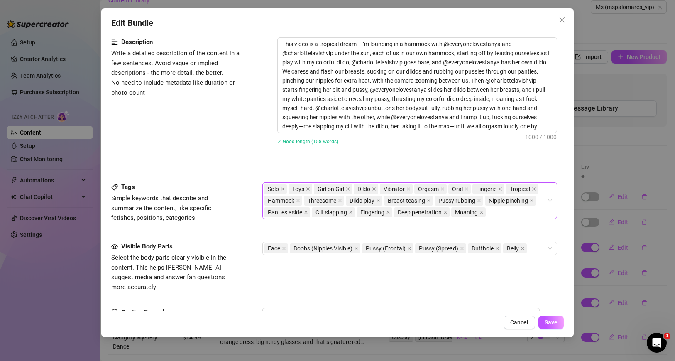
click at [498, 199] on div "Solo Toys Girl on Girl Dildo Vibrator Orgasm Oral Lingerie Tropical Hammock Thr…" at bounding box center [405, 200] width 283 height 35
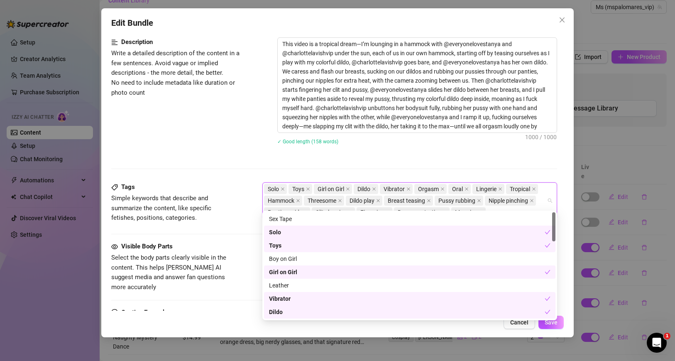
paste input "Group tease"
type input "Group tease"
click at [246, 127] on div "Description Write a detailed description of the content in a few sentences. Avo…" at bounding box center [334, 96] width 446 height 118
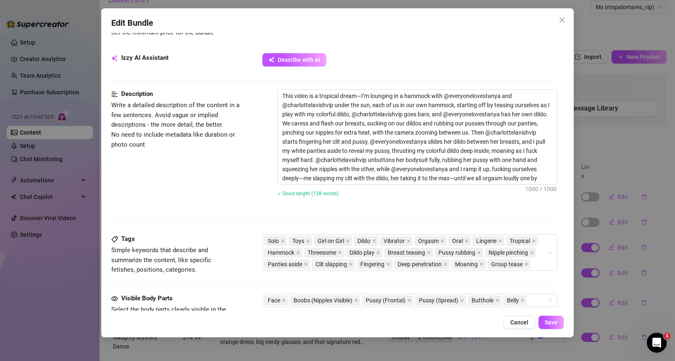
scroll to position [288, 0]
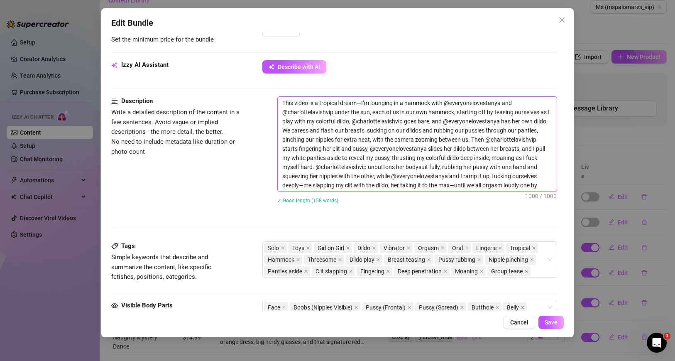
click at [318, 150] on textarea "This video is a tropical dream—I’m lounging in a hammock with @everyonelovestan…" at bounding box center [417, 144] width 279 height 95
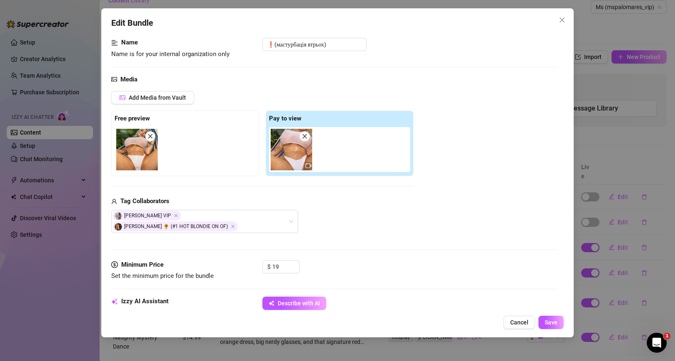
scroll to position [0, 0]
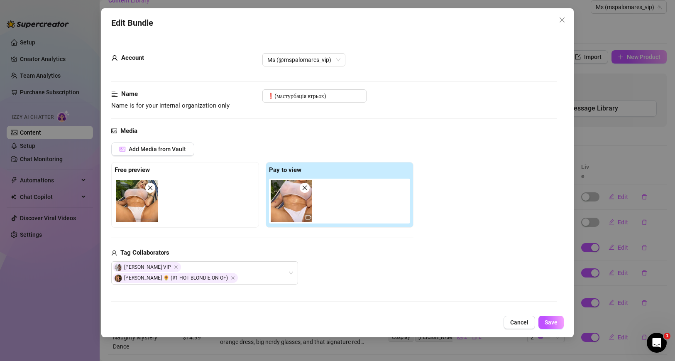
click at [317, 103] on div "Name Name is for your internal organization only ❗️(мастурбація втрьох)" at bounding box center [334, 99] width 446 height 21
click at [317, 96] on input "❗️(мастурбація втрьох)" at bounding box center [314, 95] width 104 height 13
paste input "Tropical Dildo Play with [PERSON_NAME] & [PERSON_NAME] 🌴💦"
type input "Tropical Dildo Play with [PERSON_NAME] & [PERSON_NAME] 🌴💦"
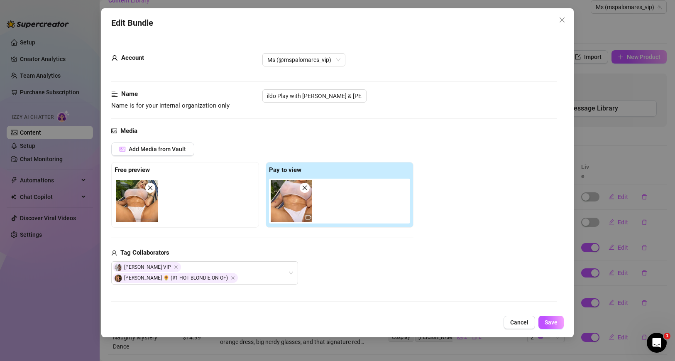
click at [376, 125] on div "Name Name is for your internal organization only Tropical Dildo Play with [PERS…" at bounding box center [334, 107] width 446 height 37
click at [553, 320] on span "Save" at bounding box center [551, 322] width 13 height 7
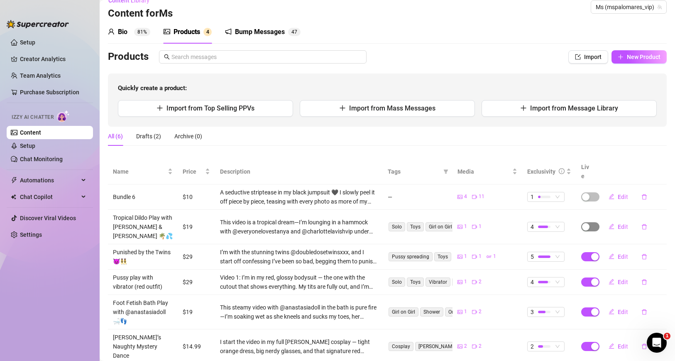
click at [593, 222] on span "button" at bounding box center [590, 226] width 18 height 9
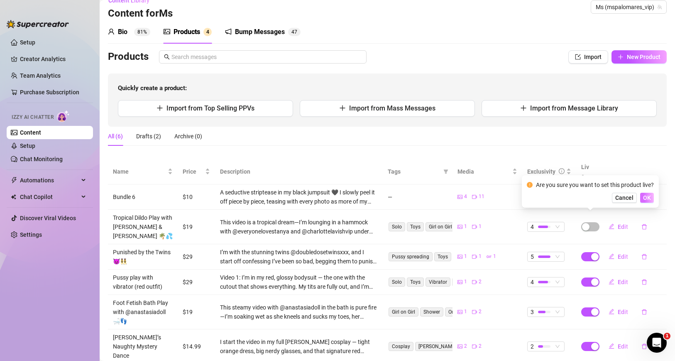
click at [652, 199] on button "OK" at bounding box center [647, 198] width 14 height 10
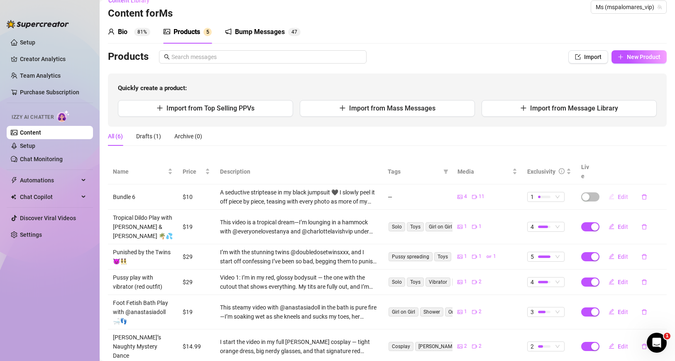
click at [620, 194] on span "Edit" at bounding box center [623, 197] width 10 height 7
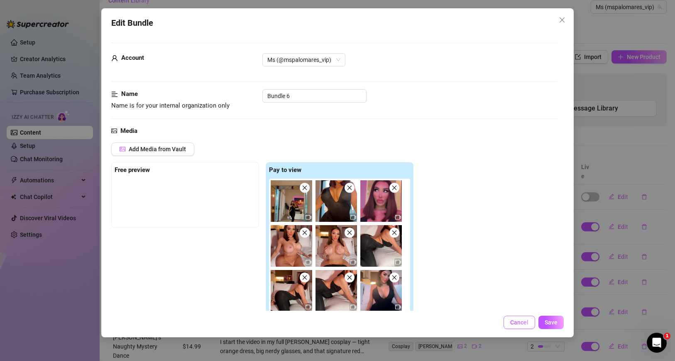
click at [515, 321] on span "Cancel" at bounding box center [519, 322] width 18 height 7
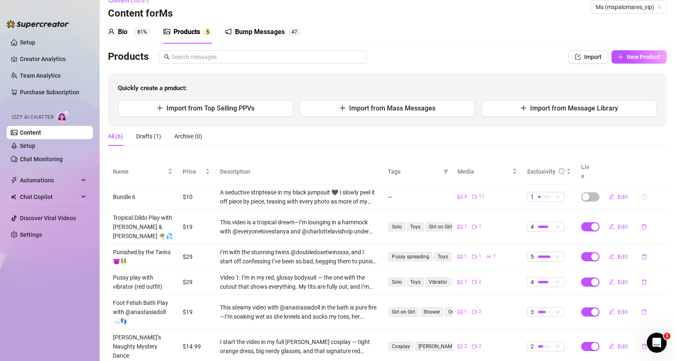
click at [642, 194] on icon "delete" at bounding box center [645, 197] width 6 height 6
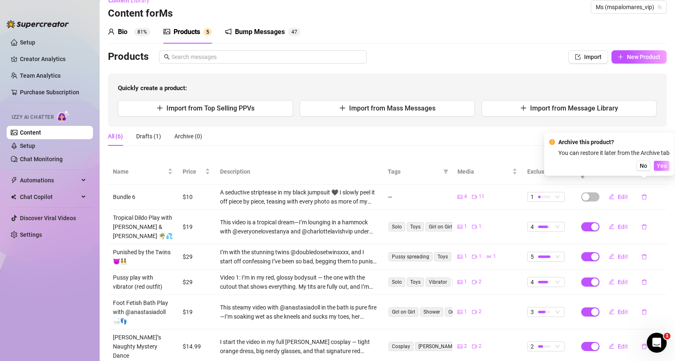
click at [662, 167] on span "Yes" at bounding box center [662, 165] width 10 height 7
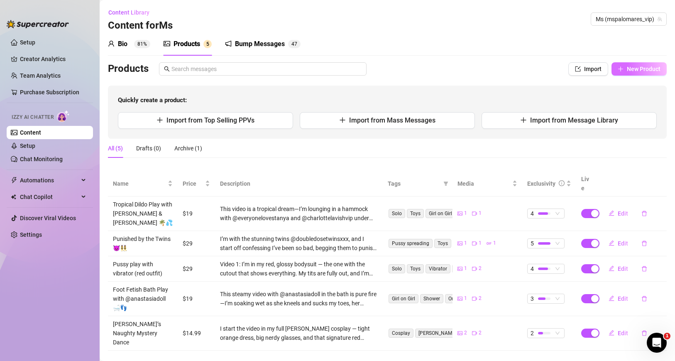
click at [634, 71] on span "New Product" at bounding box center [644, 69] width 34 height 7
type textarea "Type your message here..."
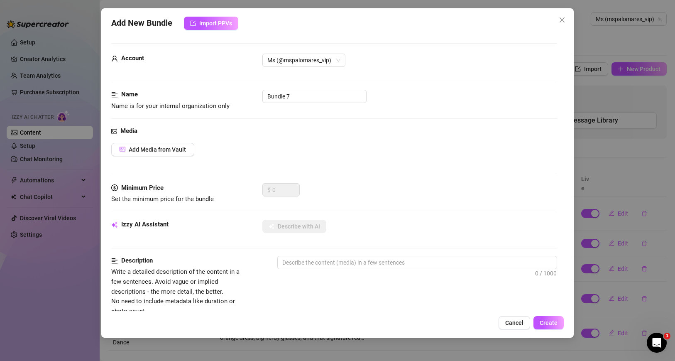
scroll to position [2, 0]
click at [165, 146] on span "Add Media from Vault" at bounding box center [157, 148] width 57 height 7
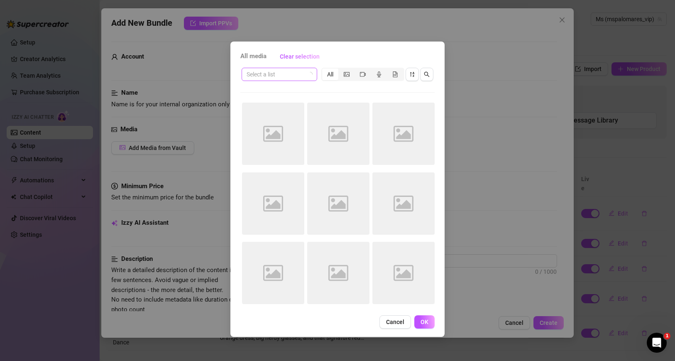
click at [276, 77] on input "search" at bounding box center [276, 74] width 58 height 12
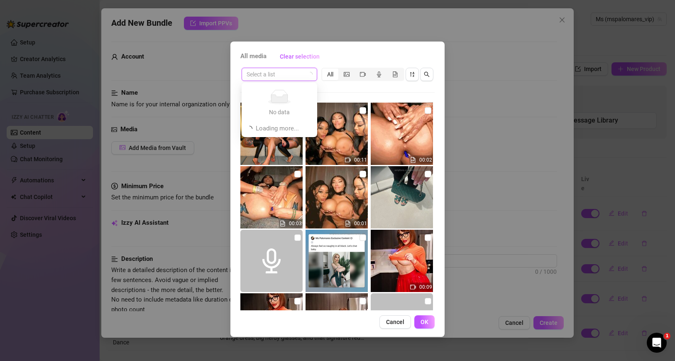
click at [282, 74] on input "search" at bounding box center [276, 74] width 58 height 12
click at [341, 52] on div "All media Clear selection" at bounding box center [337, 56] width 194 height 13
click at [306, 73] on span at bounding box center [280, 74] width 66 height 12
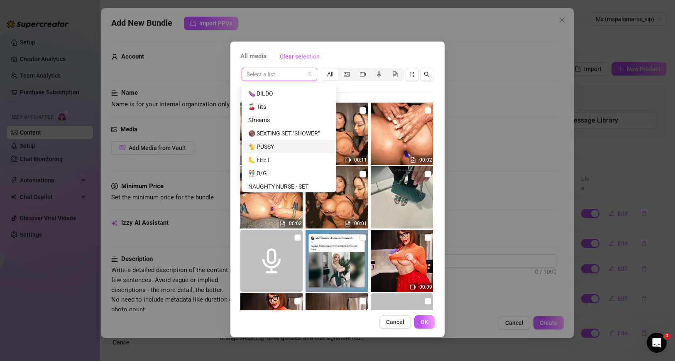
scroll to position [94, 0]
click at [275, 168] on div "👫 B/G" at bounding box center [288, 169] width 81 height 9
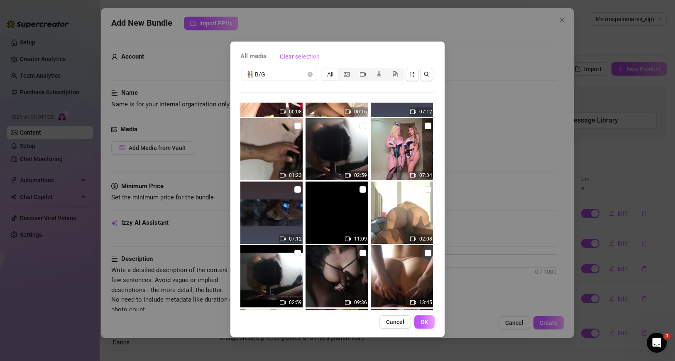
scroll to position [301, 0]
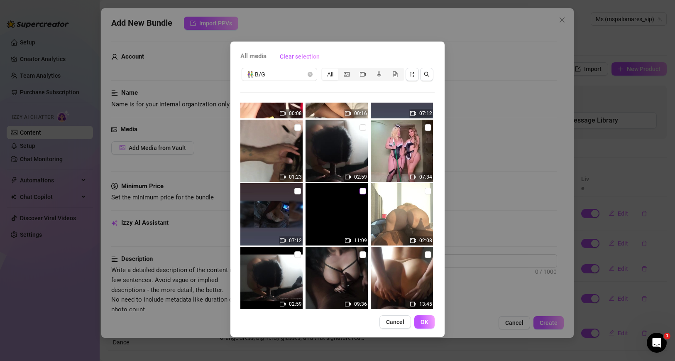
click at [363, 191] on input "checkbox" at bounding box center [363, 191] width 7 height 7
checkbox input "true"
click at [423, 323] on span "OK" at bounding box center [425, 322] width 8 height 7
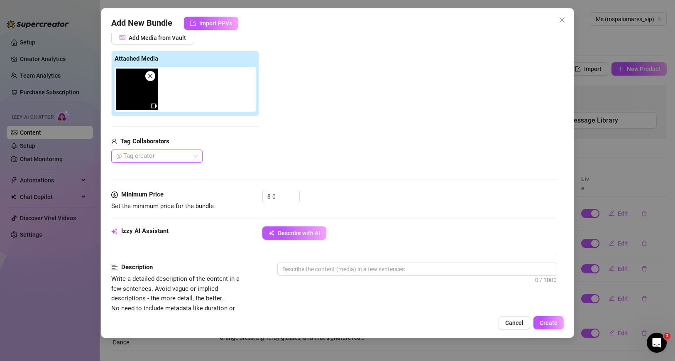
scroll to position [127, 0]
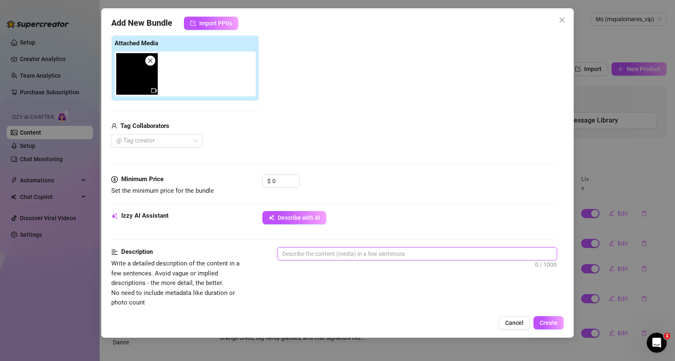
click at [311, 253] on textarea at bounding box center [417, 254] width 279 height 12
paste textarea "this video is insane—I start with @johnwick808 lying on the bed, his POV camera…"
type textarea "this video is insane—I start with @johnwick808 lying on the bed, his POV camera…"
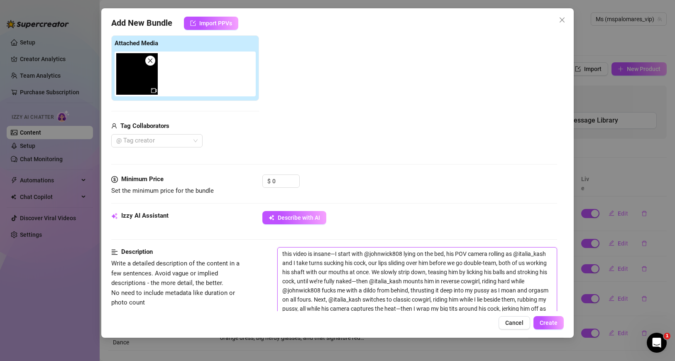
scroll to position [121, 0]
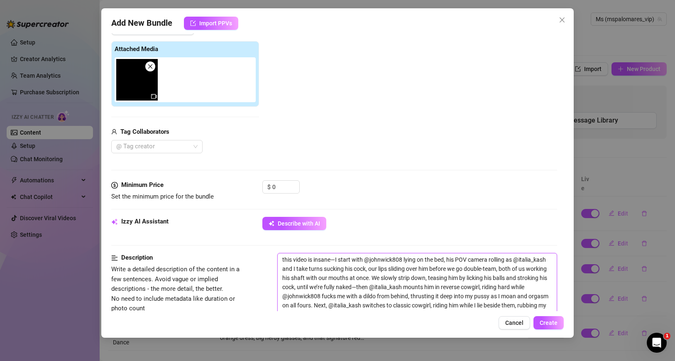
drag, startPoint x: 284, startPoint y: 261, endPoint x: 268, endPoint y: 261, distance: 16.2
click at [268, 261] on div "Description Write a detailed description of the content in a few sentences. Avo…" at bounding box center [334, 312] width 446 height 118
type textarea "Еhis video is insane—I start with @johnwick808 lying on the bed, his POV camera…"
type textarea "his video is insane—I start with @johnwick808 lying on the bed, his POV camera …"
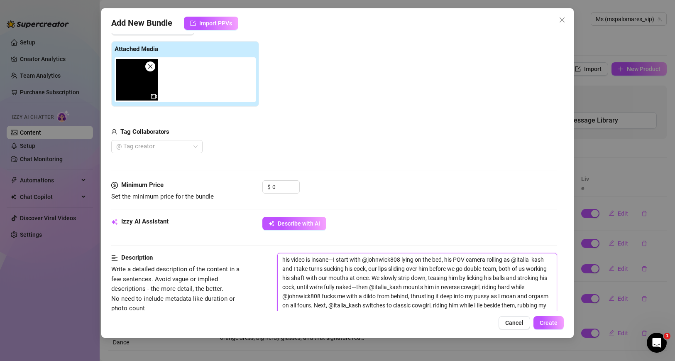
type textarea "This video is insane—I start with @johnwick808 lying on the bed, his POV camera…"
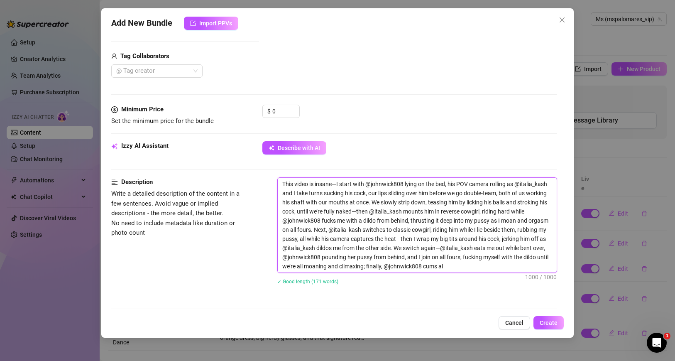
scroll to position [198, 0]
type textarea "This video is insane—I start with @johnwick808 lying on the bed, his POV camera…"
click at [279, 110] on input "0" at bounding box center [285, 110] width 27 height 12
drag, startPoint x: 282, startPoint y: 109, endPoint x: 266, endPoint y: 108, distance: 15.8
click at [266, 108] on div "$ 0" at bounding box center [280, 110] width 37 height 13
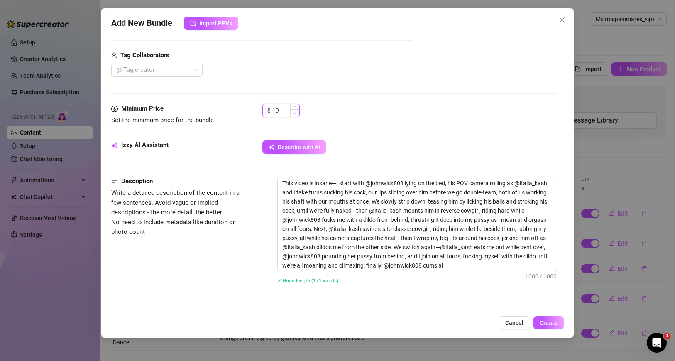
click at [295, 113] on icon "down" at bounding box center [295, 114] width 2 height 2
type input "19"
click at [322, 118] on div "$ 19" at bounding box center [409, 114] width 295 height 21
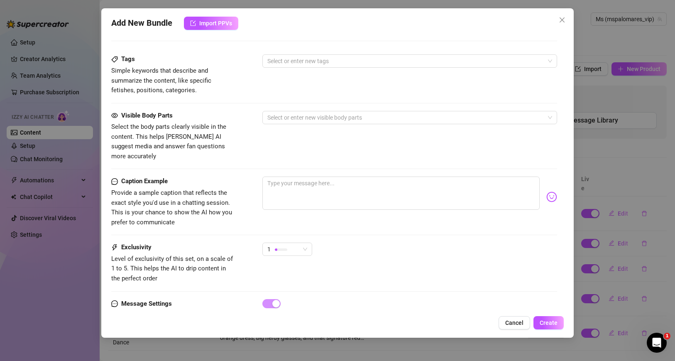
scroll to position [489, 0]
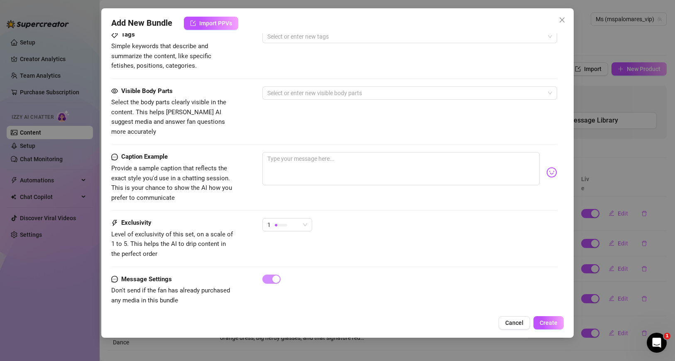
click at [299, 225] on div "1" at bounding box center [287, 228] width 50 height 21
click at [298, 218] on div "1" at bounding box center [283, 224] width 32 height 12
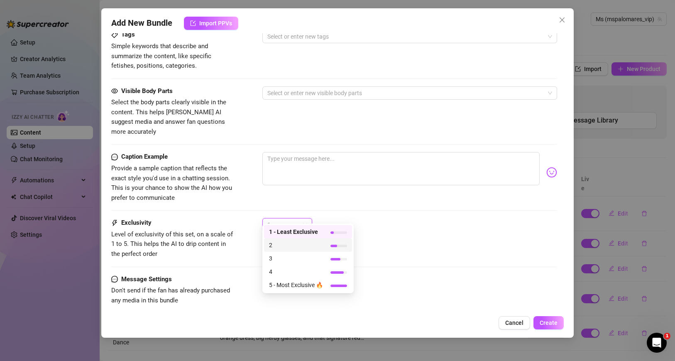
click at [298, 245] on span "2" at bounding box center [296, 244] width 54 height 9
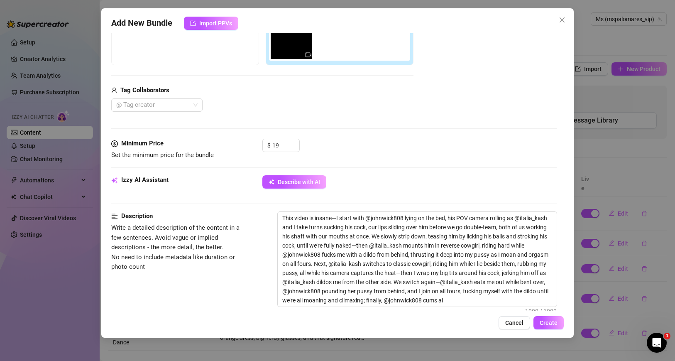
scroll to position [151, 0]
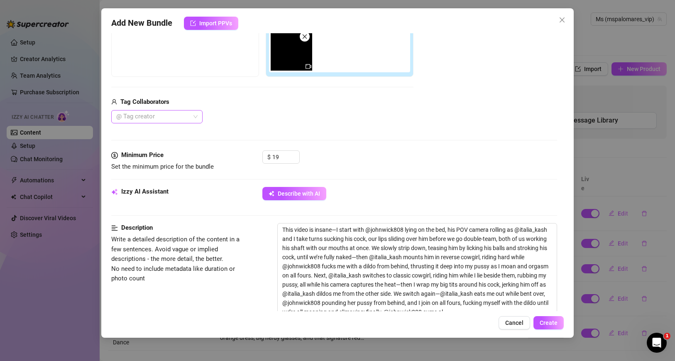
click at [157, 111] on div at bounding box center [152, 117] width 79 height 12
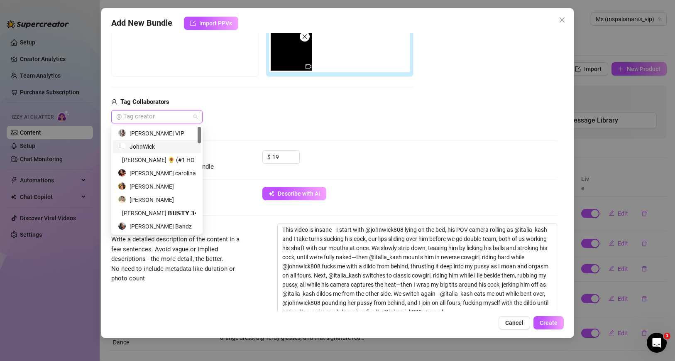
click at [174, 149] on div "JohnWick" at bounding box center [157, 146] width 78 height 9
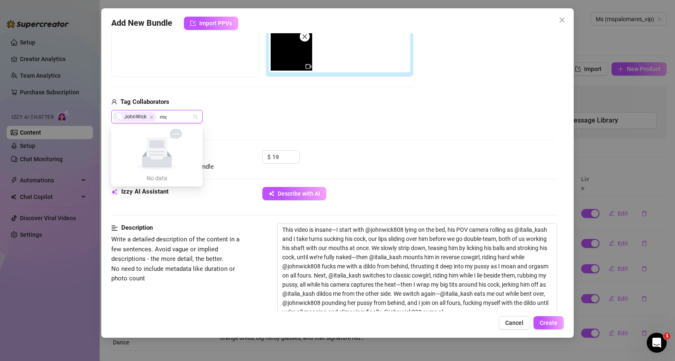
type input "е"
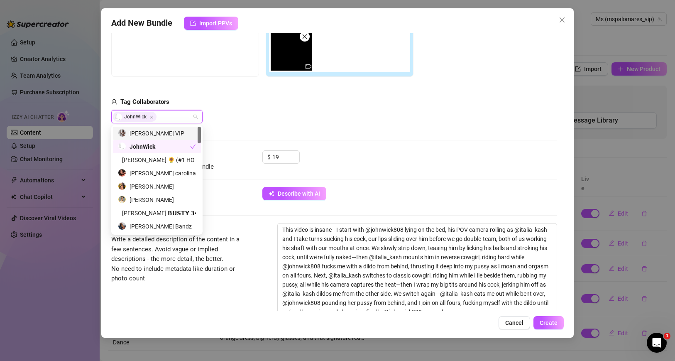
type input "е"
type input "to"
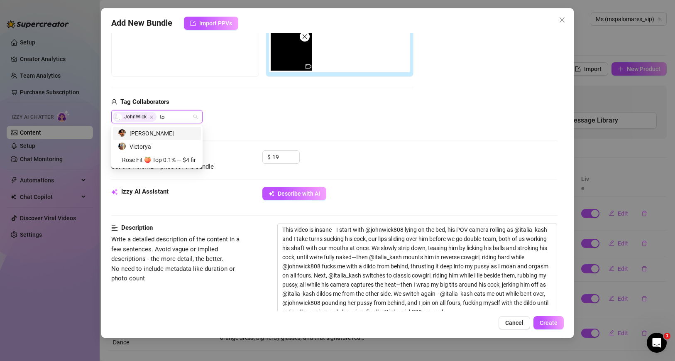
click at [168, 136] on div "[PERSON_NAME]" at bounding box center [157, 133] width 78 height 9
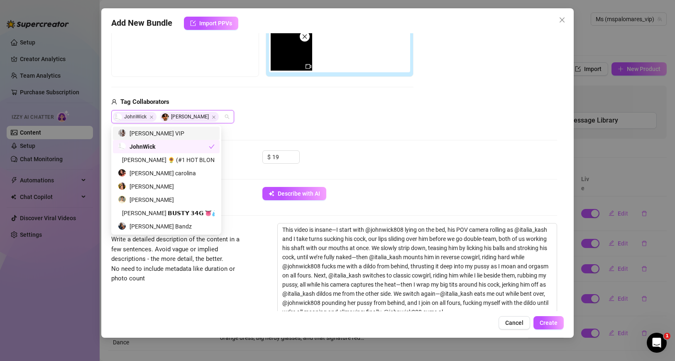
click at [276, 118] on div "JohnWick [PERSON_NAME]" at bounding box center [262, 116] width 302 height 13
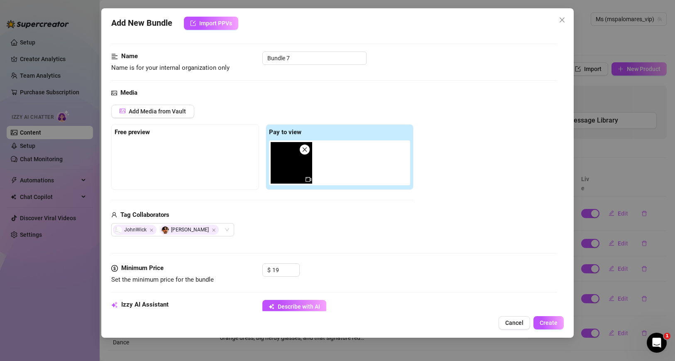
scroll to position [12, 0]
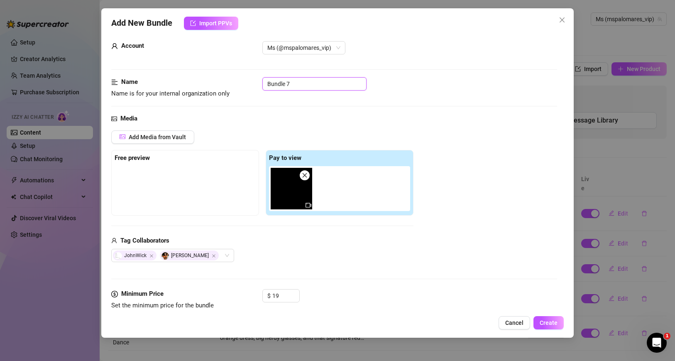
click at [305, 80] on input "Bundle 7" at bounding box center [314, 83] width 104 height 13
paste input "Threesome"
click at [341, 118] on div "Media" at bounding box center [334, 119] width 446 height 10
click at [316, 86] on input "Threesome" at bounding box center [314, 83] width 104 height 13
type input "Threesome"
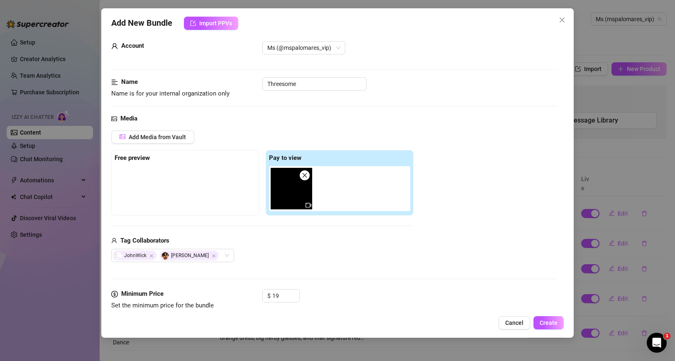
click at [390, 128] on div "Media Add Media from Vault Free preview Pay to view Tag Collaborators JohnWick …" at bounding box center [334, 201] width 446 height 175
click at [160, 140] on button "Add Media from Vault" at bounding box center [152, 136] width 83 height 13
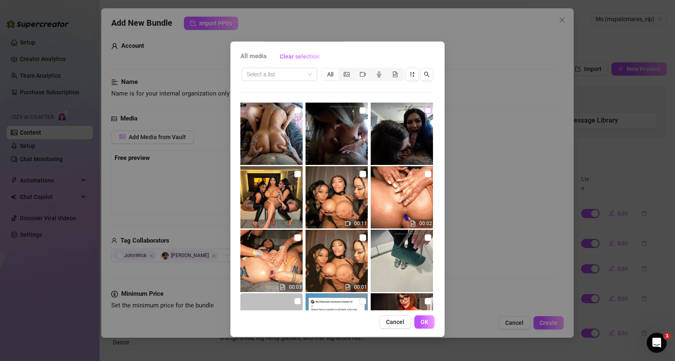
click at [429, 110] on input "checkbox" at bounding box center [428, 110] width 7 height 7
checkbox input "true"
click at [365, 109] on input "checkbox" at bounding box center [363, 110] width 7 height 7
checkbox input "true"
click at [422, 323] on span "OK" at bounding box center [425, 322] width 8 height 7
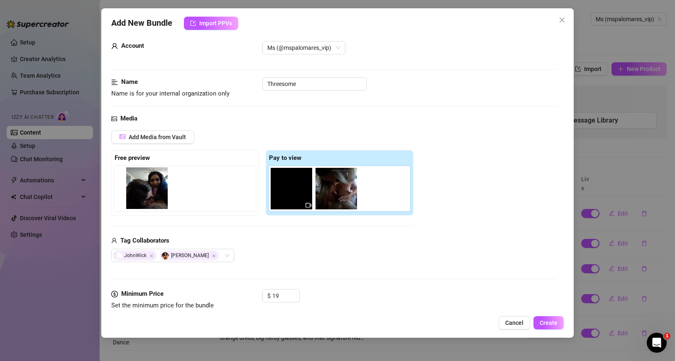
drag, startPoint x: 342, startPoint y: 196, endPoint x: 150, endPoint y: 198, distance: 191.9
click at [150, 198] on div "Free preview Pay to view" at bounding box center [262, 183] width 302 height 66
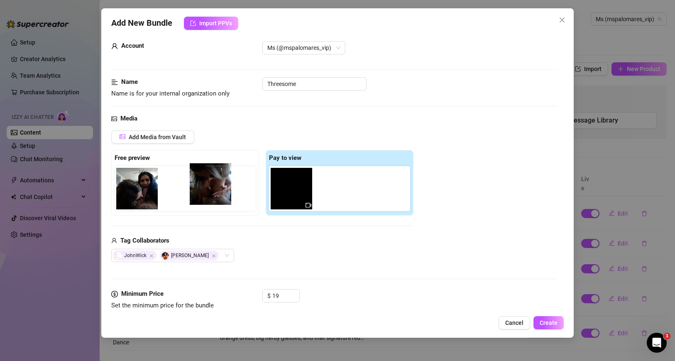
drag, startPoint x: 337, startPoint y: 200, endPoint x: 217, endPoint y: 189, distance: 120.1
click at [217, 189] on div "Free preview Pay to view" at bounding box center [262, 183] width 302 height 66
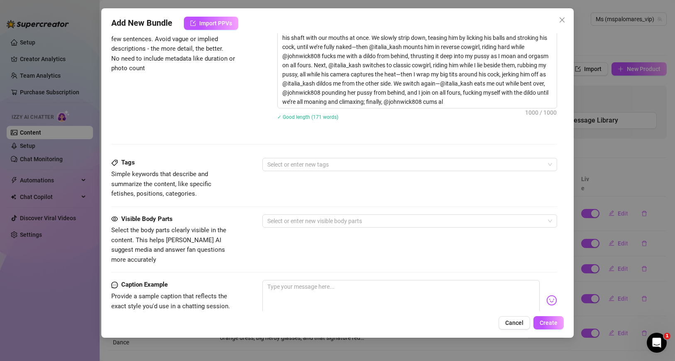
scroll to position [362, 0]
click at [310, 226] on div "Visible Body Parts Select the body parts clearly visible in the content. This h…" at bounding box center [334, 238] width 446 height 51
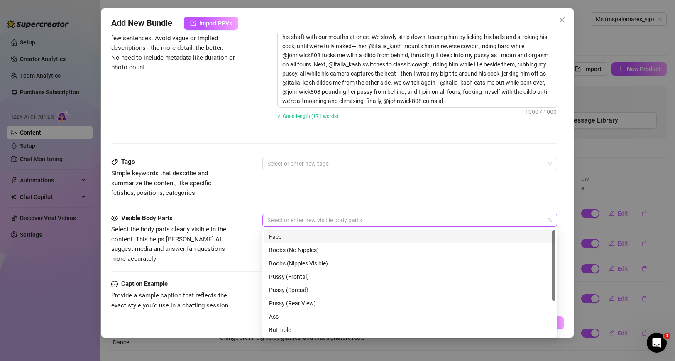
click at [306, 221] on div at bounding box center [405, 220] width 283 height 12
click at [309, 235] on div "Face" at bounding box center [410, 236] width 282 height 9
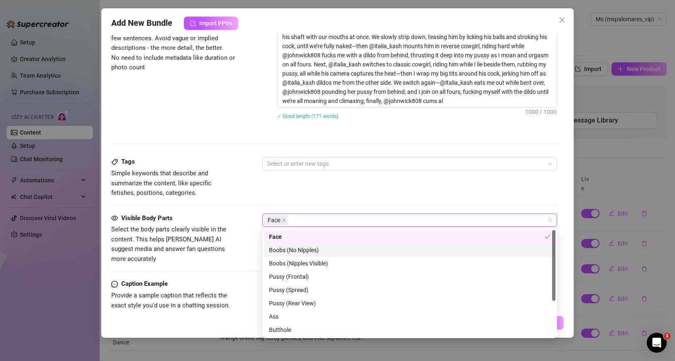
click at [333, 249] on div "Boobs (No Nipples)" at bounding box center [410, 249] width 282 height 9
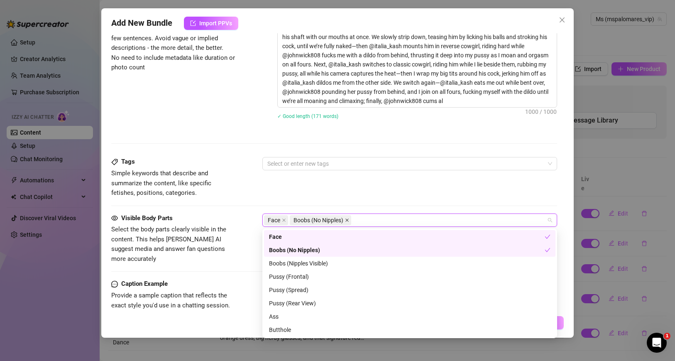
click at [347, 219] on icon "close" at bounding box center [347, 220] width 4 height 4
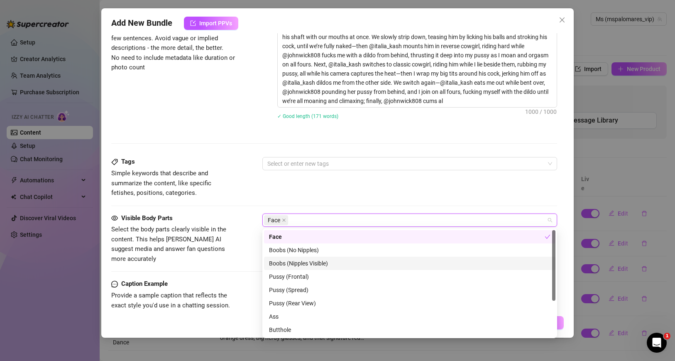
click at [330, 261] on div "Boobs (Nipples Visible)" at bounding box center [410, 263] width 282 height 9
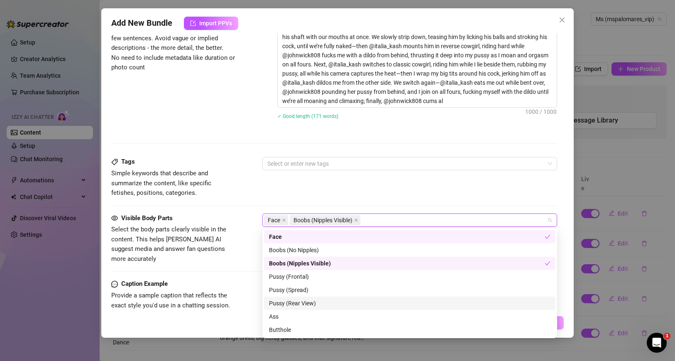
click at [328, 305] on div "Pussy (Rear View)" at bounding box center [410, 303] width 282 height 9
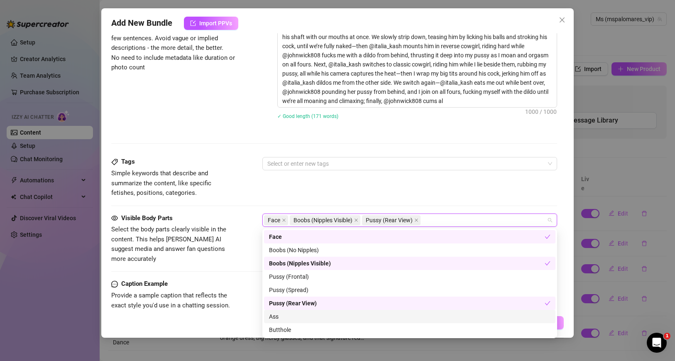
click at [299, 319] on div "Ass" at bounding box center [410, 316] width 282 height 9
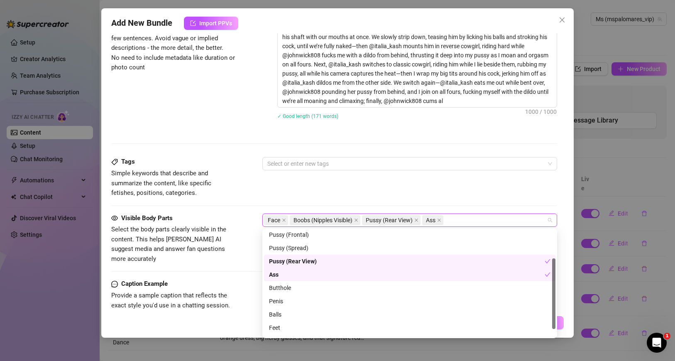
scroll to position [53, 0]
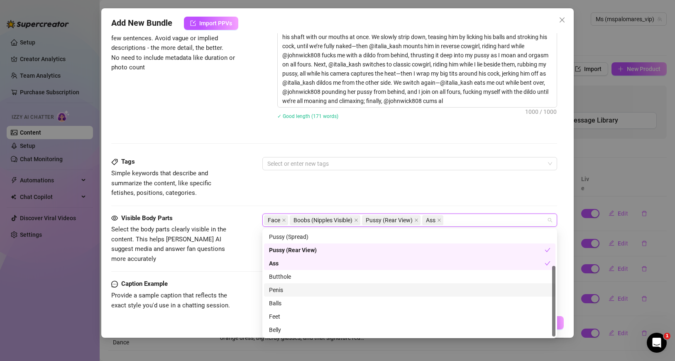
click at [298, 288] on div "Penis" at bounding box center [410, 289] width 282 height 9
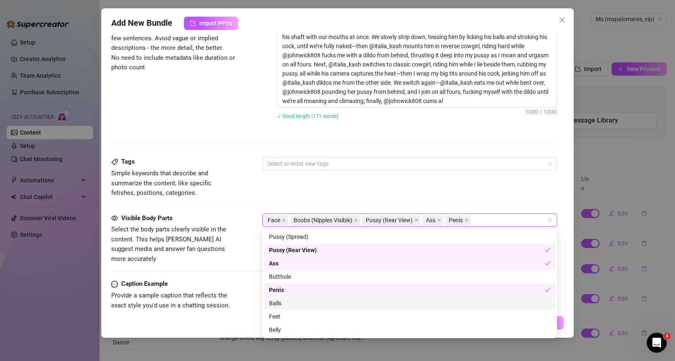
click at [290, 300] on div "Balls" at bounding box center [410, 303] width 282 height 9
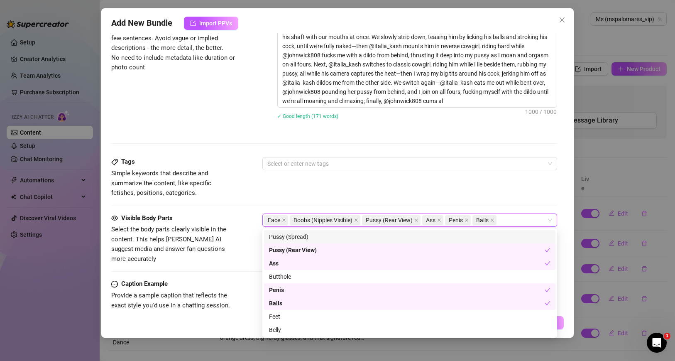
click at [279, 209] on div "Tags Simple keywords that describe and summarize the content, like specific fet…" at bounding box center [334, 185] width 446 height 56
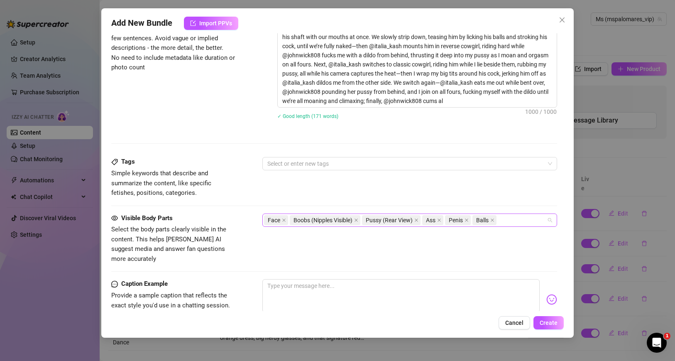
click at [519, 221] on div "Face Boobs (Nipples Visible) Pussy (Rear View) Ass Penis Balls" at bounding box center [405, 220] width 283 height 12
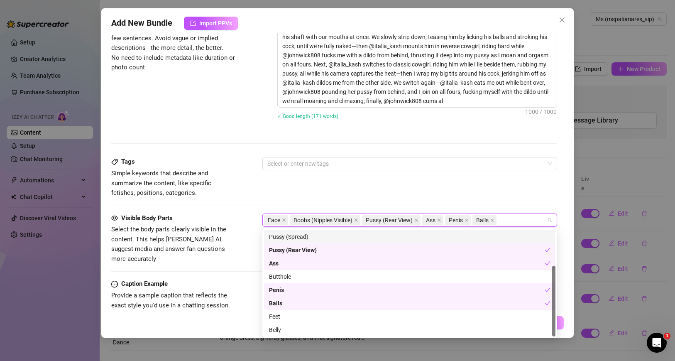
click at [333, 195] on div "Tags Simple keywords that describe and summarize the content, like specific fet…" at bounding box center [334, 177] width 446 height 41
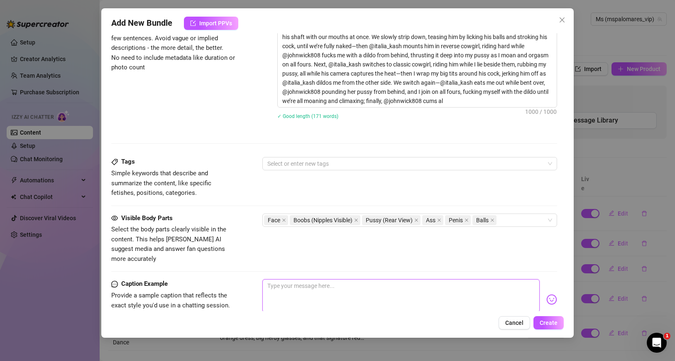
click at [277, 280] on textarea at bounding box center [400, 295] width 277 height 33
paste textarea "Hey naughty ones, @johnwick808 and @italia_kash had me wild—sucking, riding, an…"
type textarea "Hey naughty ones, @johnwick808 and @italia_kash had me wild—sucking, riding, an…"
click at [288, 157] on div "Description Write a detailed description of the content in a few sentences. Avo…" at bounding box center [334, 84] width 446 height 145
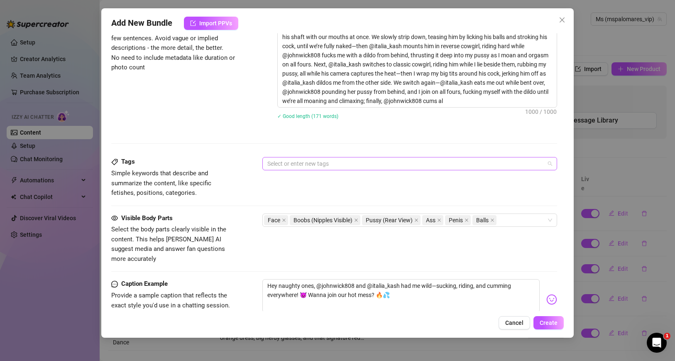
click at [288, 164] on div at bounding box center [405, 164] width 283 height 12
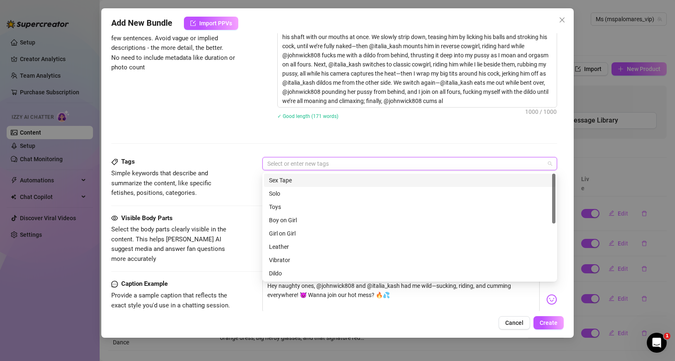
click at [302, 180] on div "Sex Tape" at bounding box center [410, 180] width 282 height 9
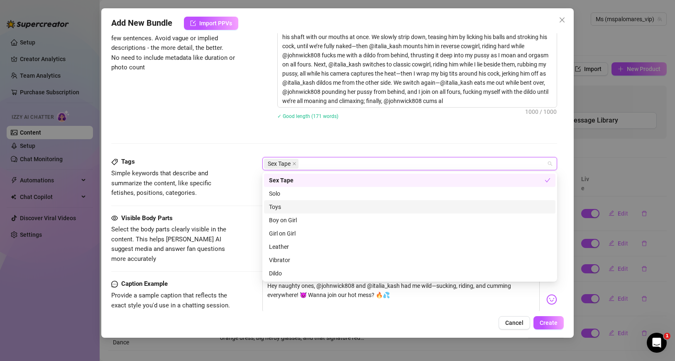
click at [299, 208] on div "Toys" at bounding box center [410, 206] width 282 height 9
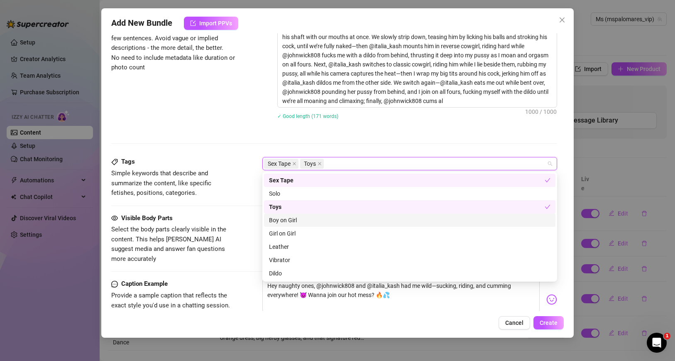
click at [309, 220] on div "Boy on Girl" at bounding box center [410, 220] width 282 height 9
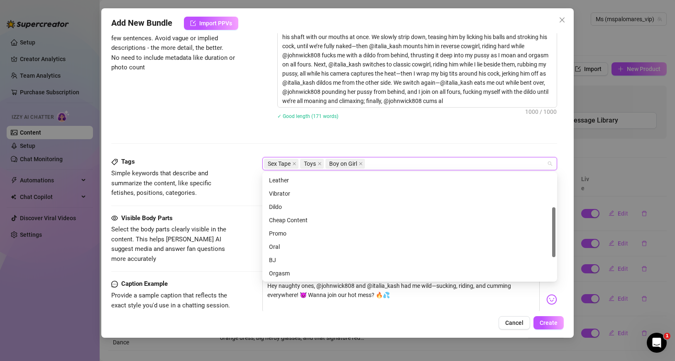
scroll to position [72, 0]
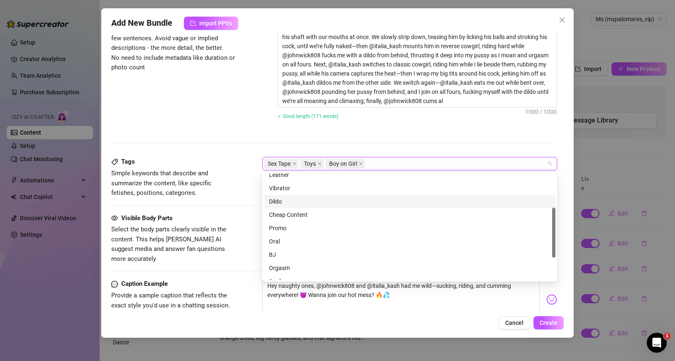
click at [312, 205] on div "Dildo" at bounding box center [410, 201] width 282 height 9
click at [321, 163] on icon "close" at bounding box center [319, 163] width 3 height 3
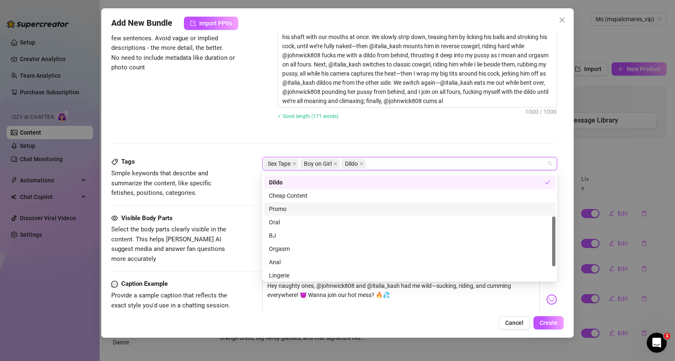
scroll to position [92, 0]
click at [362, 165] on icon "close" at bounding box center [362, 164] width 4 height 4
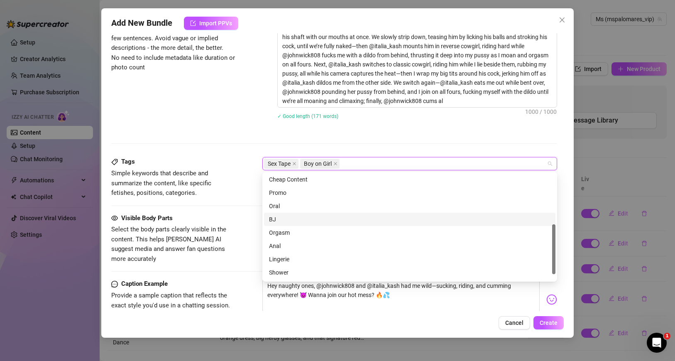
scroll to position [108, 0]
click at [287, 220] on div "BJ" at bounding box center [410, 217] width 282 height 9
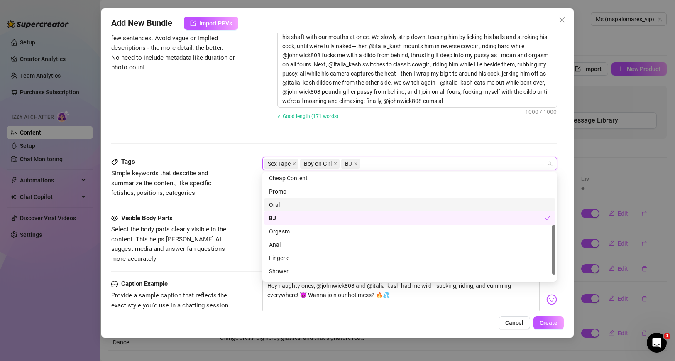
click at [290, 201] on div "Oral" at bounding box center [410, 204] width 282 height 9
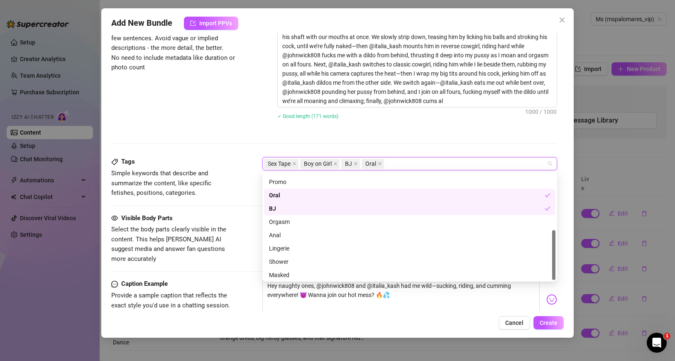
scroll to position [120, 0]
click at [303, 223] on div "Orgasm" at bounding box center [410, 220] width 282 height 9
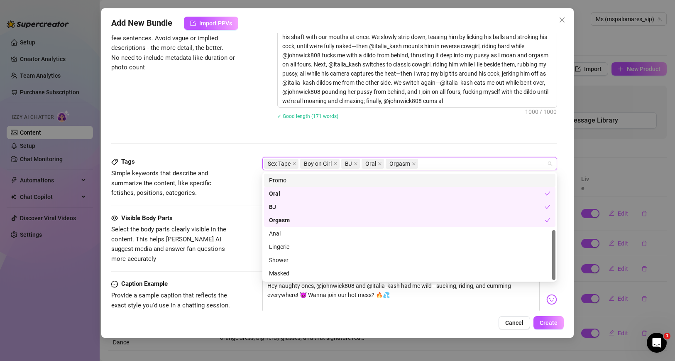
paste input "Threesome"
type input "Threesome"
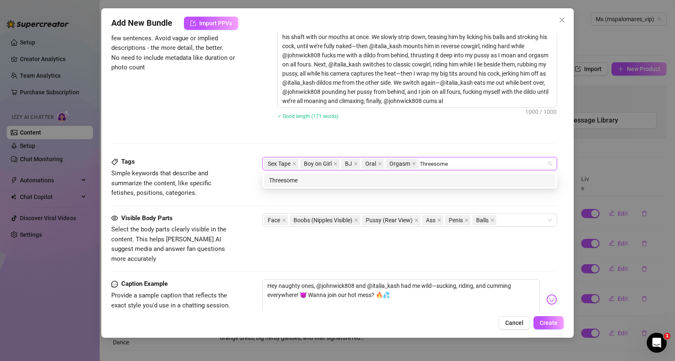
click at [378, 176] on div "Threesome" at bounding box center [410, 180] width 282 height 9
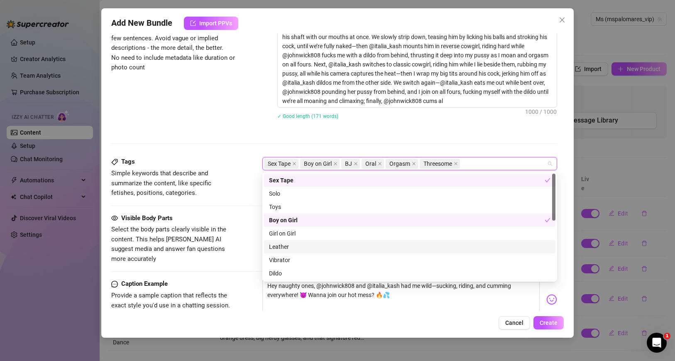
click at [477, 162] on div "Sex Tape Boy on Girl BJ Oral Orgasm Threesome" at bounding box center [405, 164] width 283 height 12
paste input "Blowjob"
type input "Blowjob"
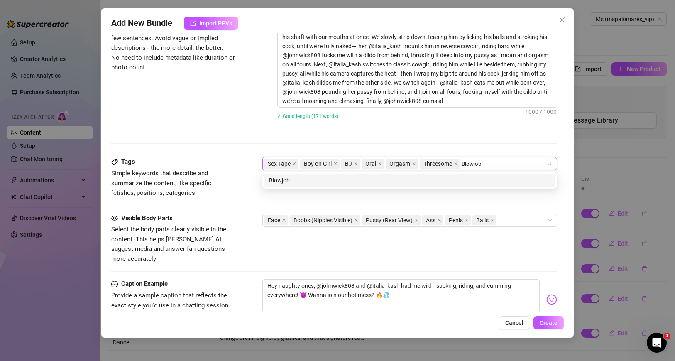
click at [301, 180] on div "Blowjob" at bounding box center [410, 180] width 282 height 9
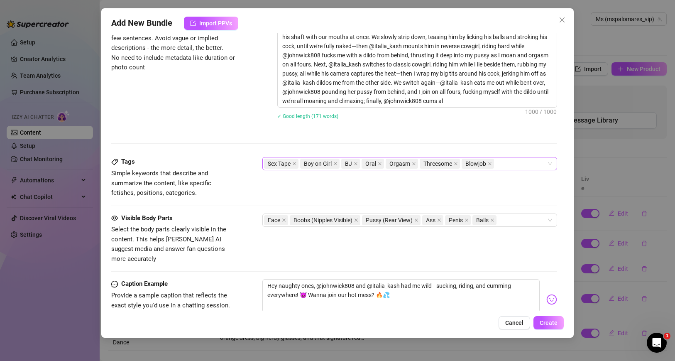
click at [512, 163] on div "Sex Tape Boy on Girl BJ Oral Orgasm Threesome Blowjob" at bounding box center [405, 164] width 283 height 12
paste input "Double oral,"
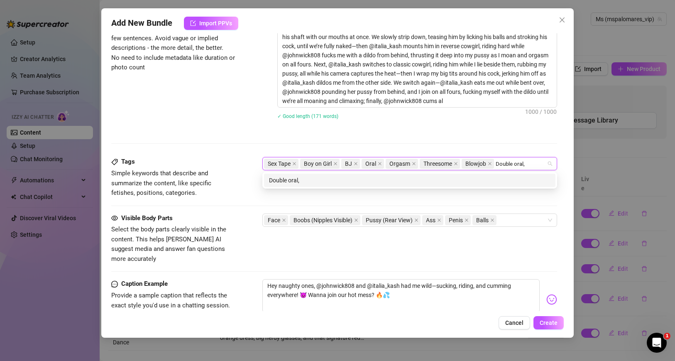
type input "Double oral"
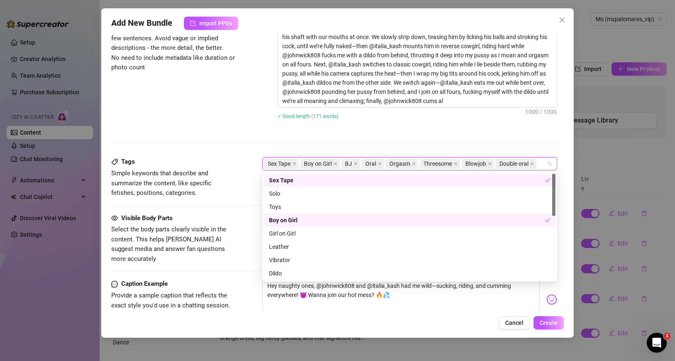
click at [547, 165] on div "Sex Tape Boy on Girl BJ Oral Orgasm Threesome Blowjob Double oral" at bounding box center [405, 164] width 283 height 12
paste input "Ball licking"
type input "Ball licking"
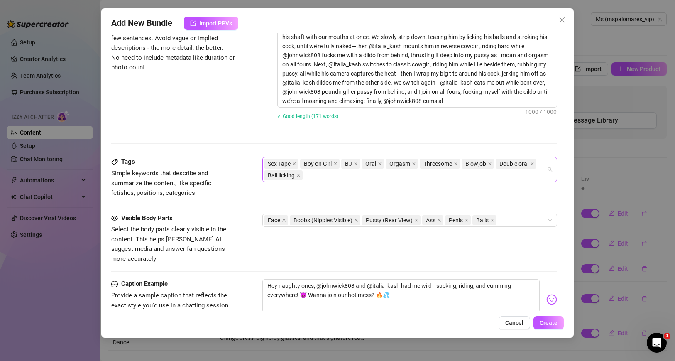
click at [314, 174] on div "Sex Tape Boy on Girl BJ Oral Orgasm Threesome Blowjob Double oral Ball licking" at bounding box center [405, 169] width 283 height 23
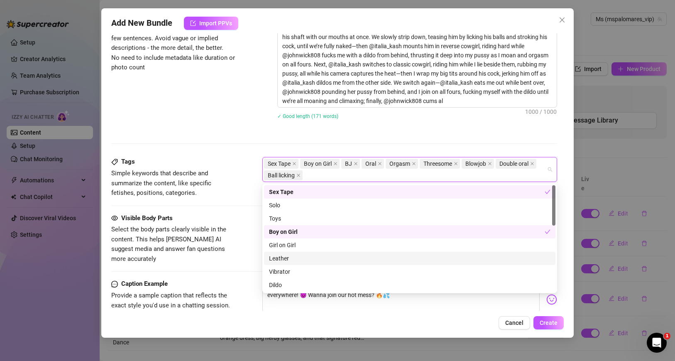
paste input "Reverse cowgirl"
type input "Reverse cowgirl"
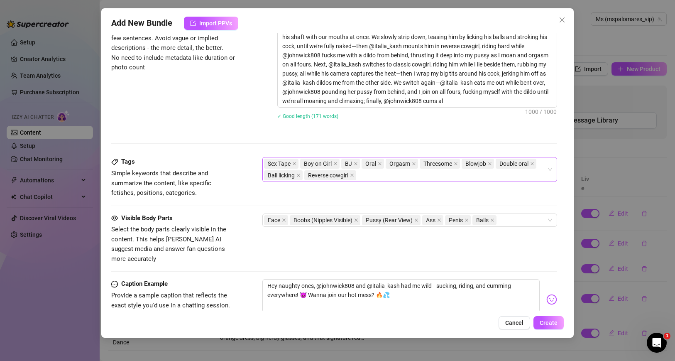
click at [373, 171] on div "Sex Tape Boy on Girl BJ Oral Orgasm Threesome Blowjob Double oral Ball licking …" at bounding box center [405, 169] width 283 height 23
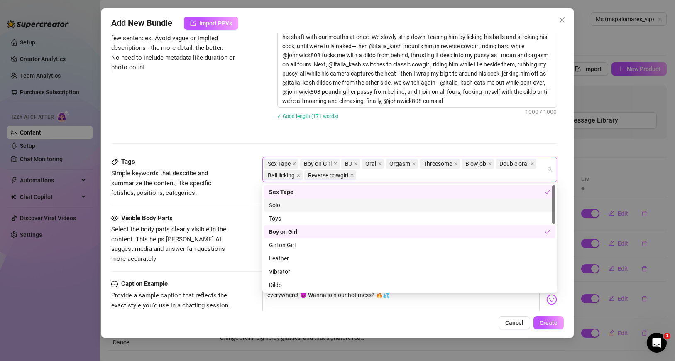
paste input "Doggy style"
type input "Doggy style"
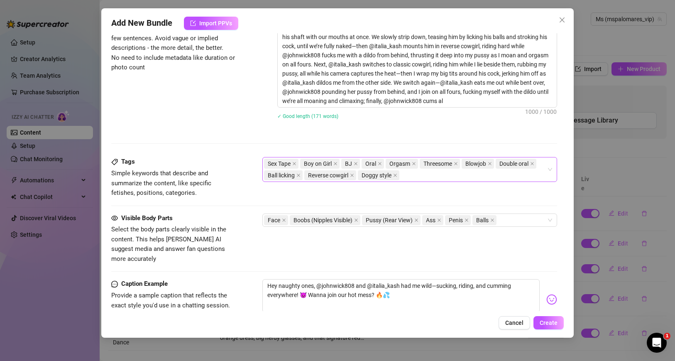
click at [413, 176] on div "Sex Tape Boy on Girl BJ Oral Orgasm Threesome Blowjob Double oral Ball licking …" at bounding box center [405, 169] width 283 height 23
paste input "Classic cowgirl"
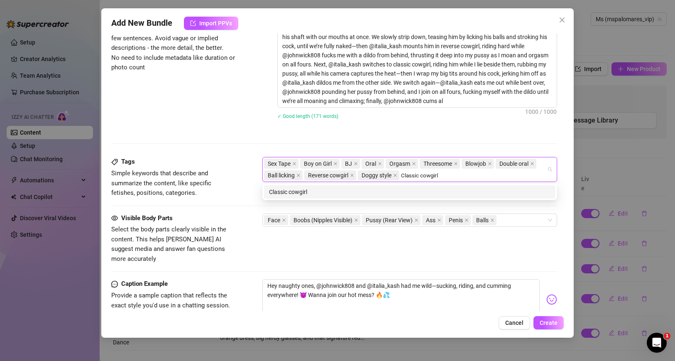
click at [413, 176] on input "Classic cowgirl" at bounding box center [421, 175] width 40 height 10
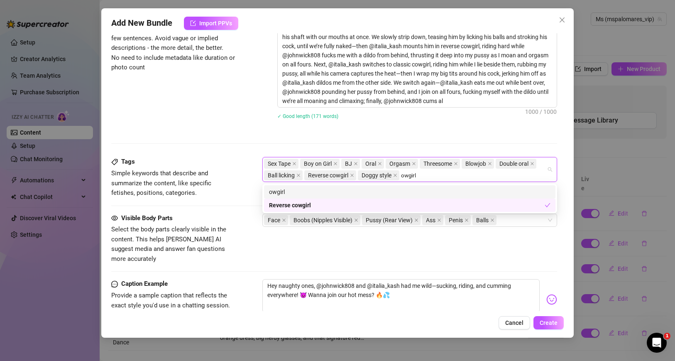
type input "Cowgirl"
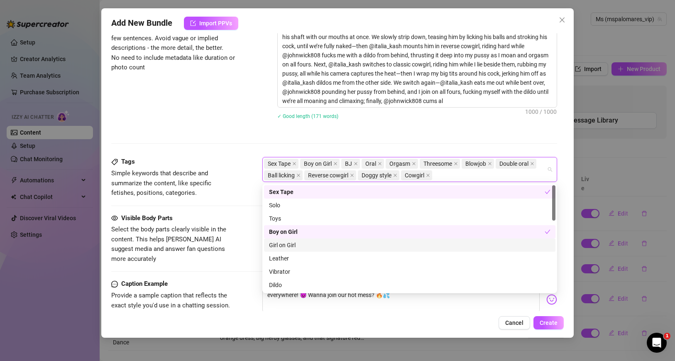
click at [447, 176] on div "Sex Tape Boy on Girl BJ Oral Orgasm Threesome Blowjob Double oral Ball licking …" at bounding box center [405, 169] width 283 height 23
paste input "Titjob"
type input "Titjob"
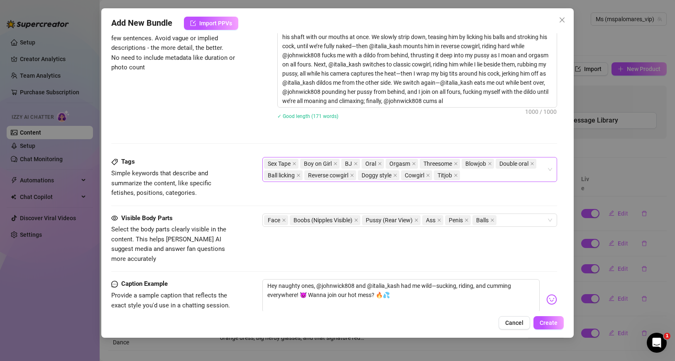
click at [477, 178] on div "Sex Tape Boy on Girl BJ Oral Orgasm Threesome Blowjob Double oral Ball licking …" at bounding box center [405, 169] width 283 height 23
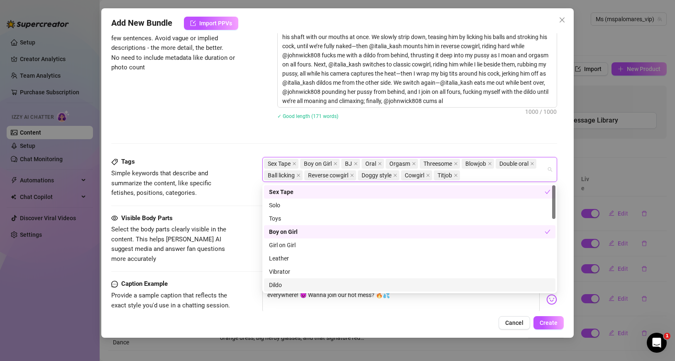
paste input "Cunnilingus"
type input "Cunnilingus"
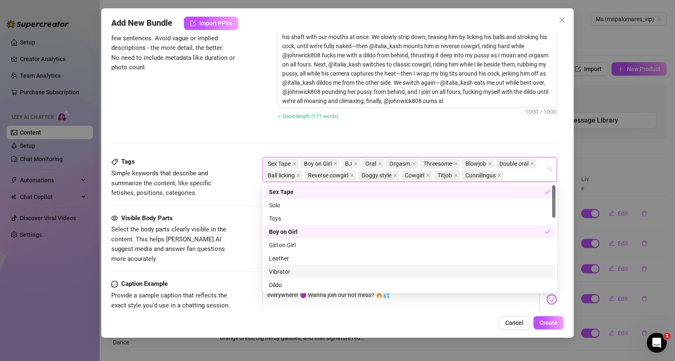
click at [510, 169] on div "Double oral" at bounding box center [517, 164] width 42 height 12
paste input "Moaning"
type input "Moaning"
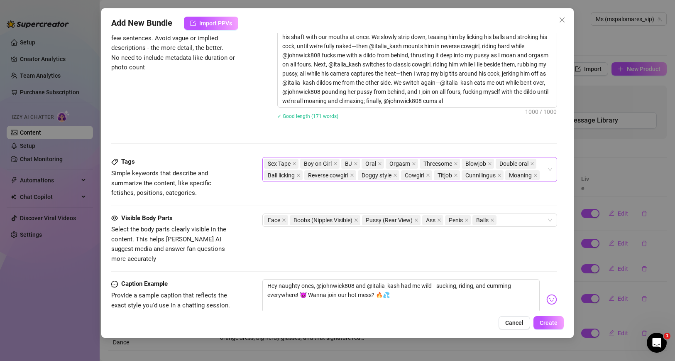
click at [543, 174] on input "search" at bounding box center [543, 175] width 2 height 10
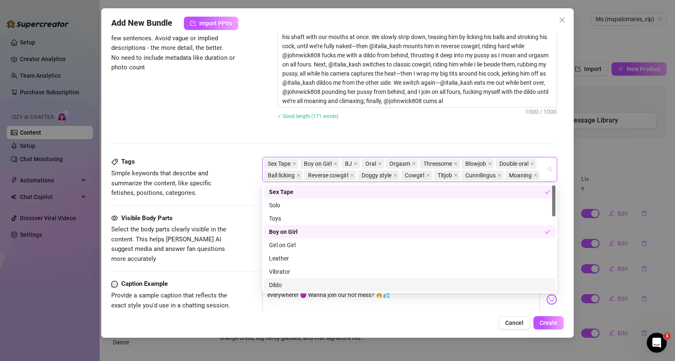
paste input "Cumshot"
type input "Cumshot"
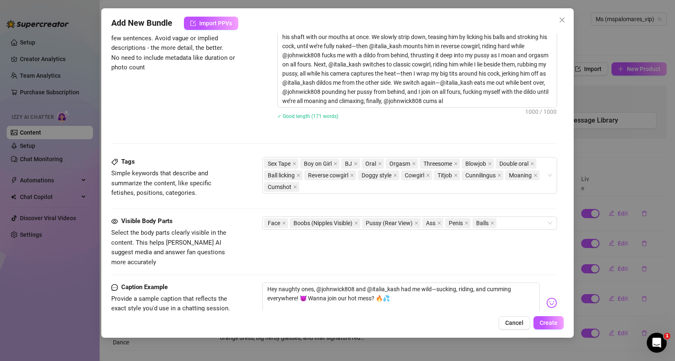
click at [227, 197] on span "Simple keywords that describe and summarize the content, like specific fetishes…" at bounding box center [173, 183] width 125 height 29
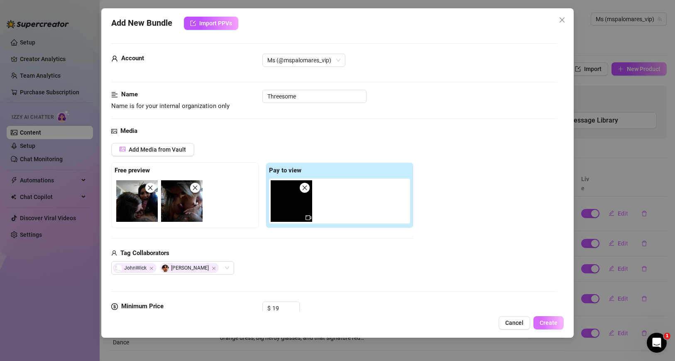
click at [549, 321] on span "Create" at bounding box center [549, 322] width 18 height 7
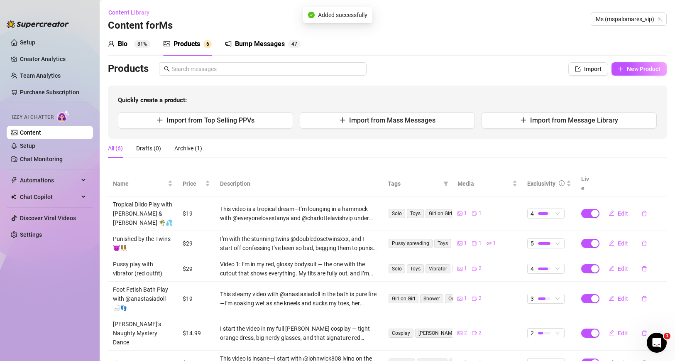
scroll to position [21, 0]
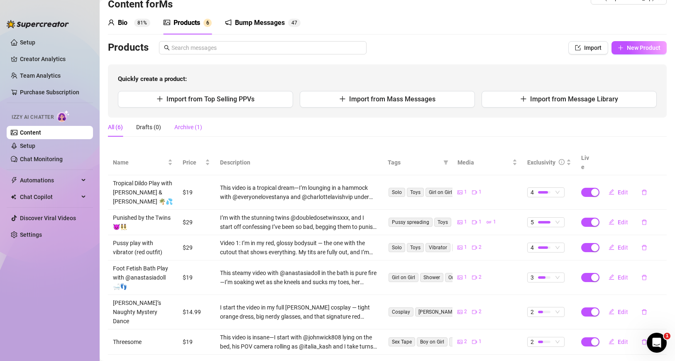
click at [193, 125] on div "Archive (1)" at bounding box center [188, 127] width 28 height 9
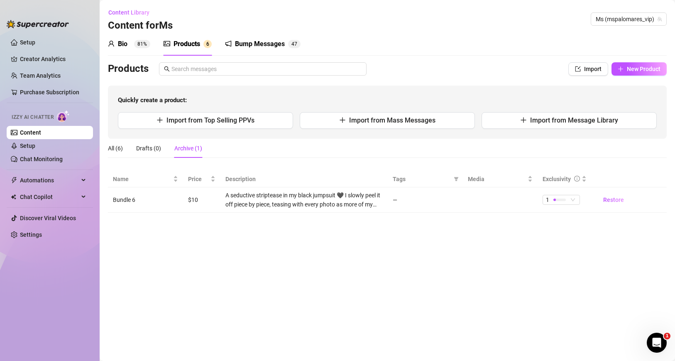
scroll to position [0, 0]
click at [113, 147] on div "All (6)" at bounding box center [115, 148] width 15 height 9
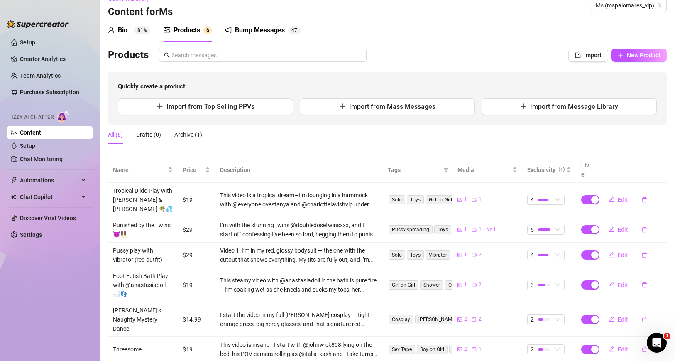
scroll to position [21, 0]
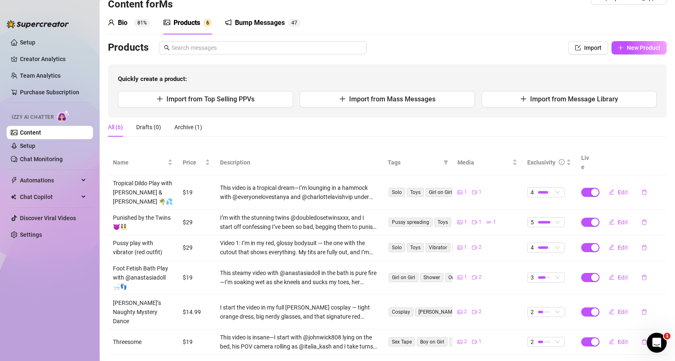
click at [627, 38] on div "Bio 81% Products 6 Bump Messages 4 7 Products Import New Product Quickly create…" at bounding box center [387, 182] width 559 height 343
click at [627, 43] on button "New Product" at bounding box center [639, 47] width 55 height 13
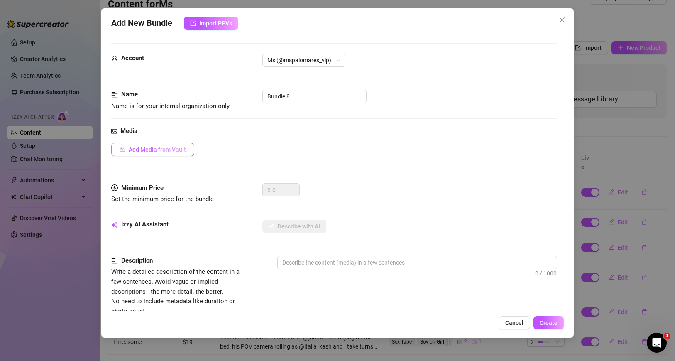
click at [167, 144] on button "Add Media from Vault" at bounding box center [152, 149] width 83 height 13
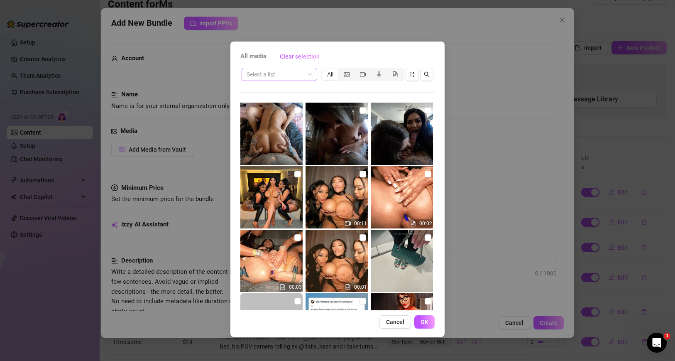
click at [290, 71] on input "search" at bounding box center [276, 74] width 58 height 12
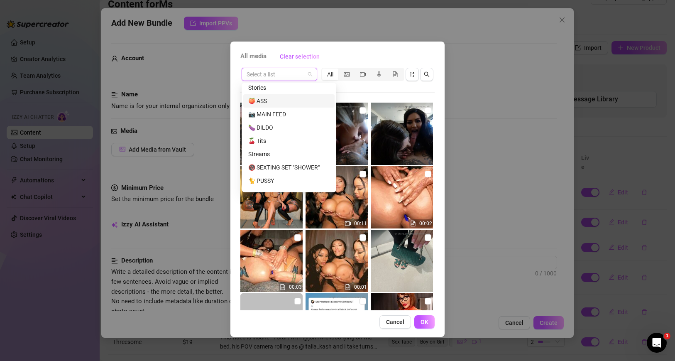
scroll to position [62, 0]
click at [282, 133] on div "🍒 Tits" at bounding box center [288, 135] width 81 height 9
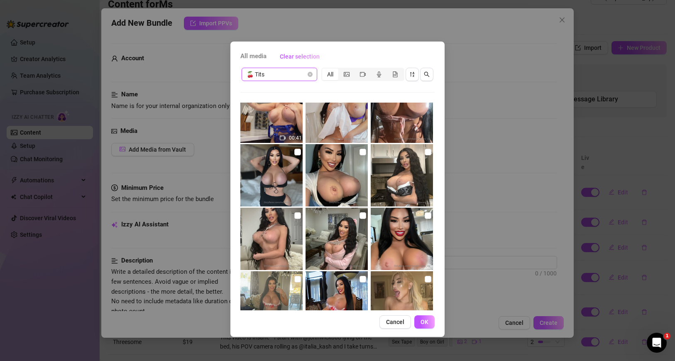
scroll to position [176, 0]
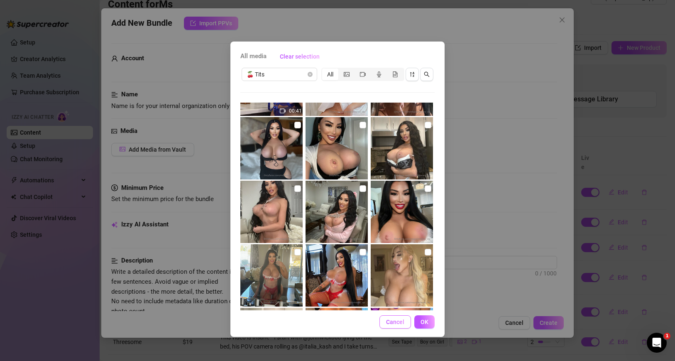
click at [395, 323] on span "Cancel" at bounding box center [395, 322] width 18 height 7
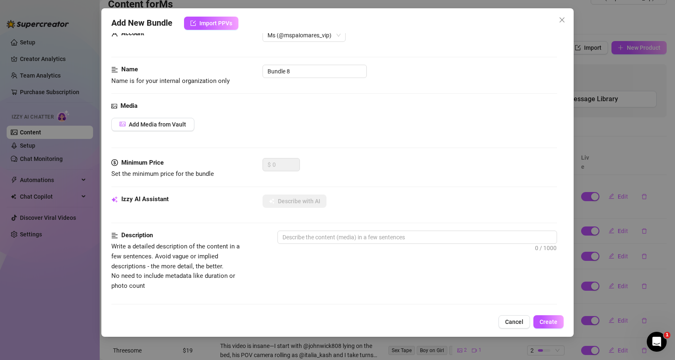
scroll to position [0, 0]
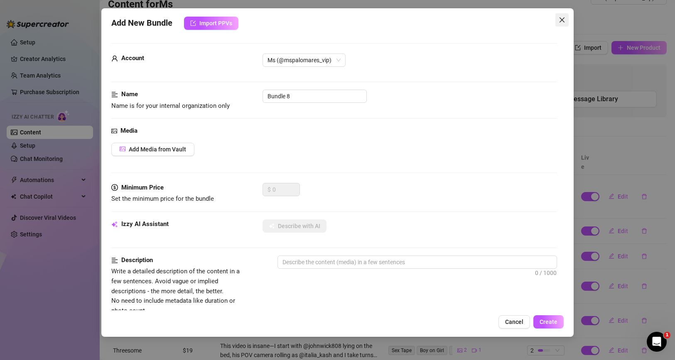
click at [563, 20] on icon "close" at bounding box center [562, 20] width 7 height 7
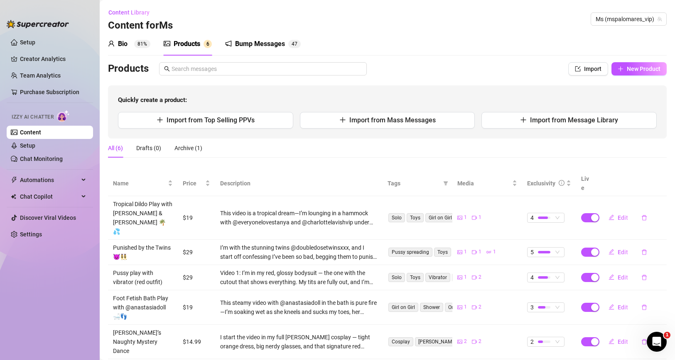
click at [268, 44] on div "Bump Messages" at bounding box center [260, 44] width 50 height 10
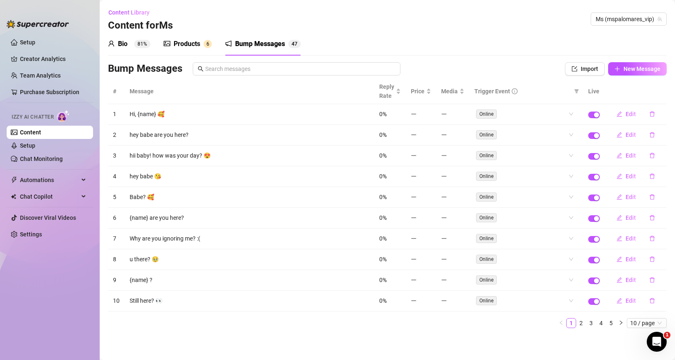
click at [159, 153] on td "hii baby! how was your day? 😍" at bounding box center [250, 156] width 250 height 21
click at [630, 115] on span "Edit" at bounding box center [630, 114] width 10 height 7
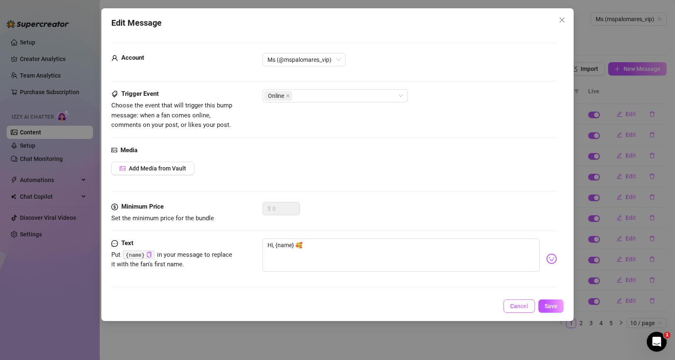
click at [512, 306] on span "Cancel" at bounding box center [519, 306] width 18 height 7
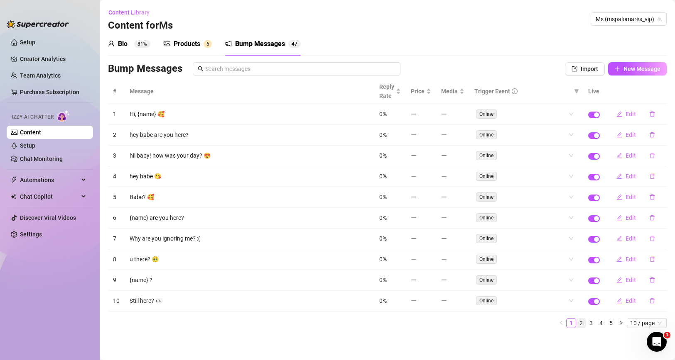
click at [583, 324] on link "2" at bounding box center [580, 323] width 9 height 9
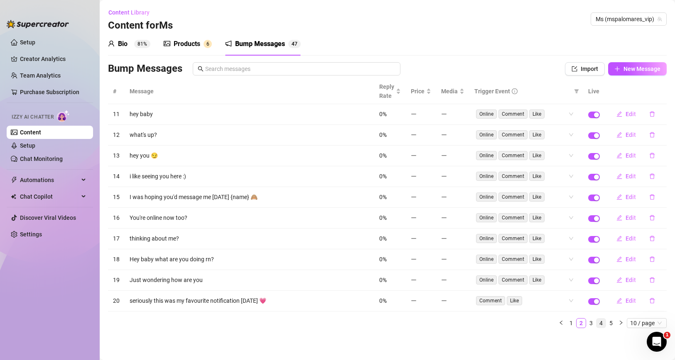
click at [596, 324] on link "4" at bounding box center [600, 323] width 9 height 9
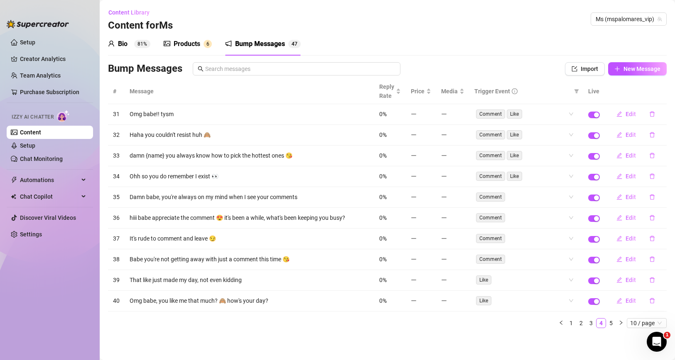
click at [184, 44] on div "Products" at bounding box center [187, 44] width 27 height 10
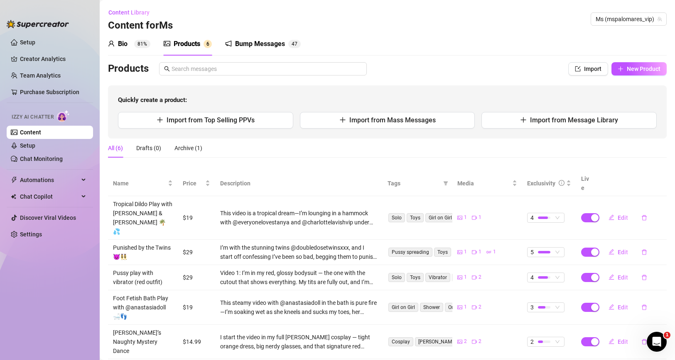
click at [265, 44] on div "Bump Messages" at bounding box center [260, 44] width 50 height 10
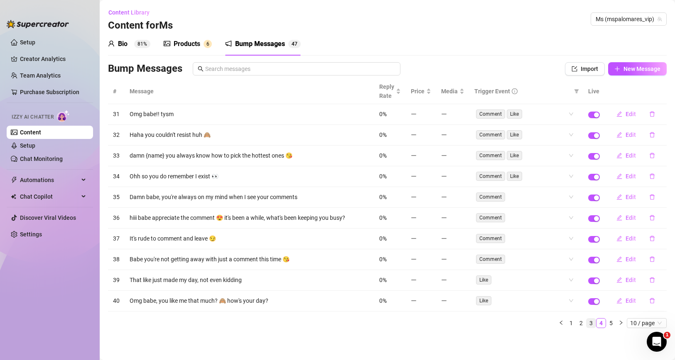
click at [593, 326] on link "3" at bounding box center [590, 323] width 9 height 9
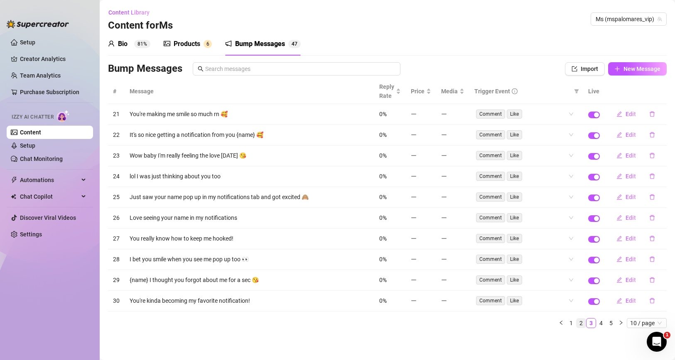
click at [585, 325] on link "2" at bounding box center [580, 323] width 9 height 9
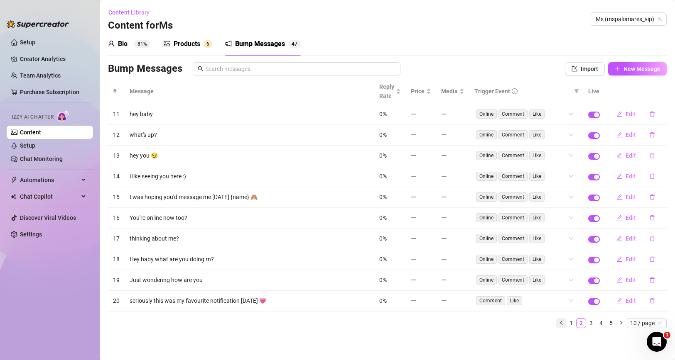
click at [562, 324] on icon "left" at bounding box center [561, 323] width 5 height 5
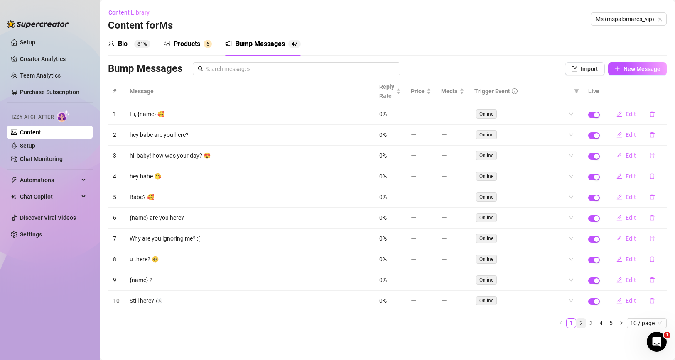
click at [581, 324] on link "2" at bounding box center [580, 323] width 9 height 9
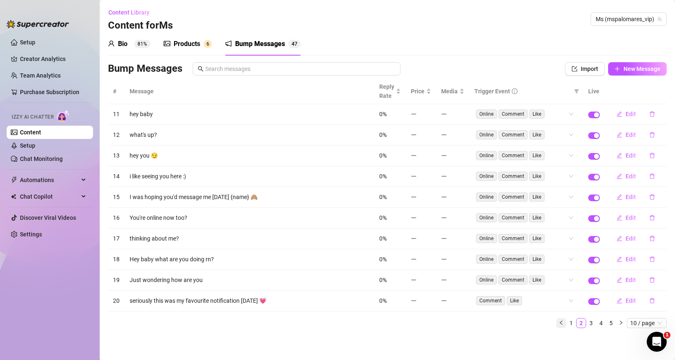
click at [562, 323] on icon "left" at bounding box center [561, 323] width 5 height 5
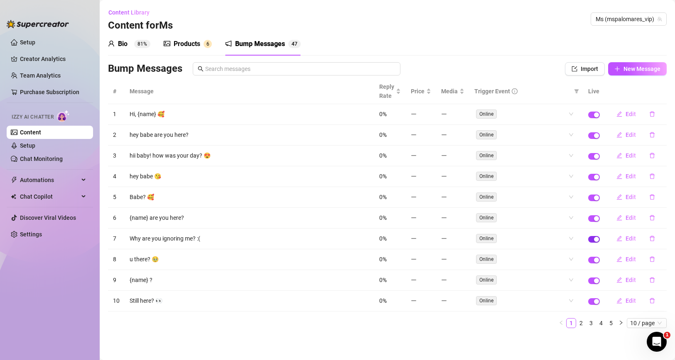
click at [596, 240] on div "button" at bounding box center [596, 239] width 5 height 5
click at [580, 325] on link "2" at bounding box center [580, 323] width 9 height 9
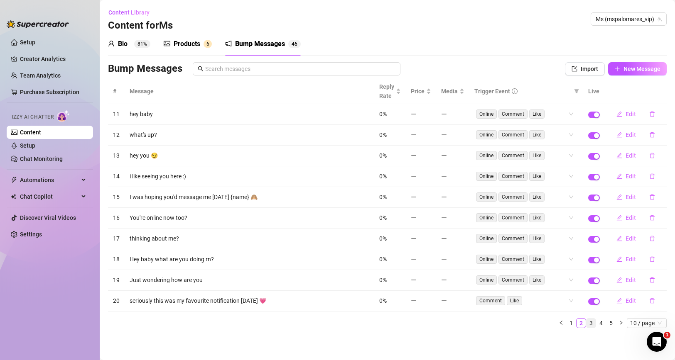
click at [590, 323] on link "3" at bounding box center [590, 323] width 9 height 9
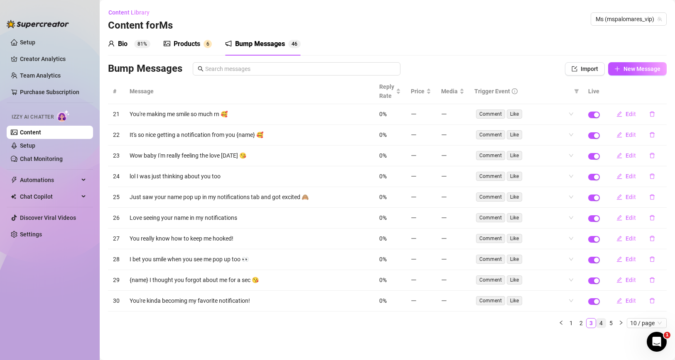
click at [599, 323] on link "4" at bounding box center [600, 323] width 9 height 9
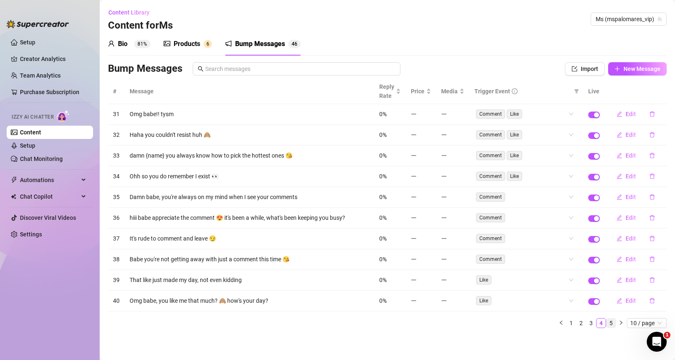
click at [610, 323] on link "5" at bounding box center [610, 323] width 9 height 9
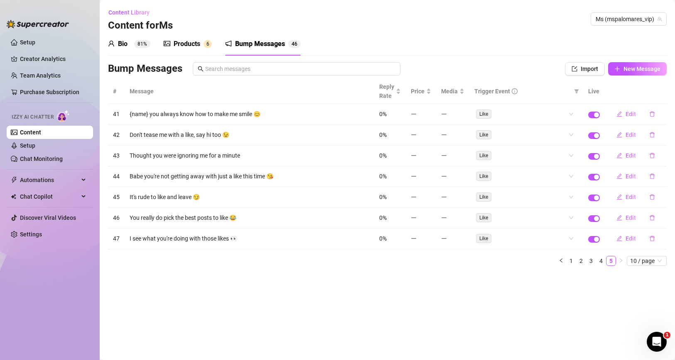
click at [196, 42] on div "Products" at bounding box center [187, 44] width 27 height 10
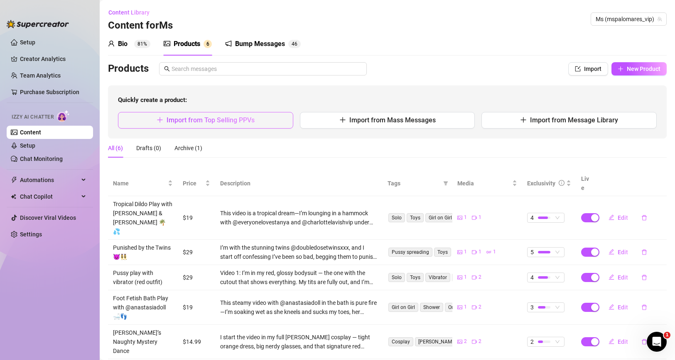
click at [252, 113] on button "Import from Top Selling PPVs" at bounding box center [205, 120] width 175 height 17
type textarea "Type your message here..."
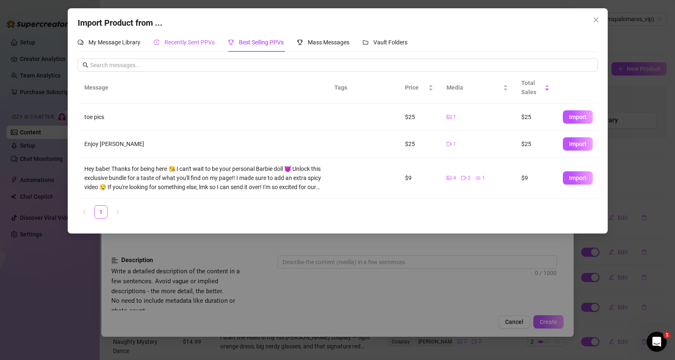
click at [211, 43] on span "Recently Sent PPVs" at bounding box center [189, 42] width 50 height 7
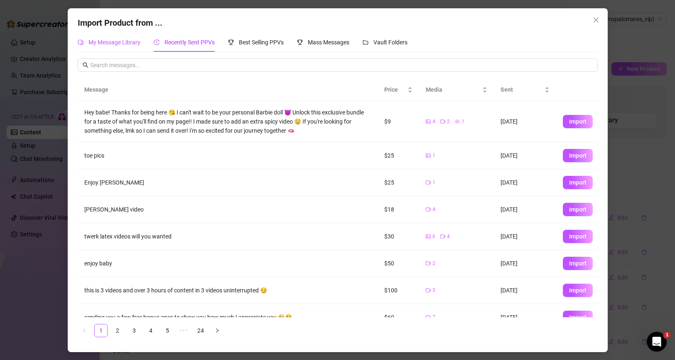
click at [122, 43] on span "My Message Library" at bounding box center [114, 42] width 52 height 7
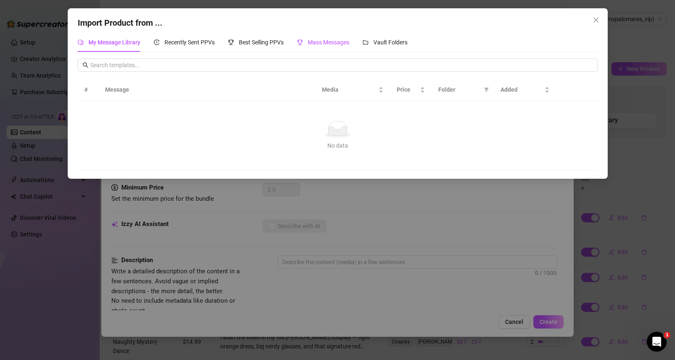
click at [321, 44] on span "Mass Messages" at bounding box center [329, 42] width 42 height 7
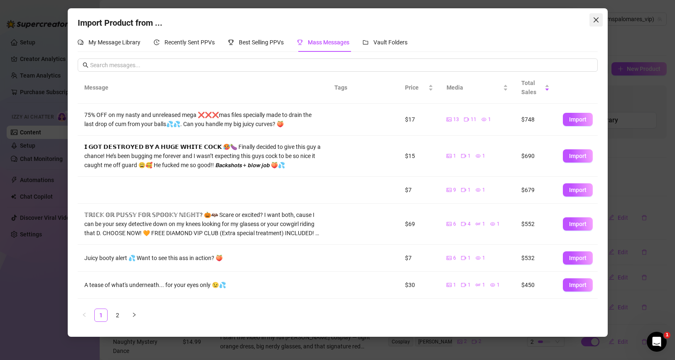
click at [595, 20] on icon "close" at bounding box center [595, 19] width 5 height 5
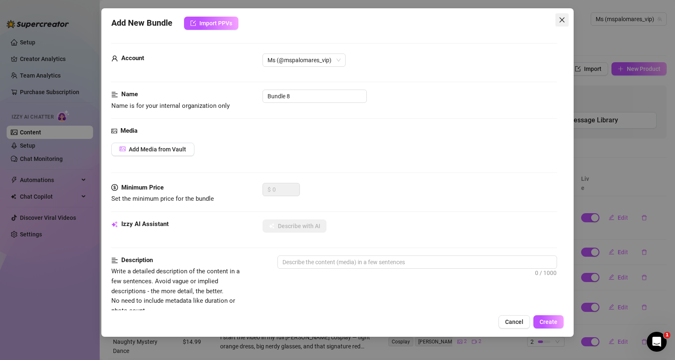
click at [562, 18] on icon "close" at bounding box center [562, 20] width 7 height 7
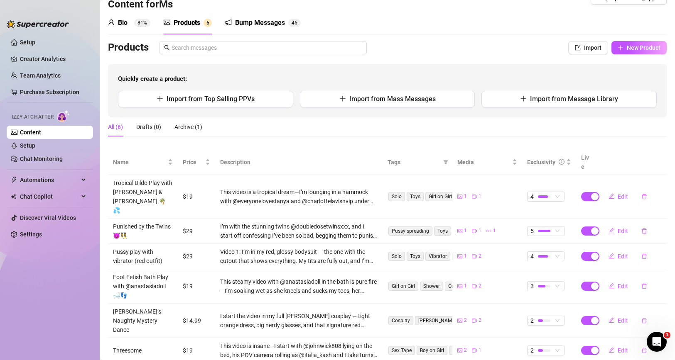
scroll to position [22, 0]
